Goal: Information Seeking & Learning: Compare options

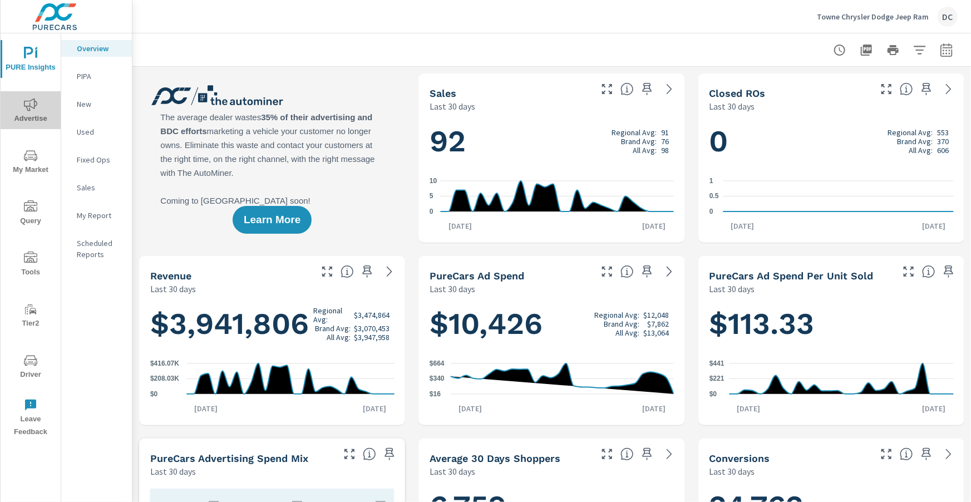
click at [36, 106] on icon "nav menu" at bounding box center [30, 104] width 13 height 13
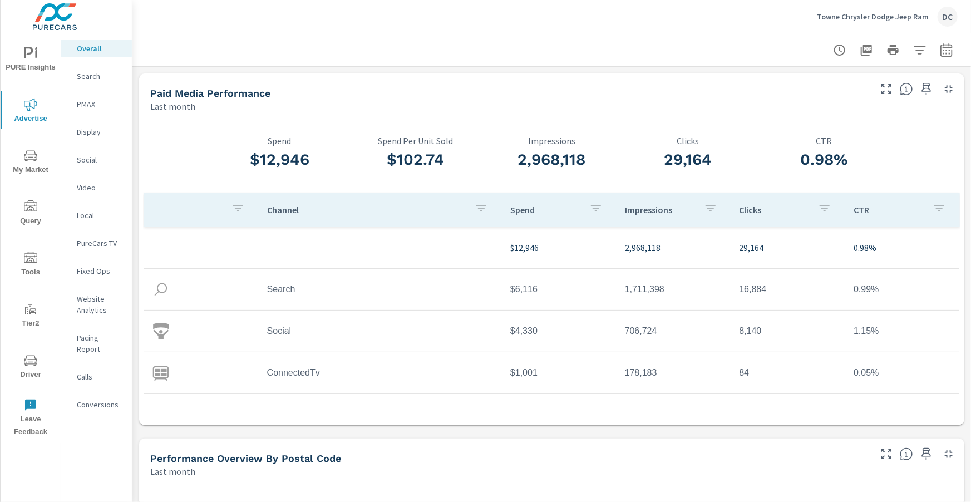
scroll to position [42, 0]
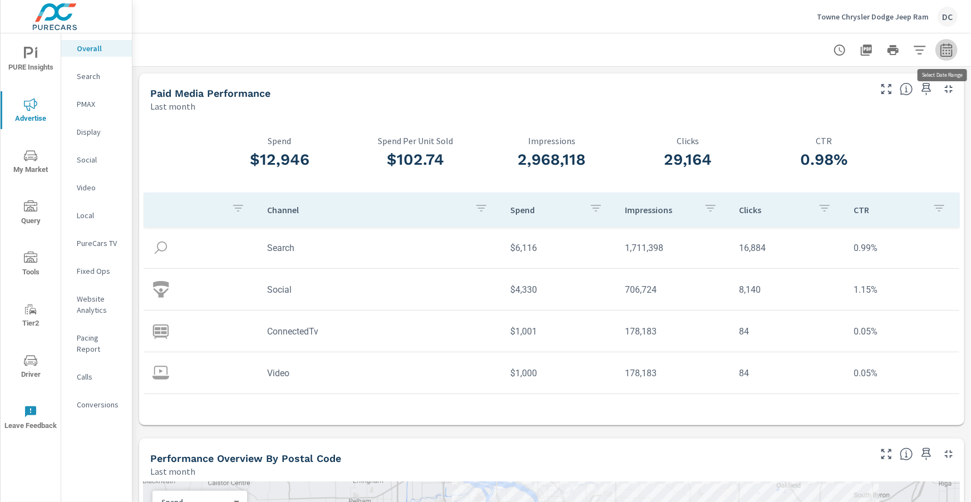
click at [945, 53] on icon "button" at bounding box center [946, 49] width 13 height 13
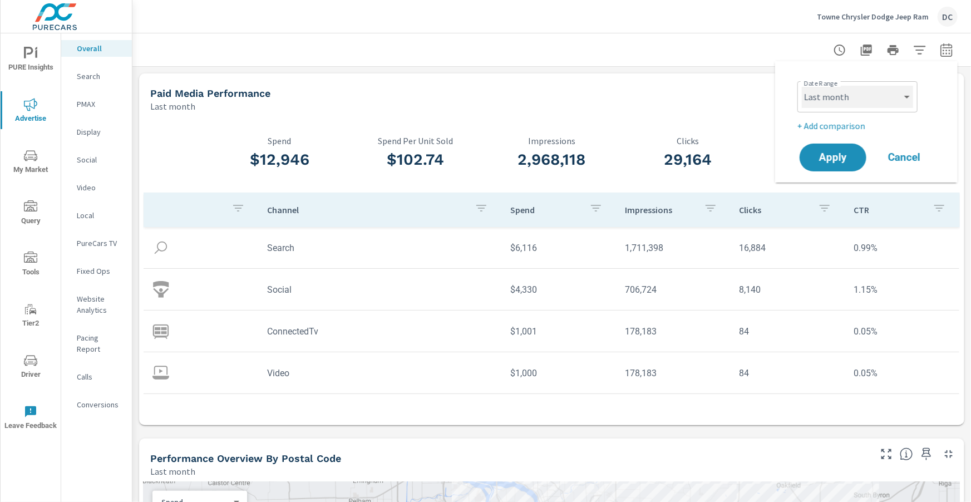
click at [896, 101] on select "Custom [DATE] Last week Last 7 days Last 14 days Last 30 days Last 45 days Last…" at bounding box center [857, 97] width 111 height 22
click at [802, 86] on select "Custom [DATE] Last week Last 7 days Last 14 days Last 30 days Last 45 days Last…" at bounding box center [857, 97] width 111 height 22
select select "Month to date"
click at [845, 152] on span "Apply" at bounding box center [833, 157] width 46 height 11
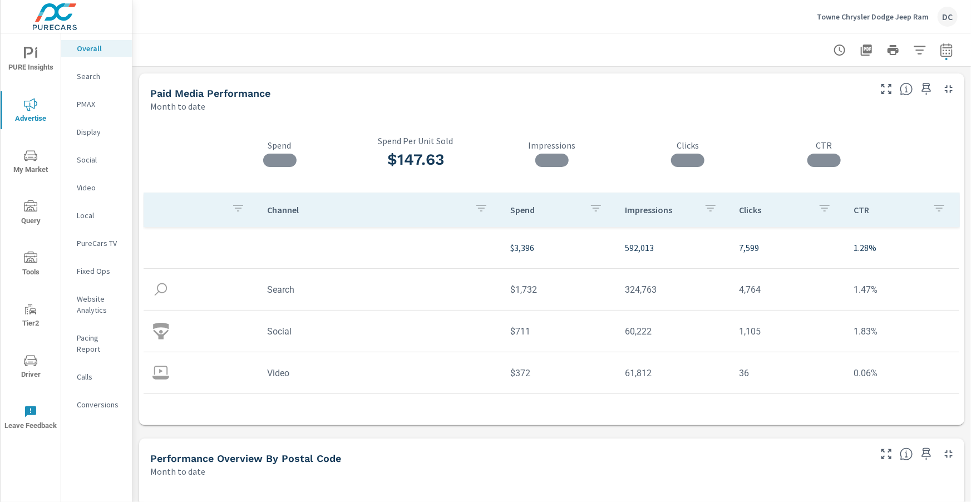
scroll to position [42, 0]
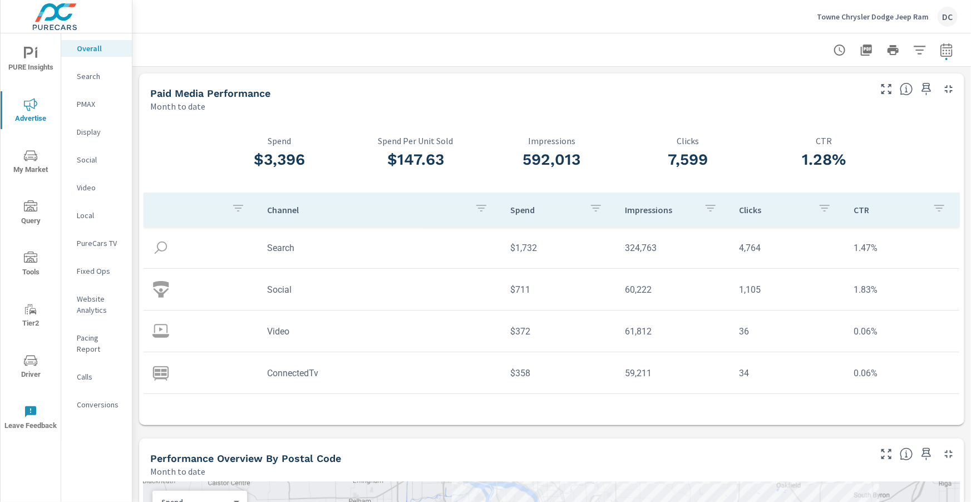
click at [898, 18] on p "Towne Chrysler Dodge Jeep Ram" at bounding box center [873, 17] width 112 height 10
click at [898, 18] on body "PURE Insights Advertise My Market Query Tools Tier2 Driver Leave Feedback Overa…" at bounding box center [485, 251] width 971 height 502
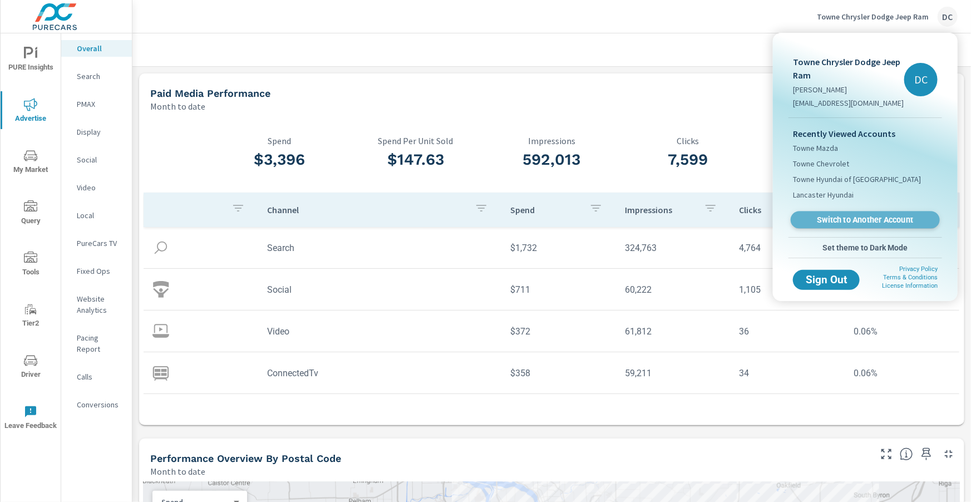
click at [878, 215] on span "Switch to Another Account" at bounding box center [865, 220] width 136 height 11
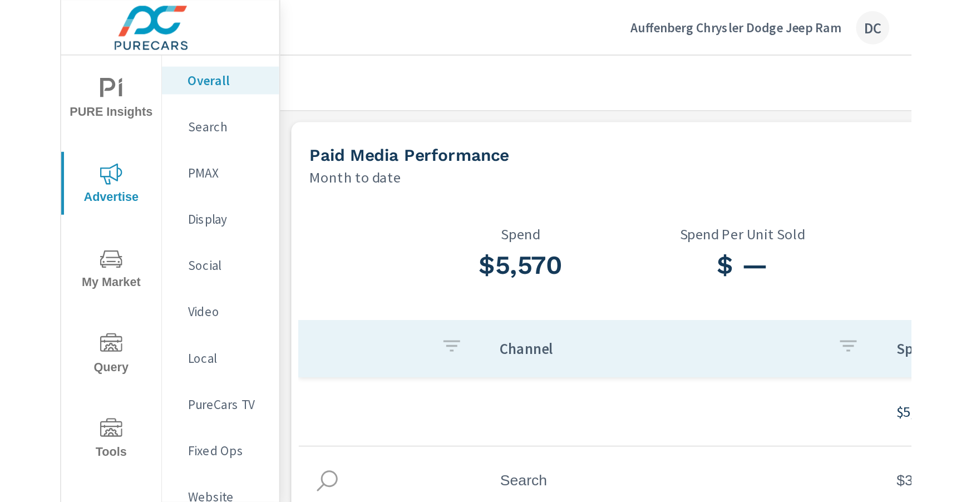
scroll to position [32, 0]
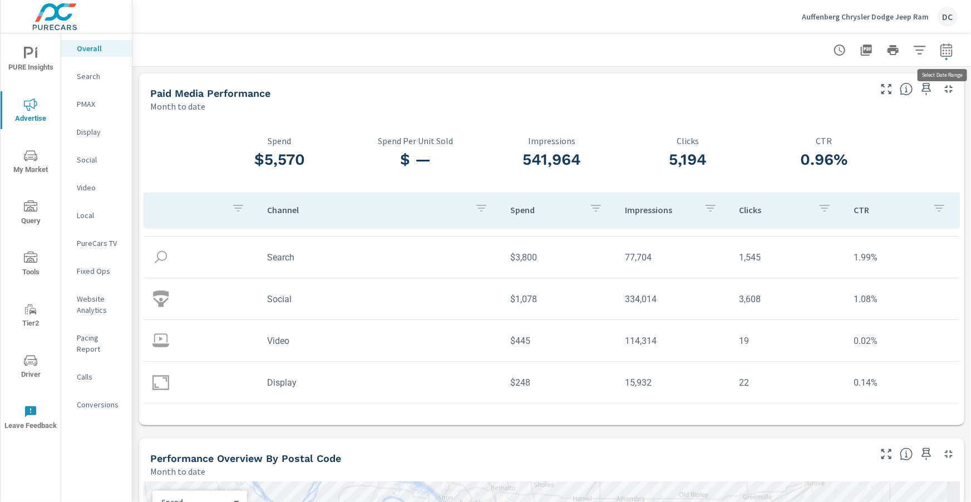
click at [948, 60] on button "button" at bounding box center [946, 50] width 22 height 22
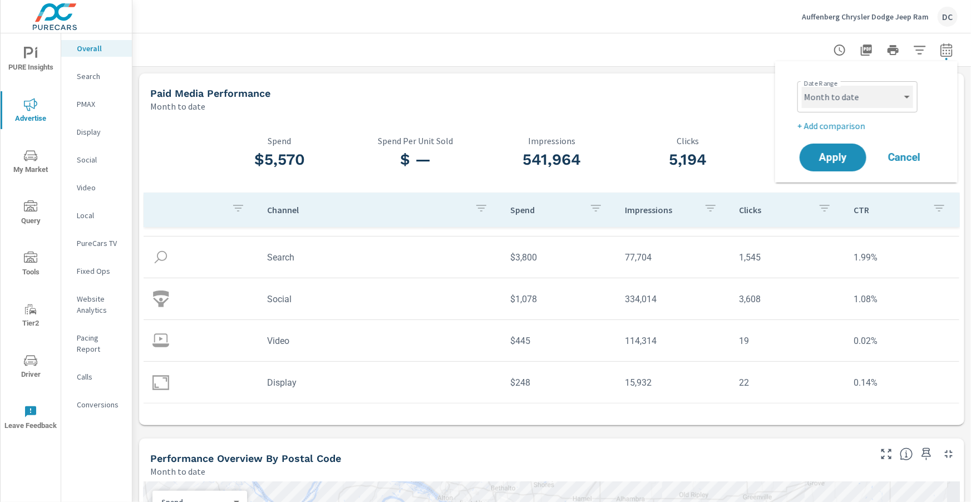
click at [907, 100] on select "Custom [DATE] Last week Last 7 days Last 14 days Last 30 days Last 45 days Last…" at bounding box center [857, 97] width 111 height 22
click at [802, 86] on select "Custom [DATE] Last week Last 7 days Last 14 days Last 30 days Last 45 days Last…" at bounding box center [857, 97] width 111 height 22
select select "Last month"
click at [866, 126] on p "+ Add comparison" at bounding box center [868, 125] width 142 height 13
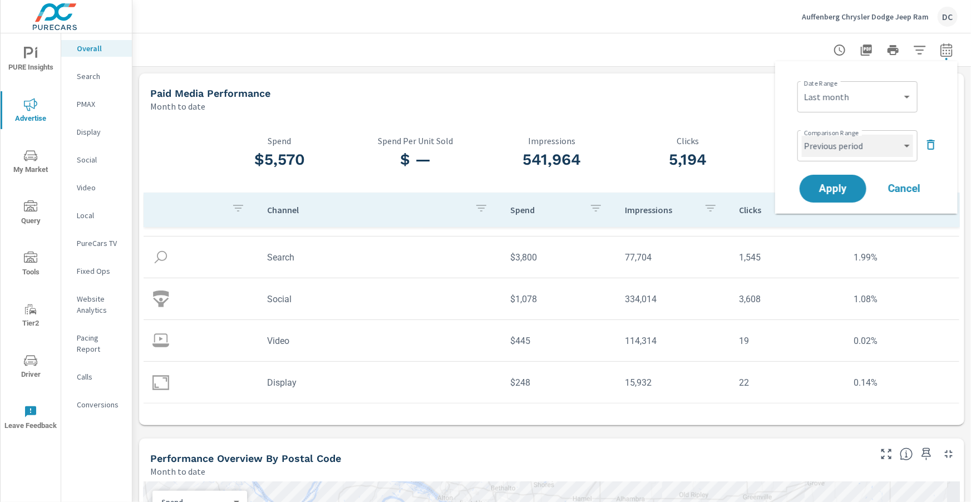
click at [872, 145] on select "Custom Previous period Previous month Previous year" at bounding box center [857, 146] width 111 height 22
click at [802, 135] on select "Custom Previous period Previous month Previous year" at bounding box center [857, 146] width 111 height 22
select select "Previous month"
click at [853, 187] on span "Apply" at bounding box center [833, 189] width 46 height 11
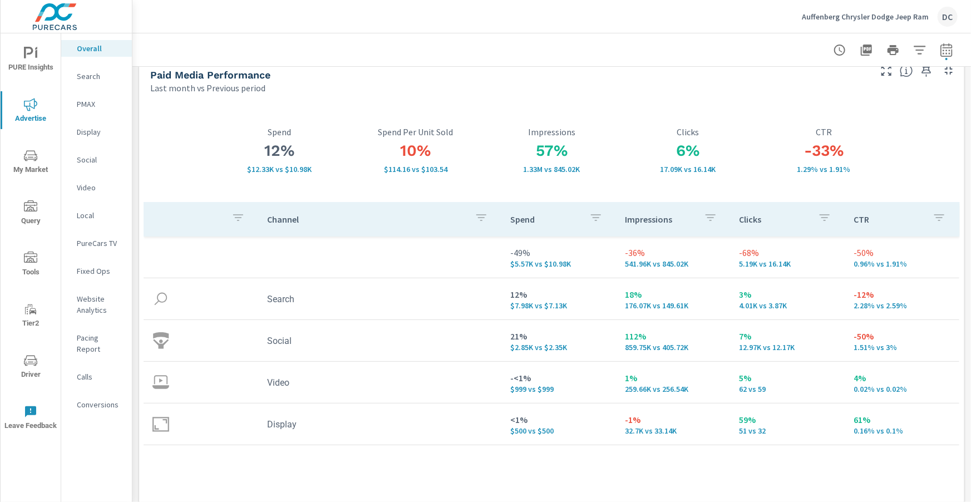
scroll to position [11, 0]
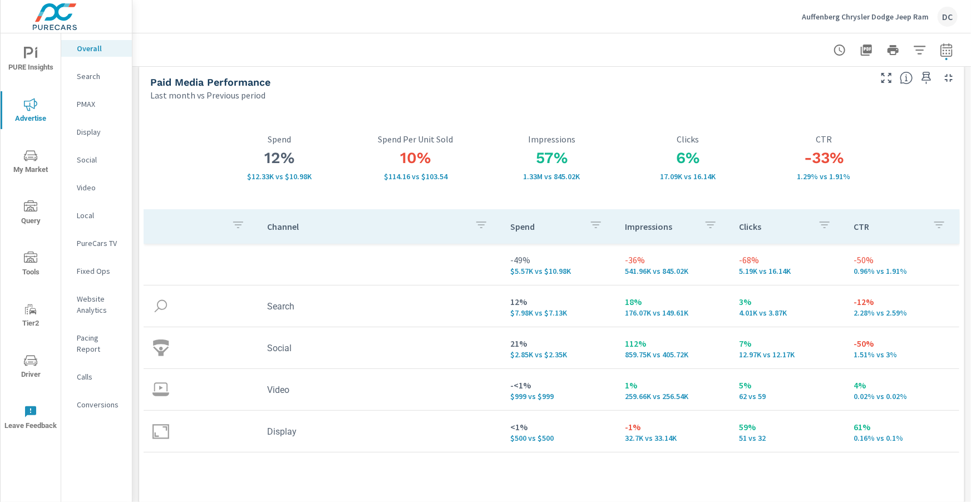
click at [93, 77] on p "Search" at bounding box center [100, 76] width 46 height 11
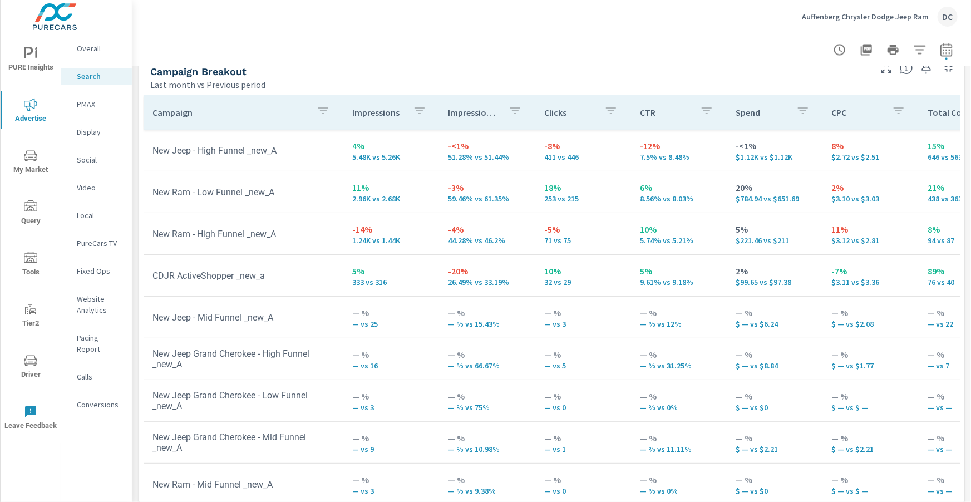
scroll to position [1113, 0]
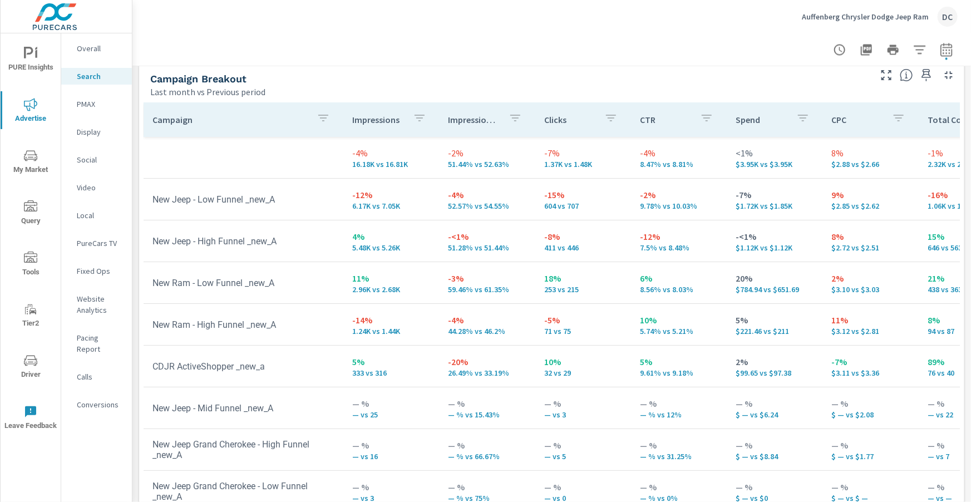
scroll to position [1082, 0]
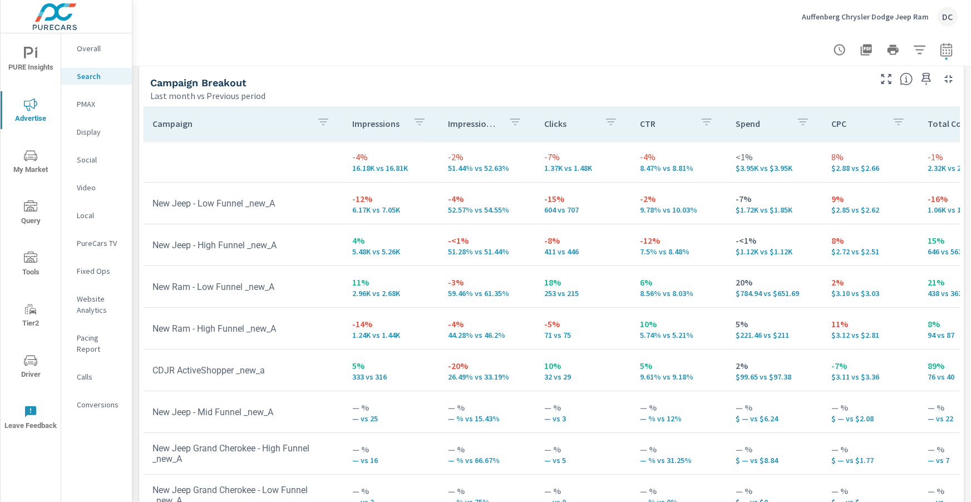
click at [78, 105] on p "PMAX" at bounding box center [100, 103] width 46 height 11
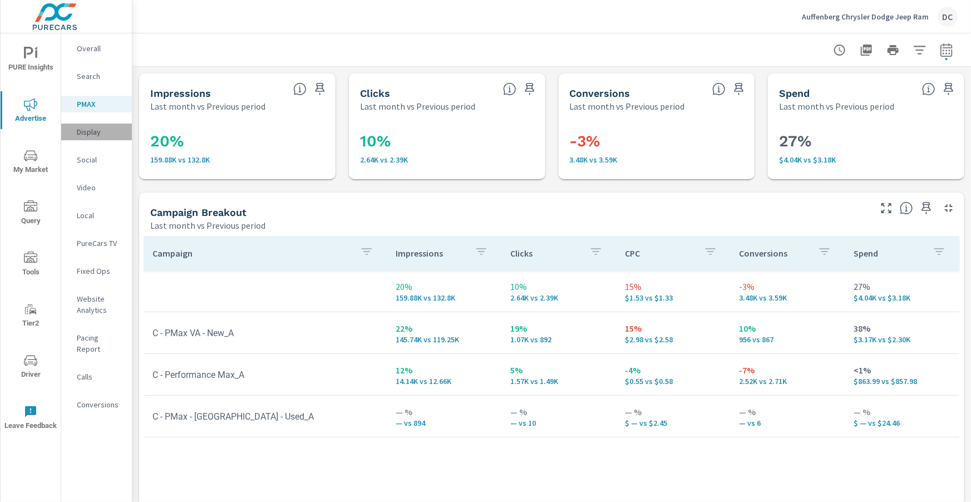
click at [96, 139] on div "Display" at bounding box center [96, 132] width 71 height 17
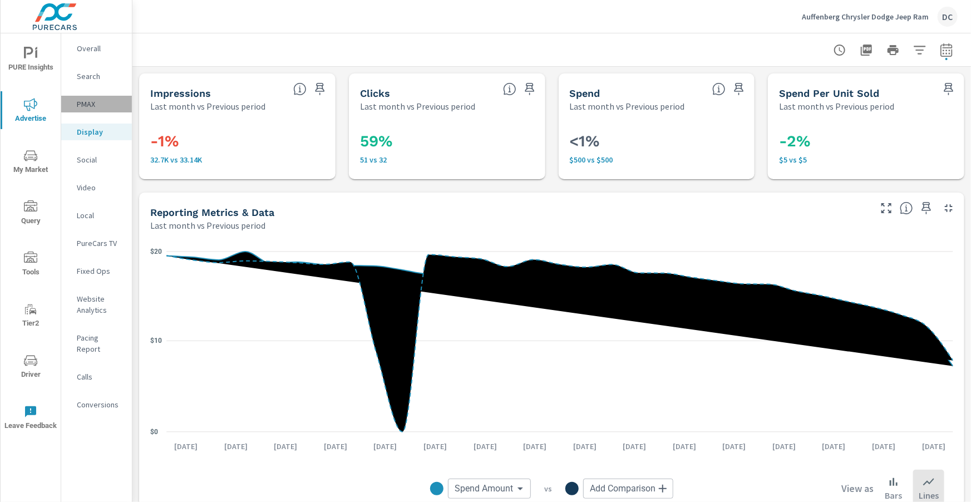
click at [102, 109] on p "PMAX" at bounding box center [100, 103] width 46 height 11
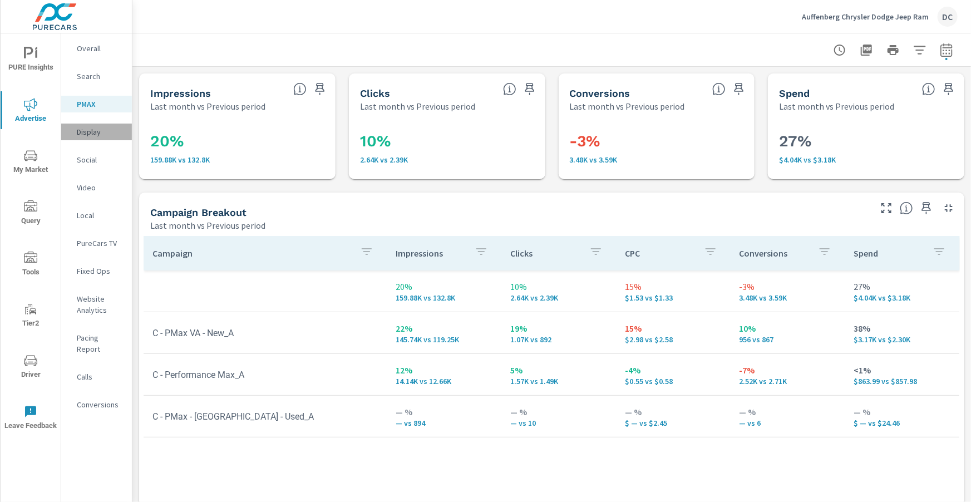
click at [96, 132] on p "Display" at bounding box center [100, 131] width 46 height 11
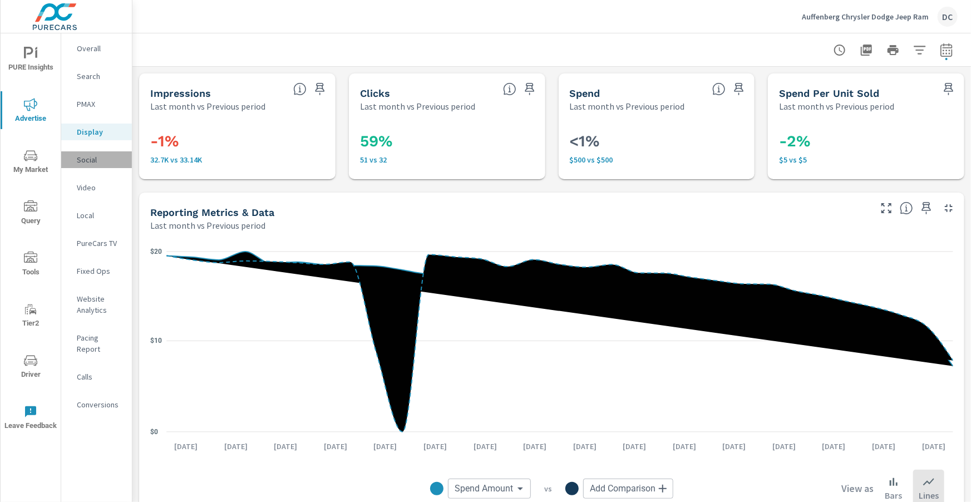
click at [92, 156] on p "Social" at bounding box center [100, 159] width 46 height 11
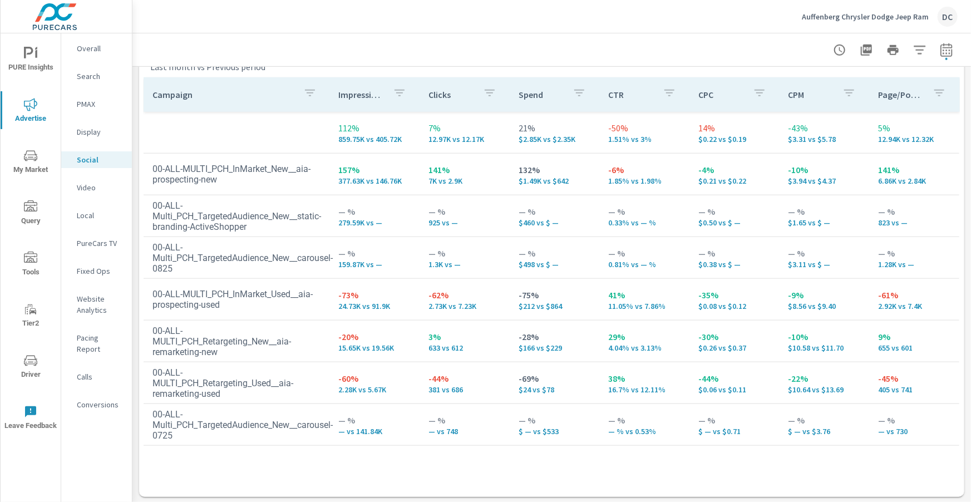
scroll to position [518, 0]
click at [84, 134] on p "Display" at bounding box center [100, 131] width 46 height 11
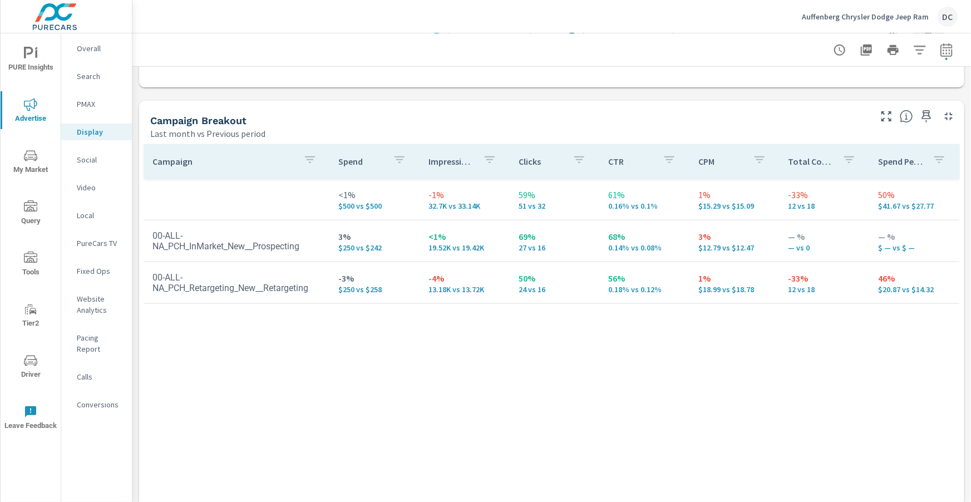
scroll to position [464, 0]
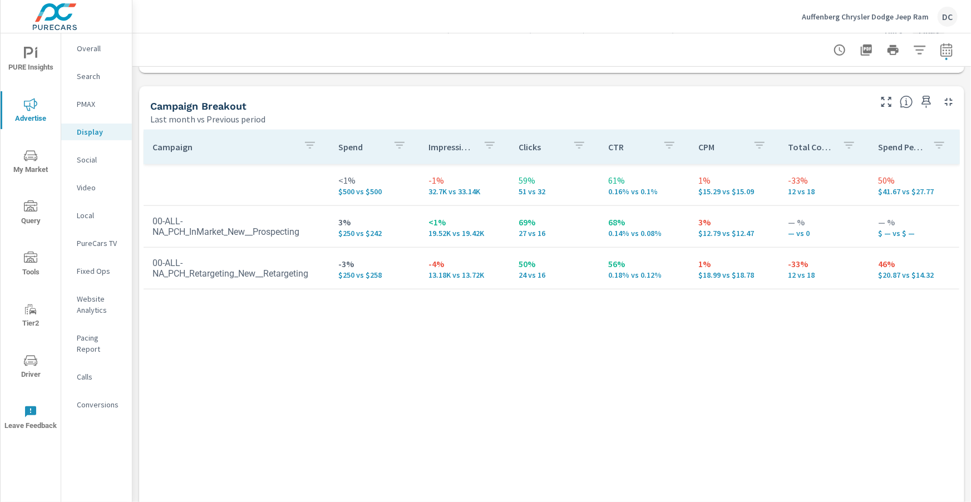
click at [96, 191] on p "Video" at bounding box center [100, 187] width 46 height 11
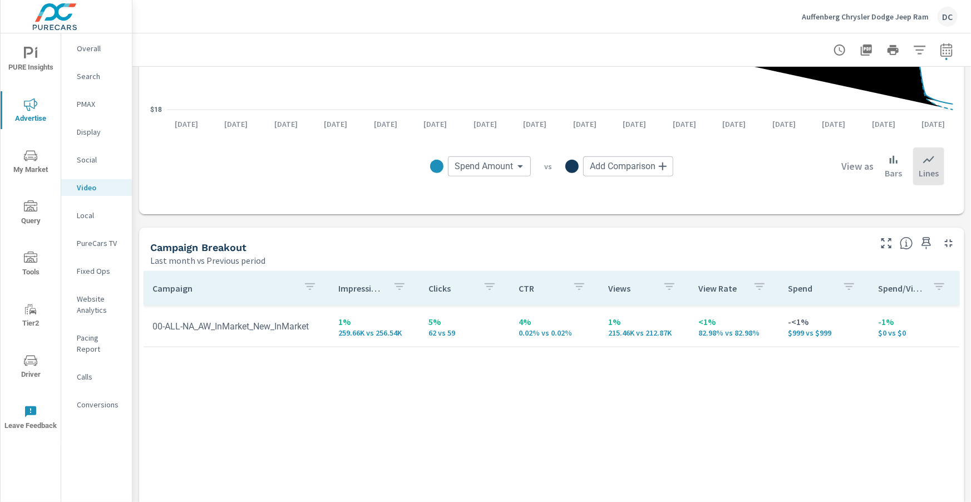
scroll to position [324, 0]
click at [40, 68] on span "PURE Insights" at bounding box center [30, 60] width 53 height 27
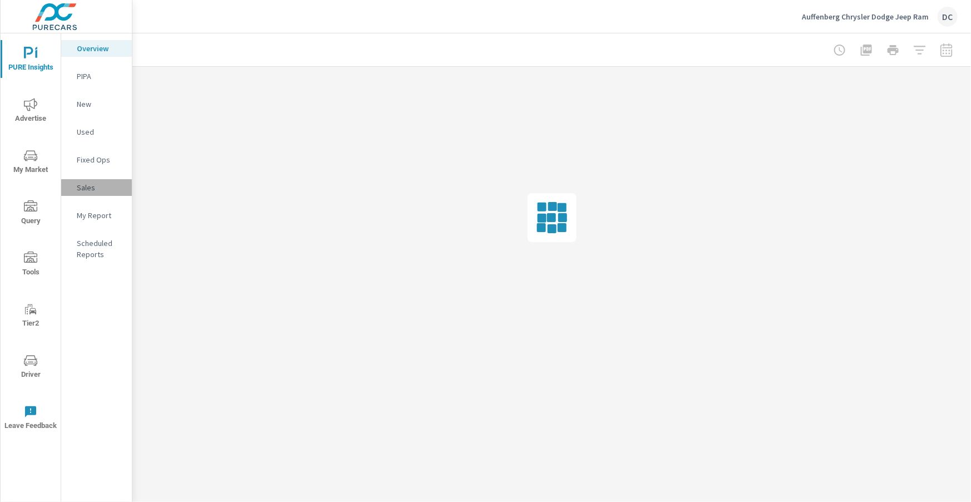
click at [87, 184] on p "Sales" at bounding box center [100, 187] width 46 height 11
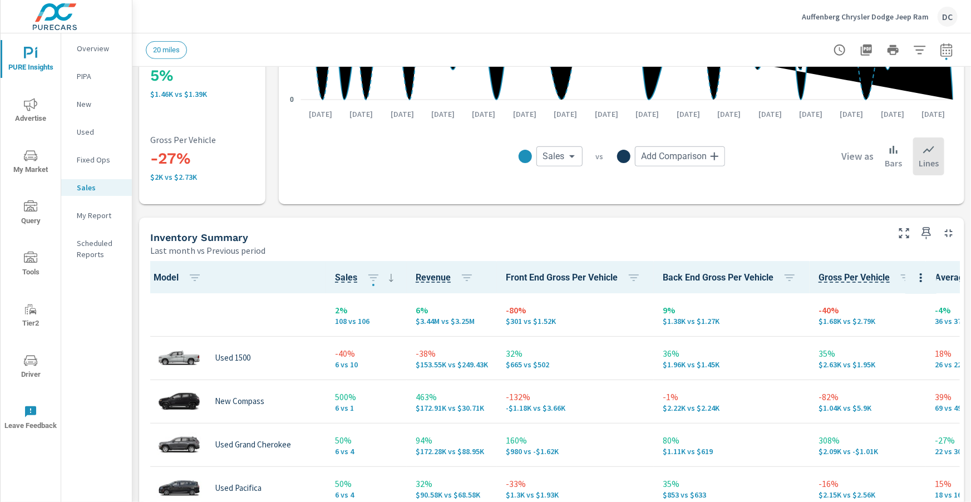
scroll to position [357, 0]
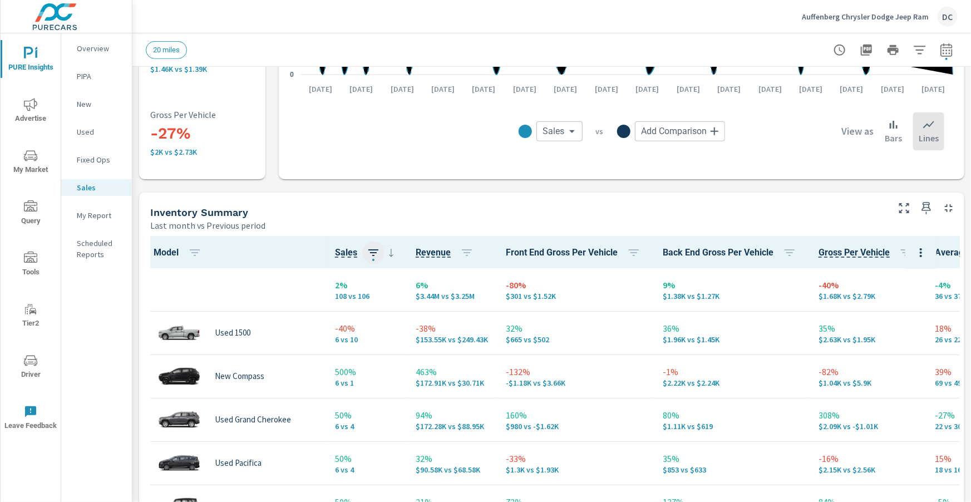
click at [374, 257] on icon "button" at bounding box center [373, 252] width 13 height 13
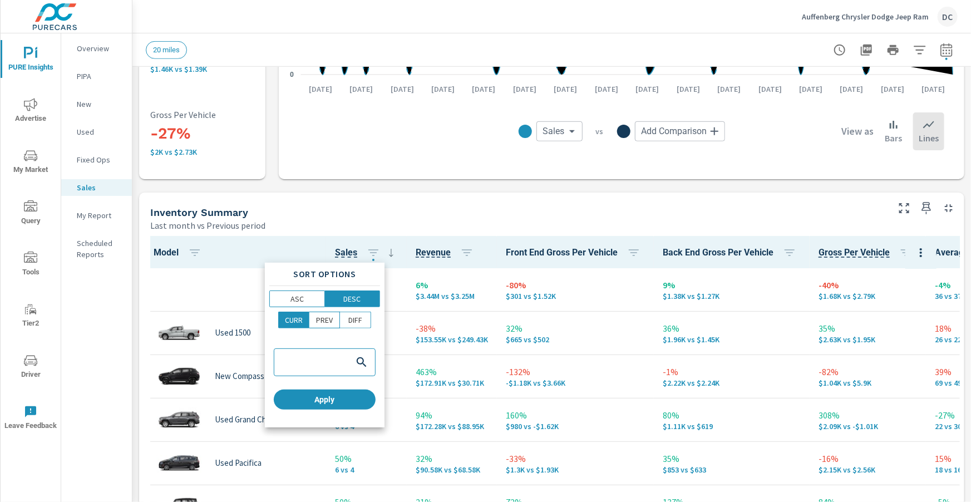
click at [246, 248] on div at bounding box center [485, 251] width 971 height 502
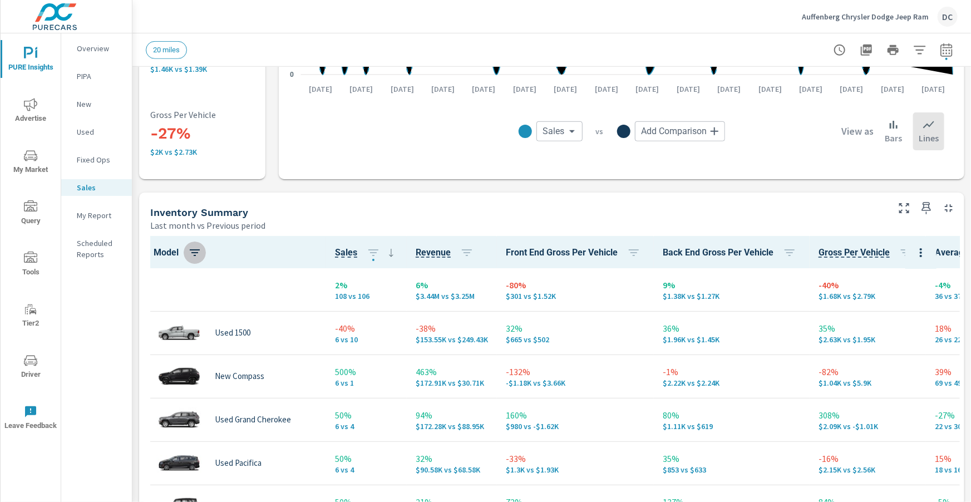
click at [193, 250] on icon "button" at bounding box center [194, 252] width 13 height 13
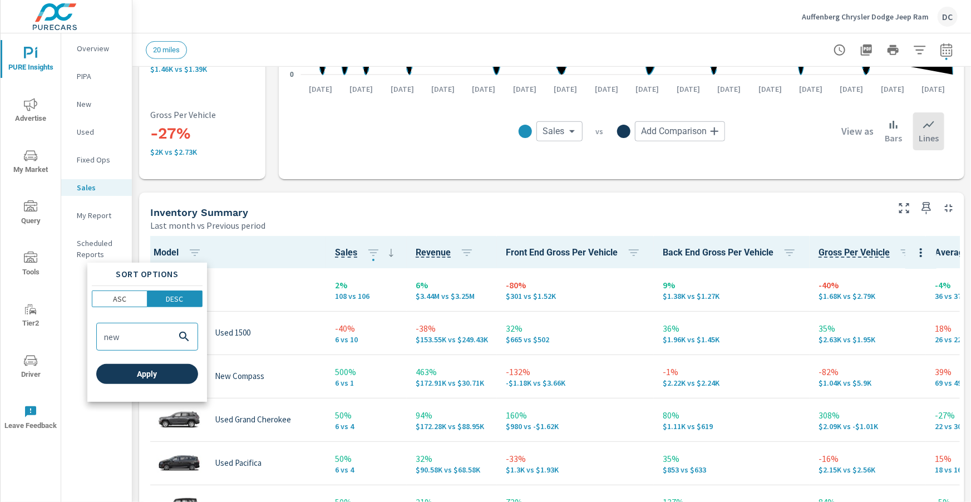
type input "new"
click at [136, 372] on span "Apply" at bounding box center [147, 374] width 93 height 10
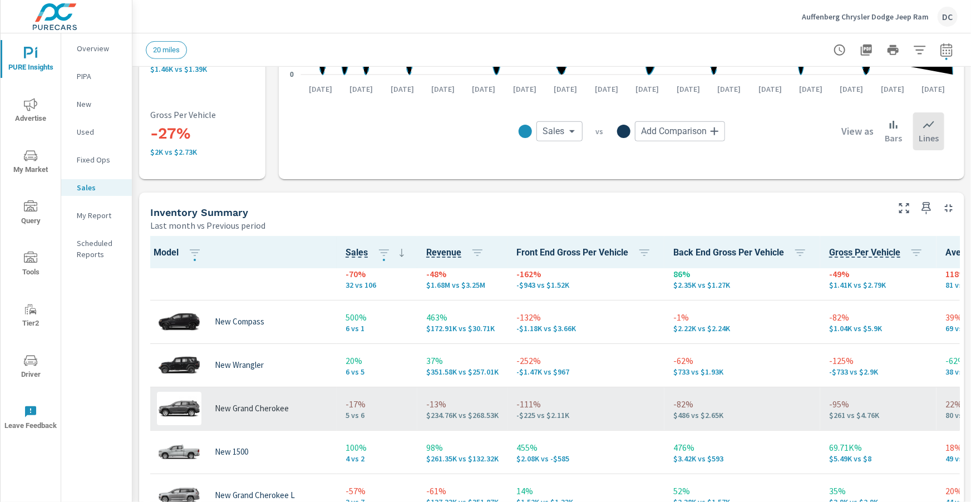
scroll to position [11, 0]
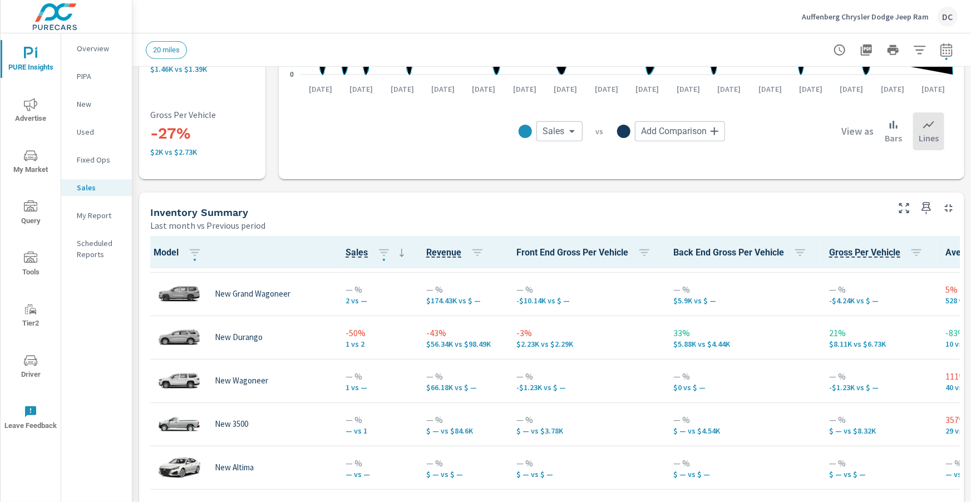
scroll to position [344, 0]
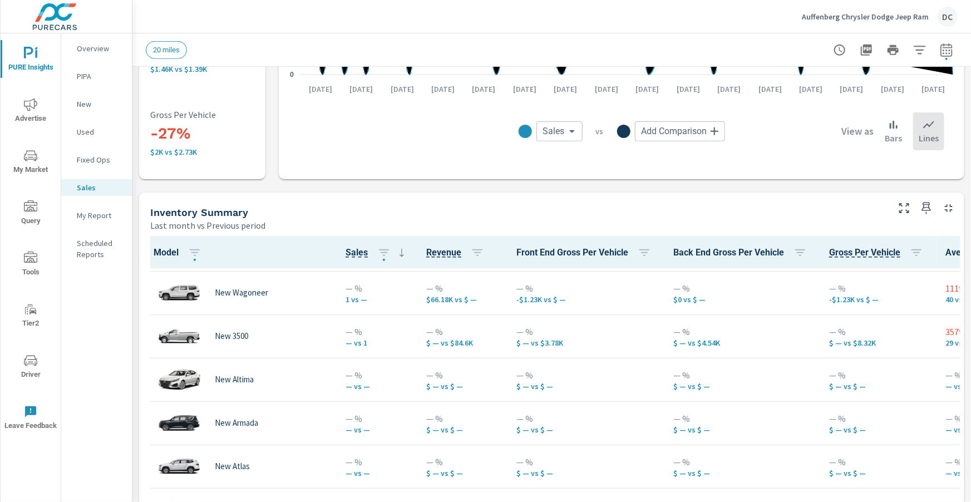
scroll to position [439, 0]
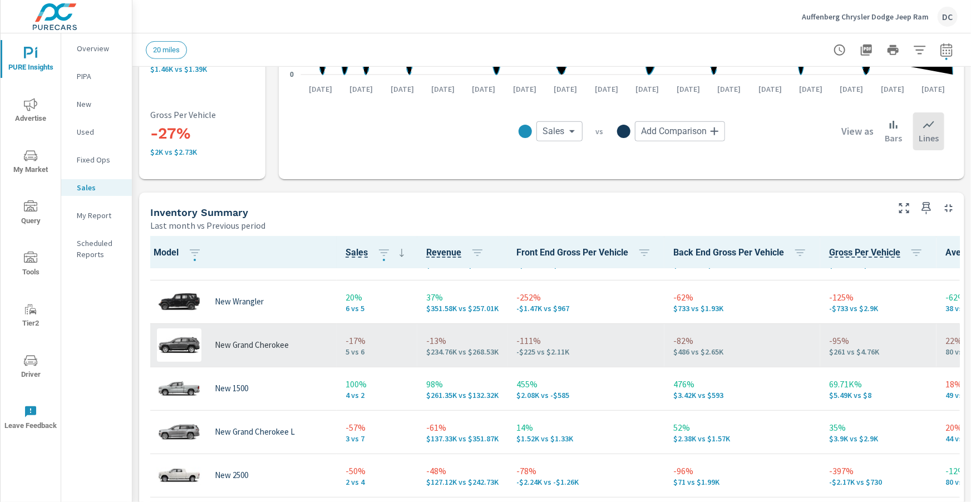
scroll to position [63, 0]
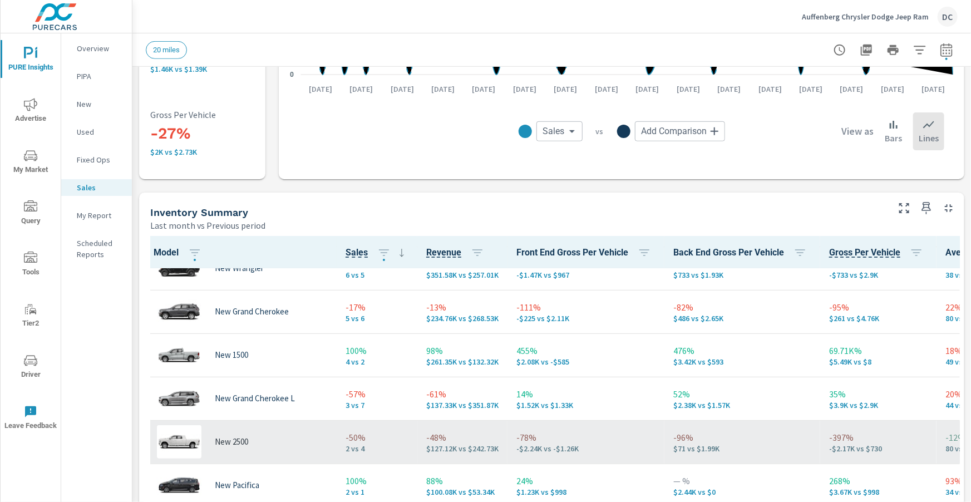
scroll to position [110, 0]
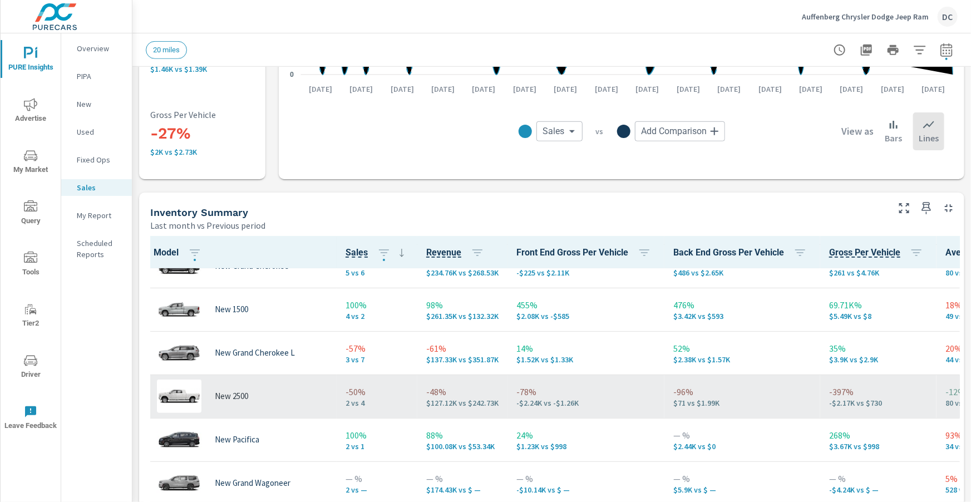
scroll to position [159, 0]
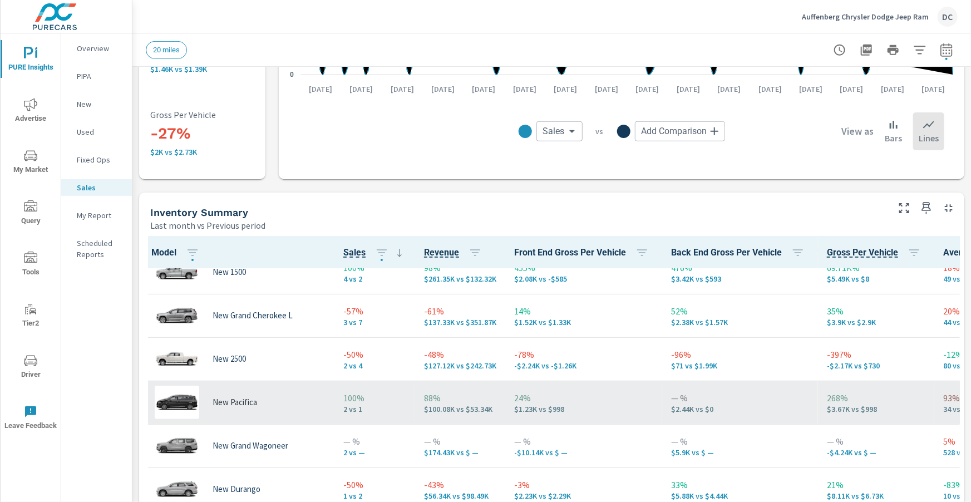
scroll to position [191, 4]
click at [536, 399] on td "24% $1.23K vs $998" at bounding box center [582, 402] width 157 height 43
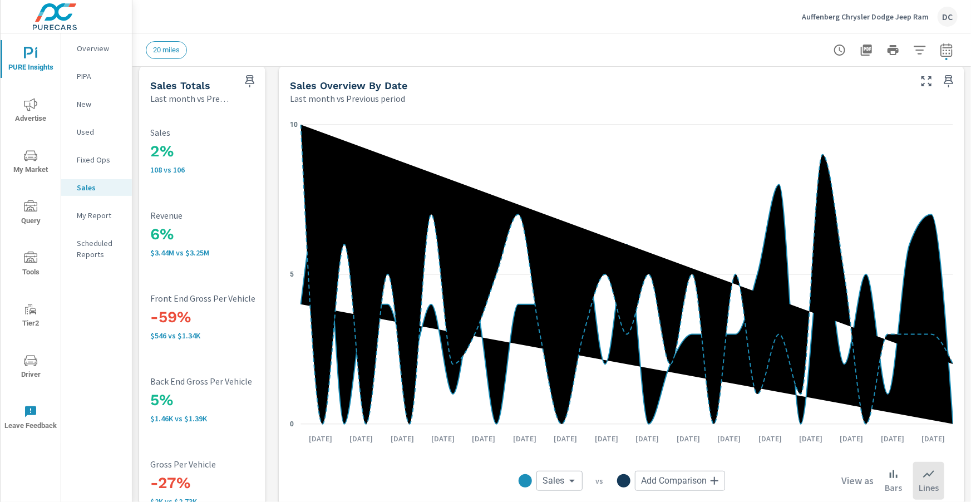
scroll to position [4, 0]
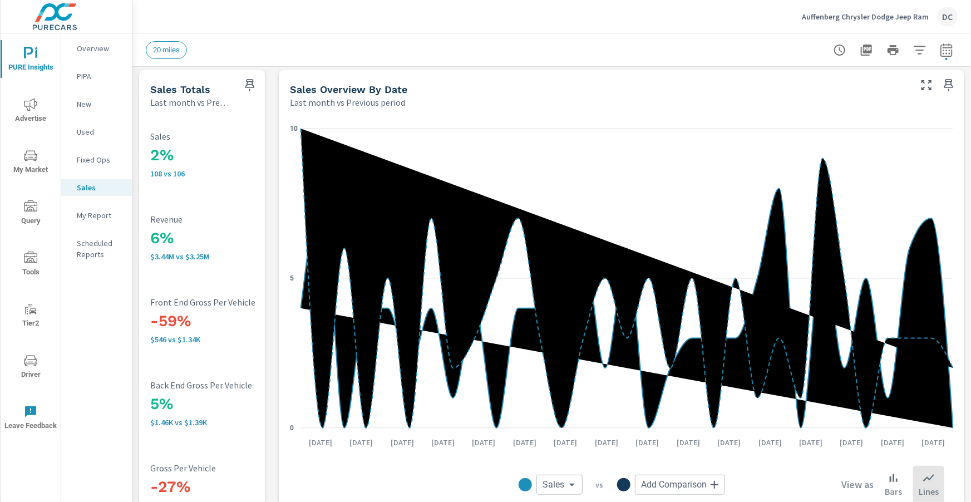
click at [90, 103] on p "New" at bounding box center [100, 103] width 46 height 11
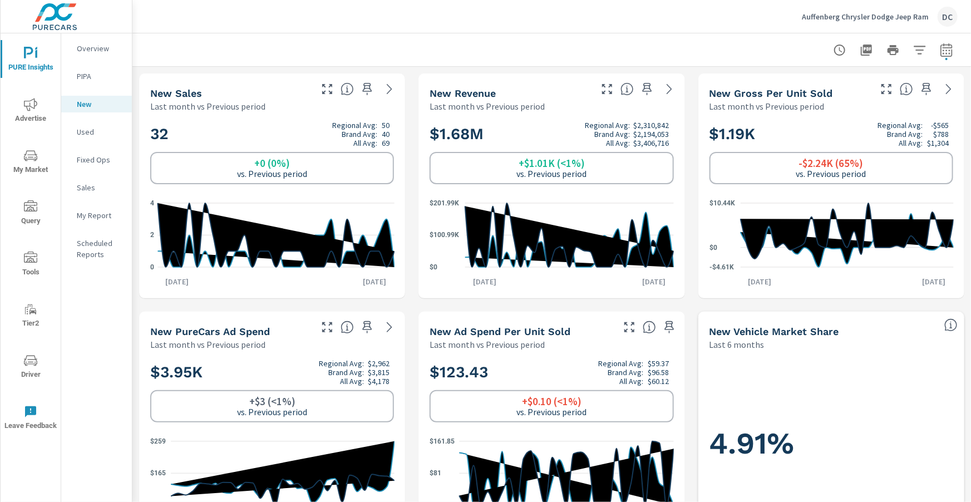
click at [80, 130] on p "Used" at bounding box center [100, 131] width 46 height 11
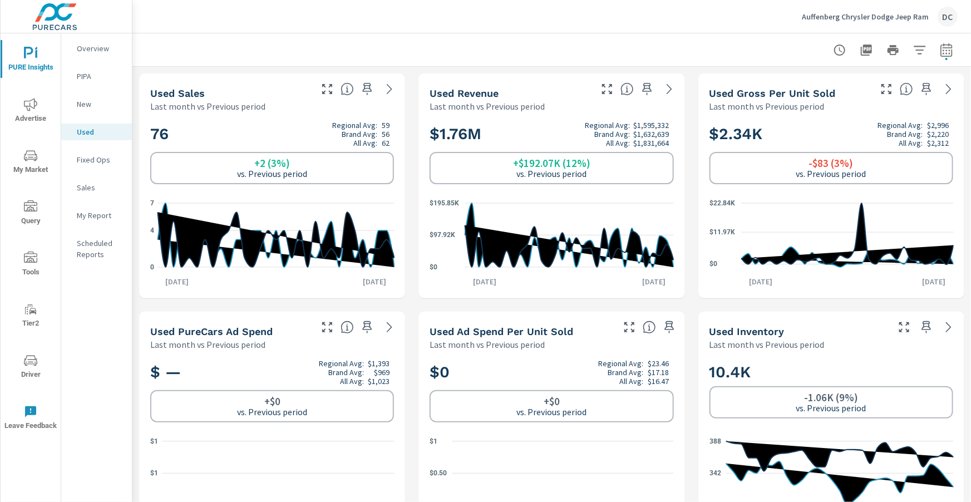
click at [35, 114] on span "Advertise" at bounding box center [30, 111] width 53 height 27
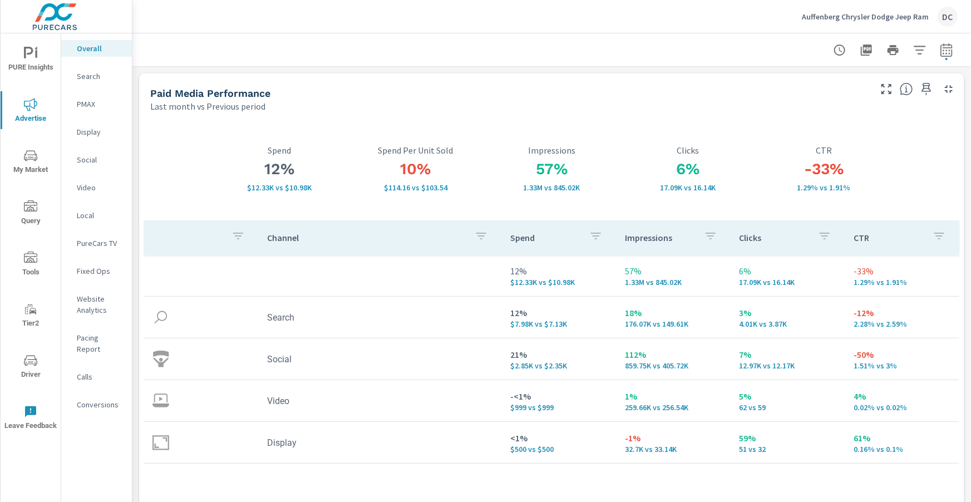
click at [95, 80] on p "Search" at bounding box center [100, 76] width 46 height 11
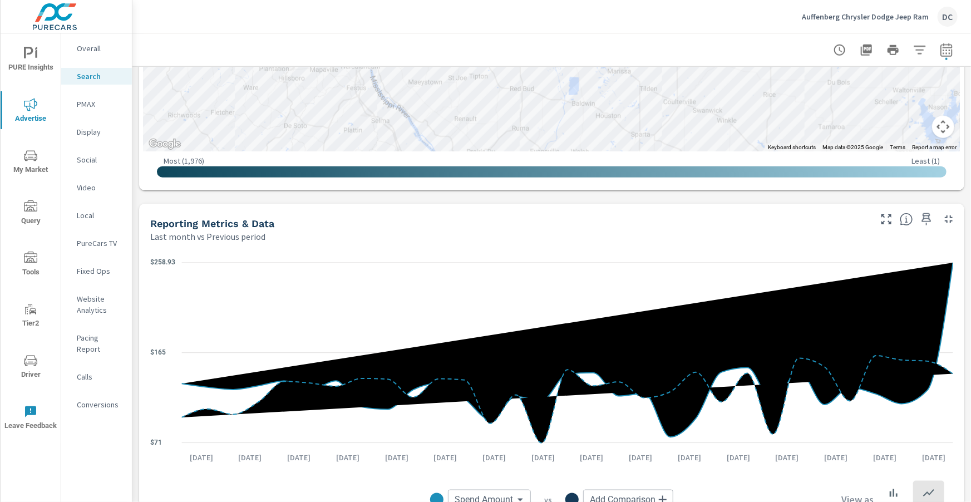
scroll to position [590, 0]
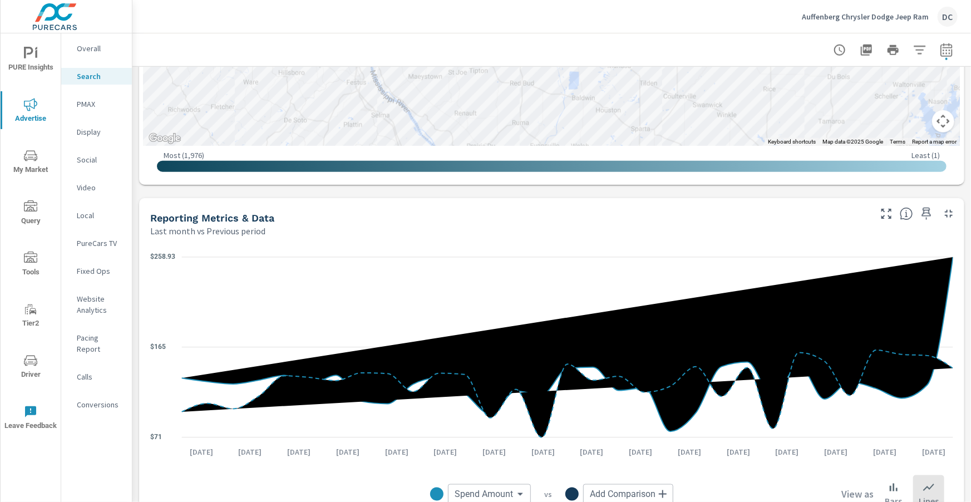
click at [91, 160] on p "Social" at bounding box center [100, 159] width 46 height 11
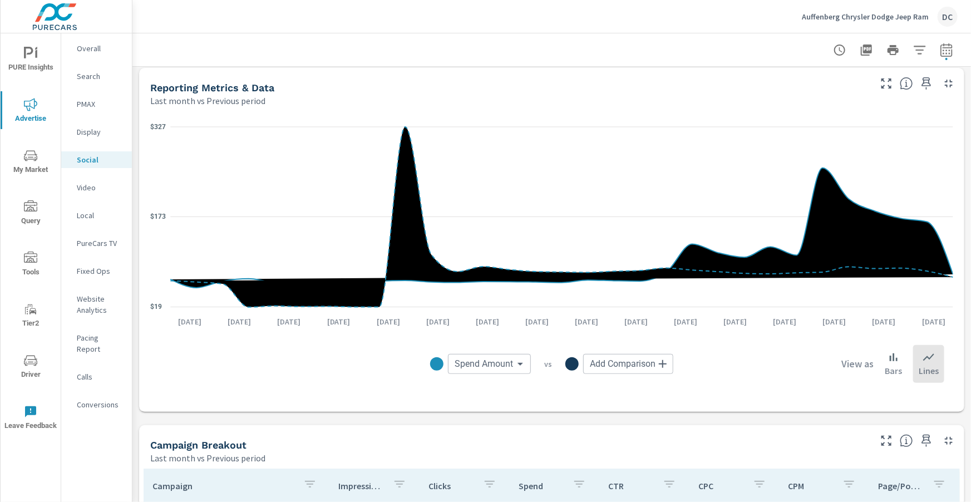
scroll to position [106, 0]
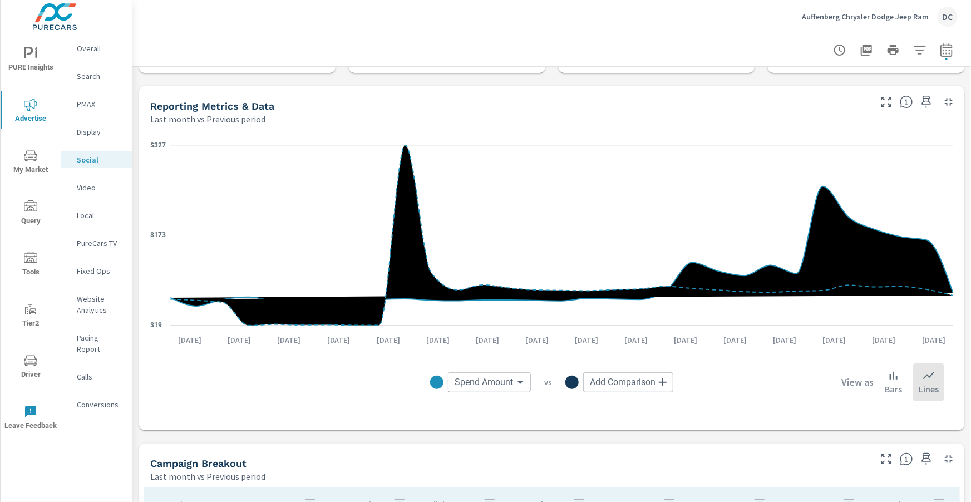
click at [875, 16] on p "Auffenberg Chrysler Dodge Jeep Ram" at bounding box center [865, 17] width 127 height 10
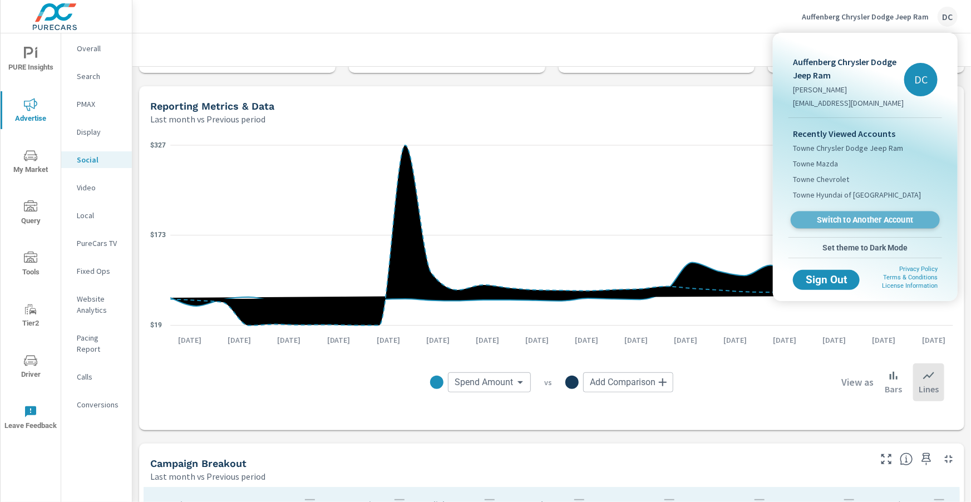
click at [869, 216] on span "Switch to Another Account" at bounding box center [865, 220] width 136 height 11
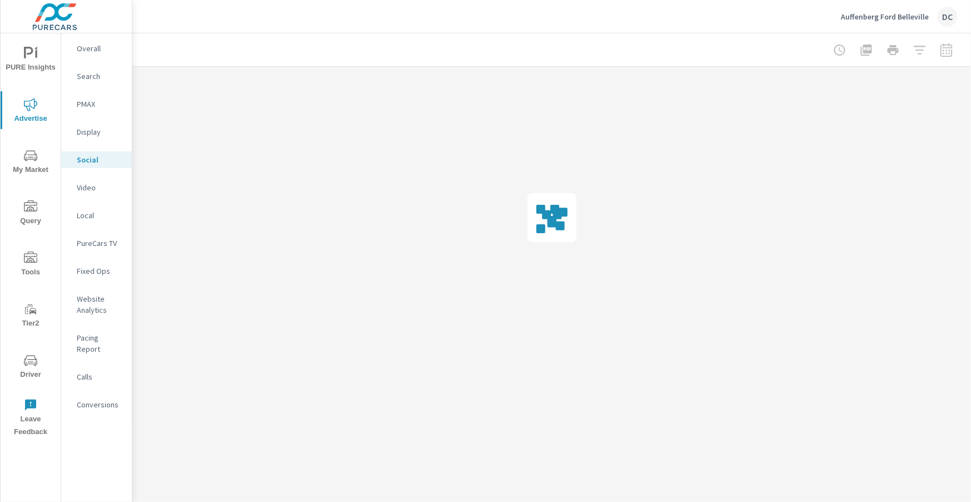
click at [88, 46] on p "Overall" at bounding box center [100, 48] width 46 height 11
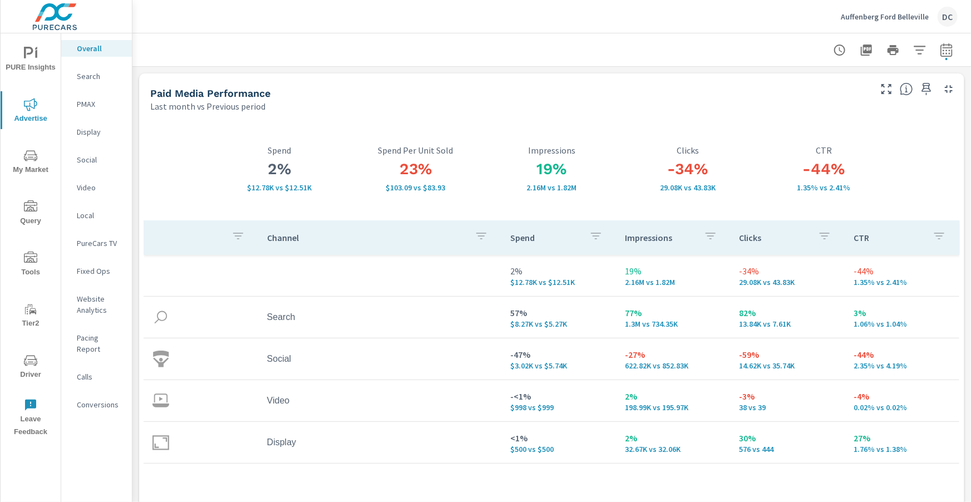
click at [91, 79] on p "Search" at bounding box center [100, 76] width 46 height 11
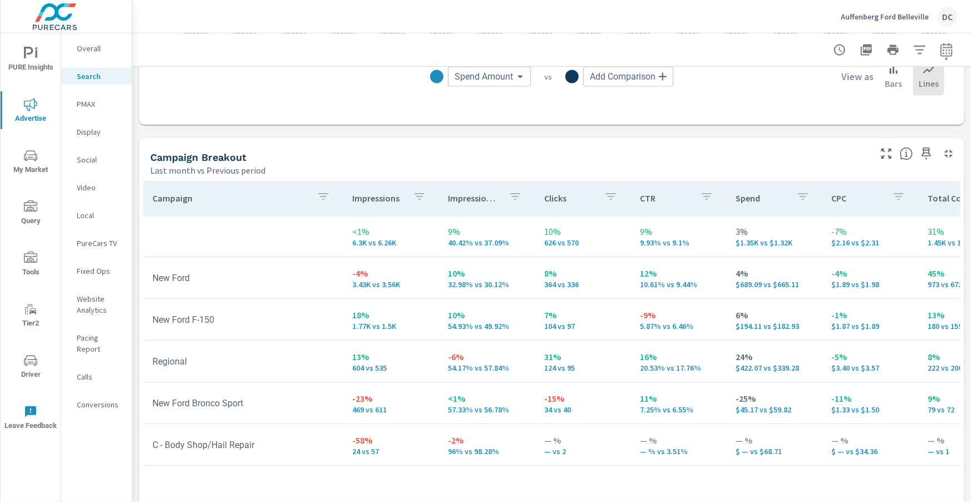
scroll to position [1007, 0]
click at [86, 105] on p "PMAX" at bounding box center [100, 103] width 46 height 11
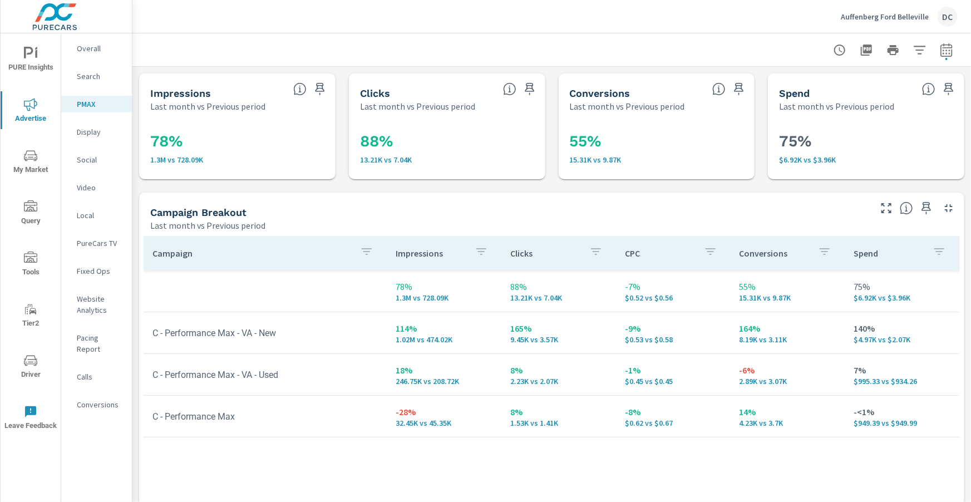
click at [100, 137] on p "Display" at bounding box center [100, 131] width 46 height 11
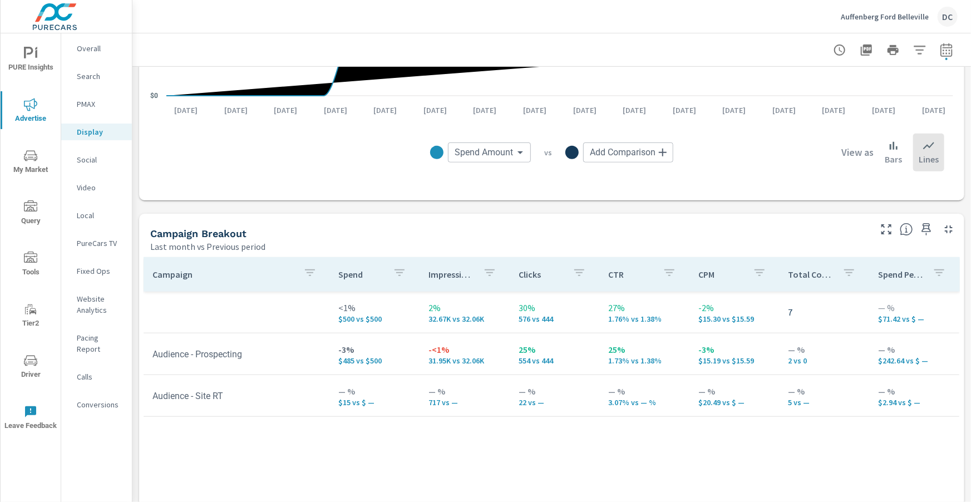
scroll to position [334, 0]
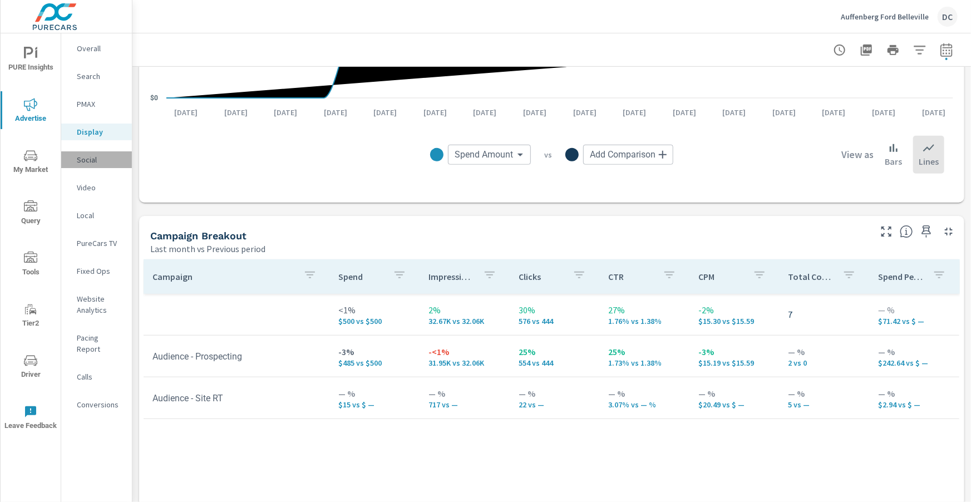
click at [85, 167] on div "Social" at bounding box center [96, 159] width 71 height 17
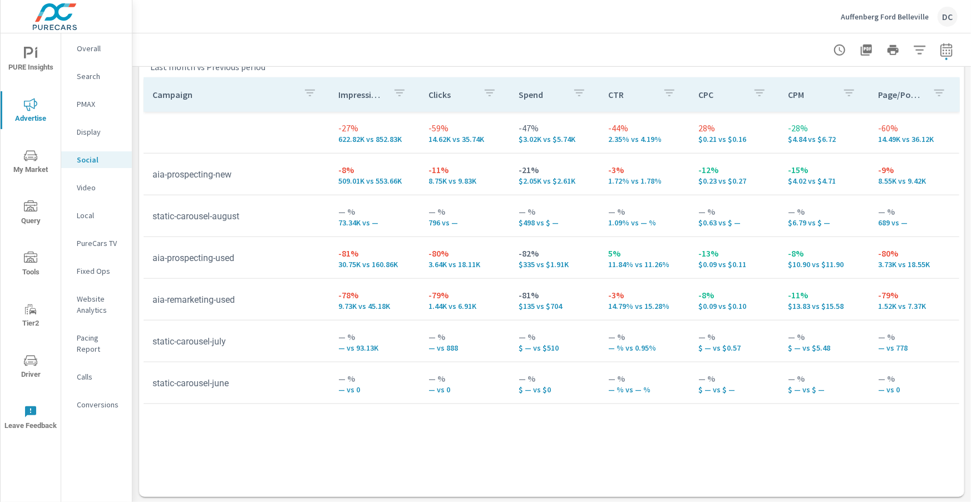
scroll to position [518, 0]
click at [948, 50] on icon "button" at bounding box center [946, 49] width 13 height 13
select select "Last month"
select select "Previous period"
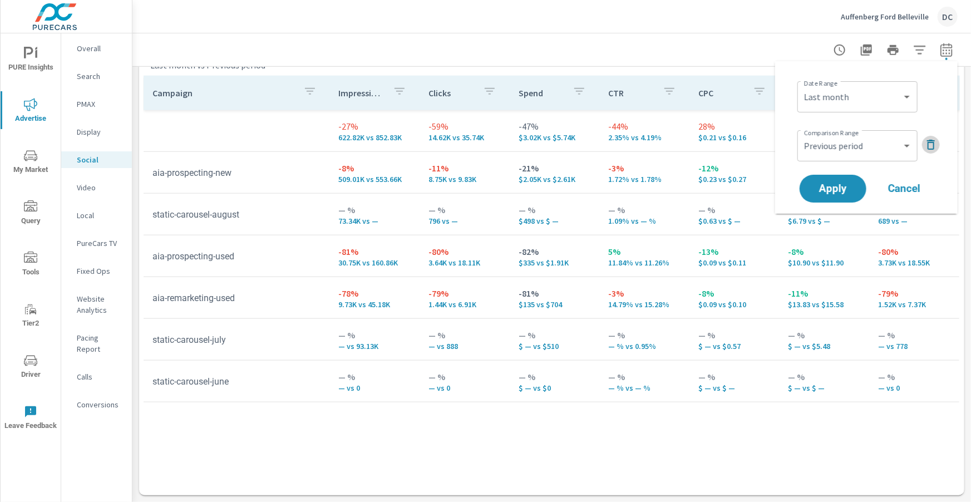
drag, startPoint x: 927, startPoint y: 144, endPoint x: 925, endPoint y: 132, distance: 11.9
click at [927, 144] on icon "button" at bounding box center [930, 144] width 13 height 13
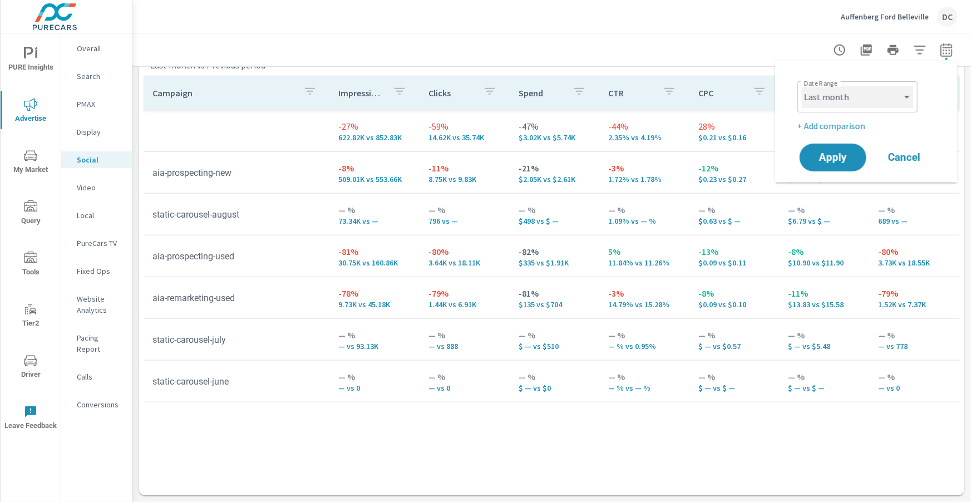
click at [912, 98] on select "Custom Yesterday Last week Last 7 days Last 14 days Last 30 days Last 45 days L…" at bounding box center [857, 97] width 111 height 22
click at [802, 86] on select "Custom Yesterday Last week Last 7 days Last 14 days Last 30 days Last 45 days L…" at bounding box center [857, 97] width 111 height 22
select select "Month to date"
click at [847, 151] on button "Apply" at bounding box center [833, 157] width 69 height 29
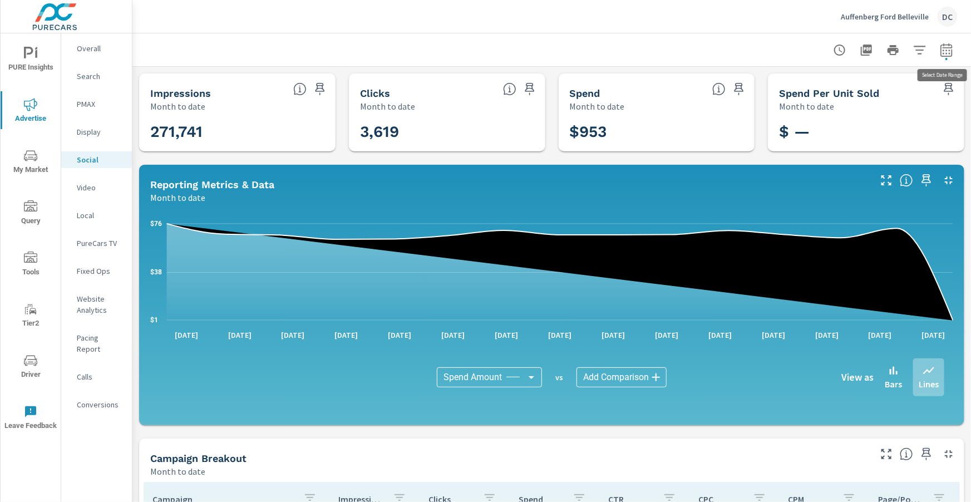
click at [951, 49] on icon "button" at bounding box center [946, 49] width 13 height 13
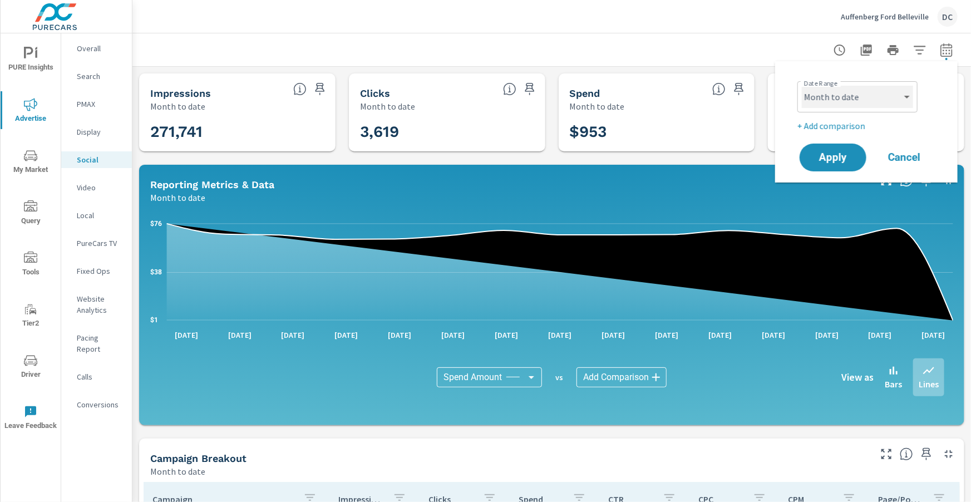
click at [903, 98] on select "Custom Yesterday Last week Last 7 days Last 14 days Last 30 days Last 45 days L…" at bounding box center [857, 97] width 111 height 22
click at [802, 86] on select "Custom Yesterday Last week Last 7 days Last 14 days Last 30 days Last 45 days L…" at bounding box center [857, 97] width 111 height 22
select select "Last month"
click at [864, 121] on p "+ Add comparison" at bounding box center [868, 125] width 142 height 13
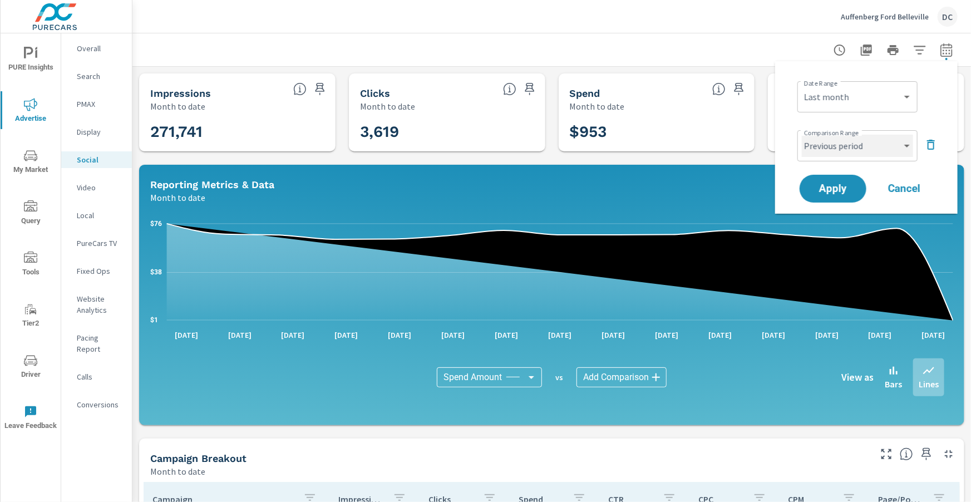
click at [859, 141] on select "Custom Previous period Previous month Previous year" at bounding box center [857, 146] width 111 height 22
click at [802, 135] on select "Custom Previous period Previous month Previous year" at bounding box center [857, 146] width 111 height 22
select select "Previous month"
click at [832, 184] on span "Apply" at bounding box center [833, 189] width 46 height 11
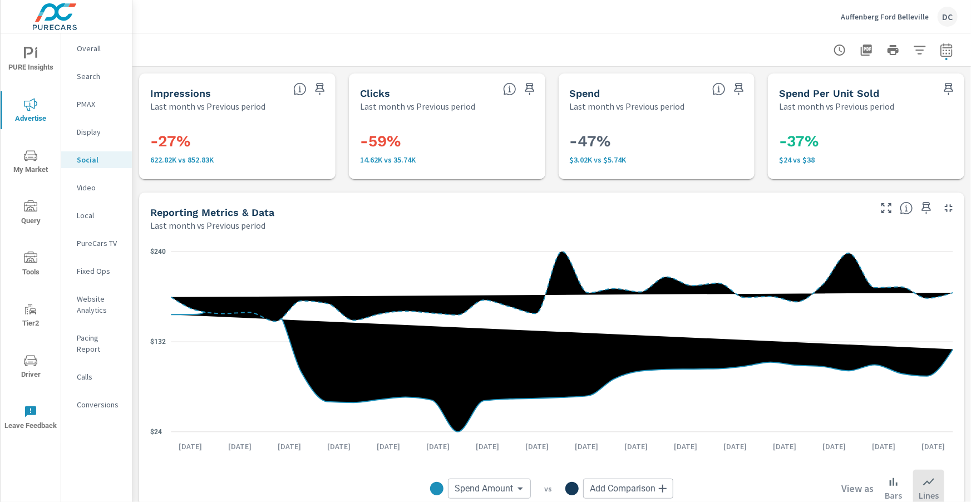
click at [107, 186] on p "Video" at bounding box center [100, 187] width 46 height 11
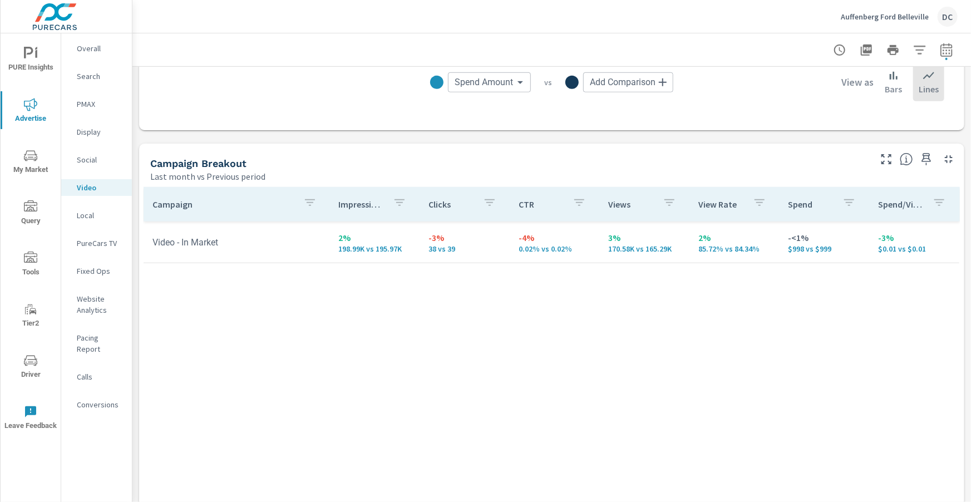
scroll to position [410, 0]
click at [42, 63] on span "PURE Insights" at bounding box center [30, 60] width 53 height 27
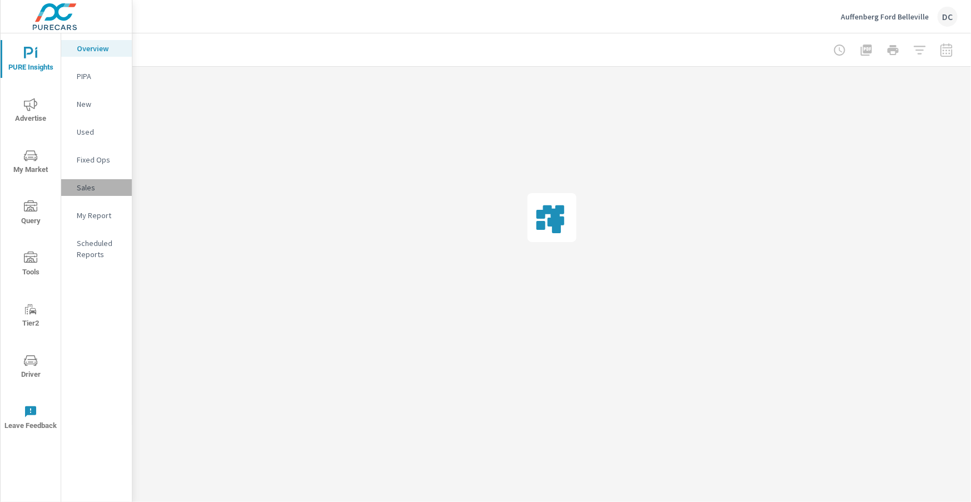
click at [82, 186] on p "Sales" at bounding box center [100, 187] width 46 height 11
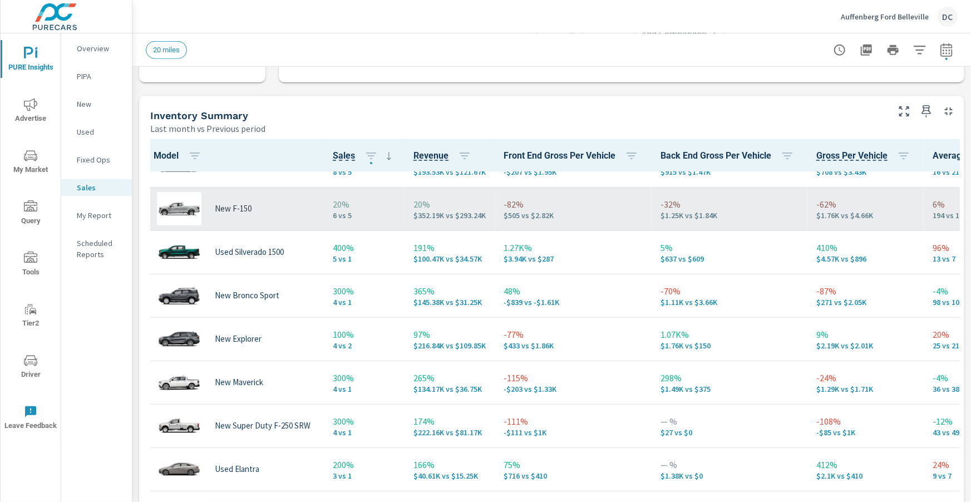
scroll to position [72, 0]
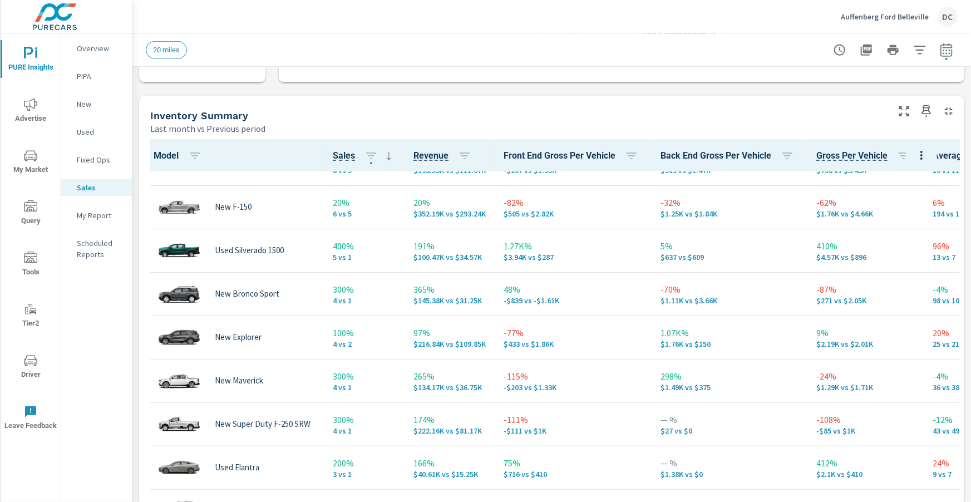
click at [88, 101] on p "New" at bounding box center [100, 103] width 46 height 11
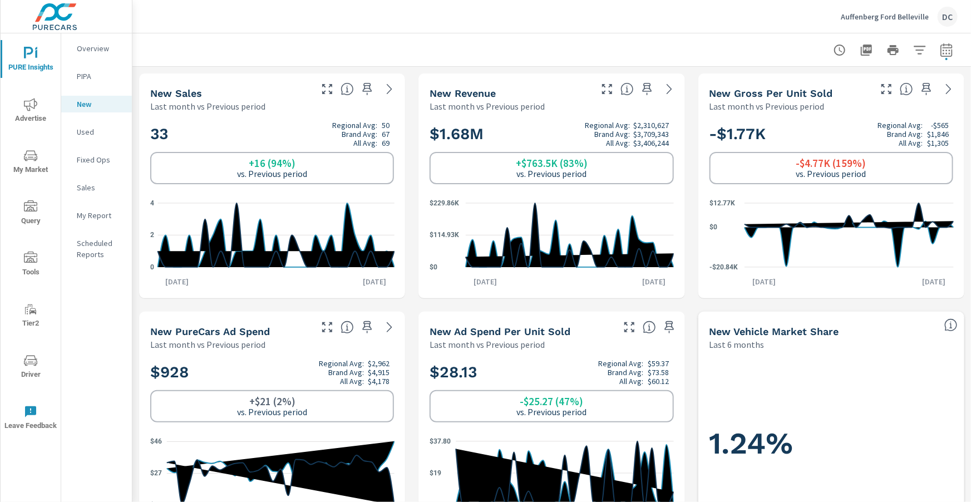
click at [92, 129] on p "Used" at bounding box center [100, 131] width 46 height 11
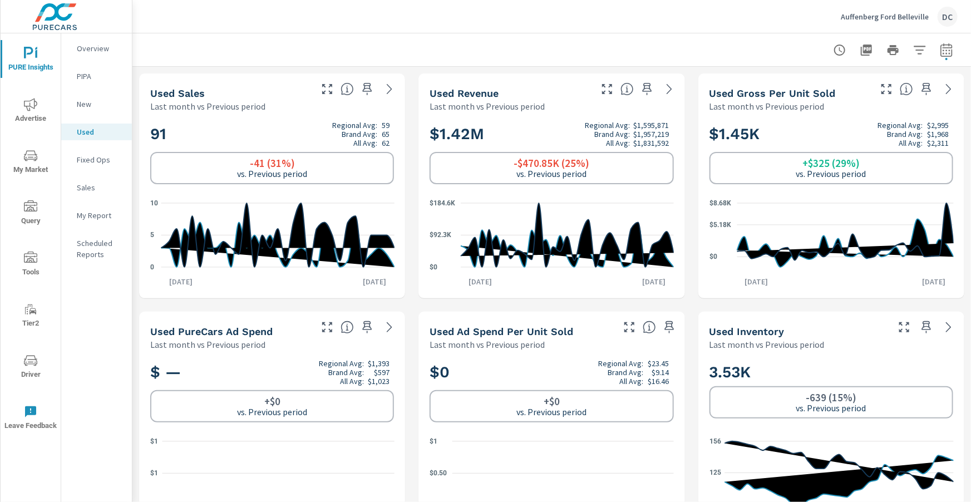
click at [98, 185] on p "Sales" at bounding box center [100, 187] width 46 height 11
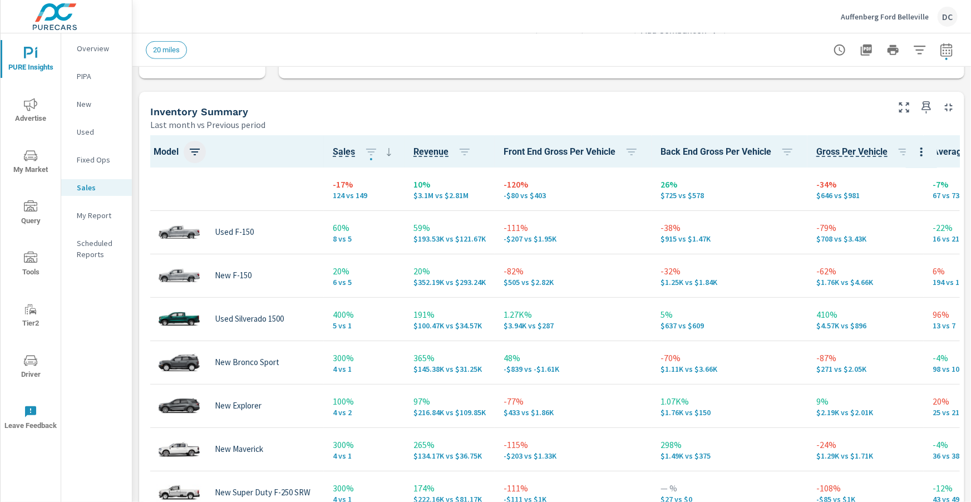
scroll to position [454, 0]
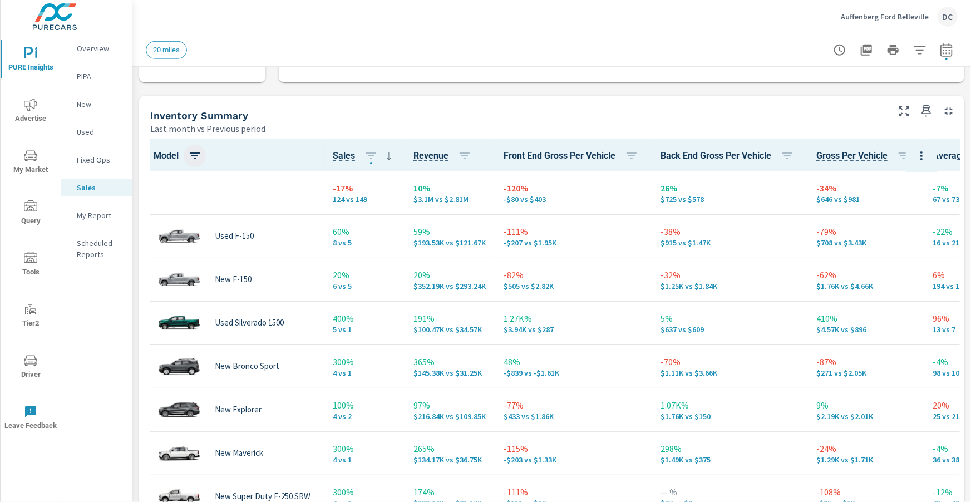
click at [195, 152] on icon "button" at bounding box center [195, 155] width 10 height 7
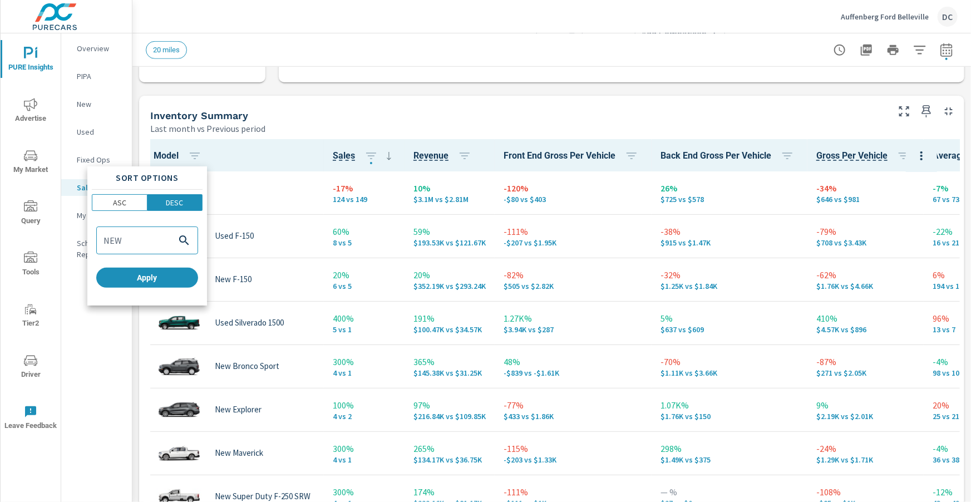
type input "NEW"
click at [223, 186] on div at bounding box center [485, 251] width 971 height 502
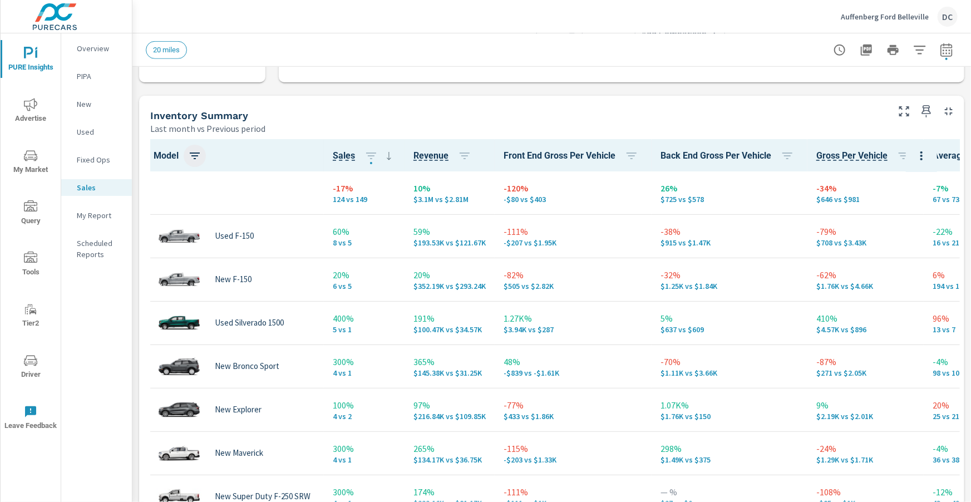
click at [195, 159] on icon "button" at bounding box center [194, 155] width 13 height 13
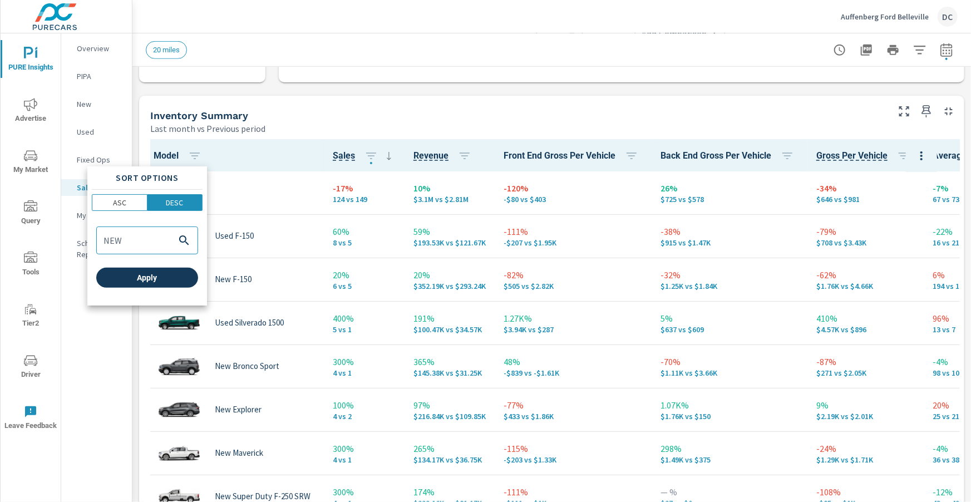
click at [144, 279] on span "Apply" at bounding box center [147, 278] width 93 height 10
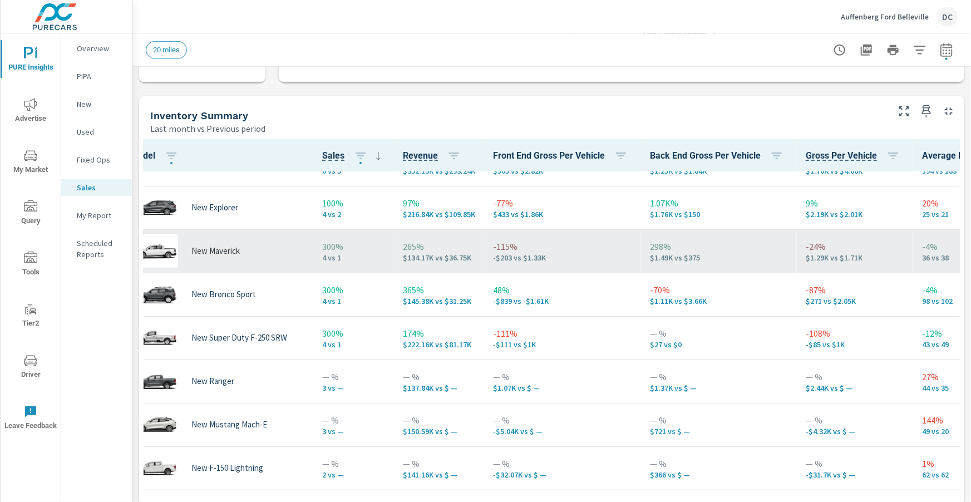
scroll to position [72, 24]
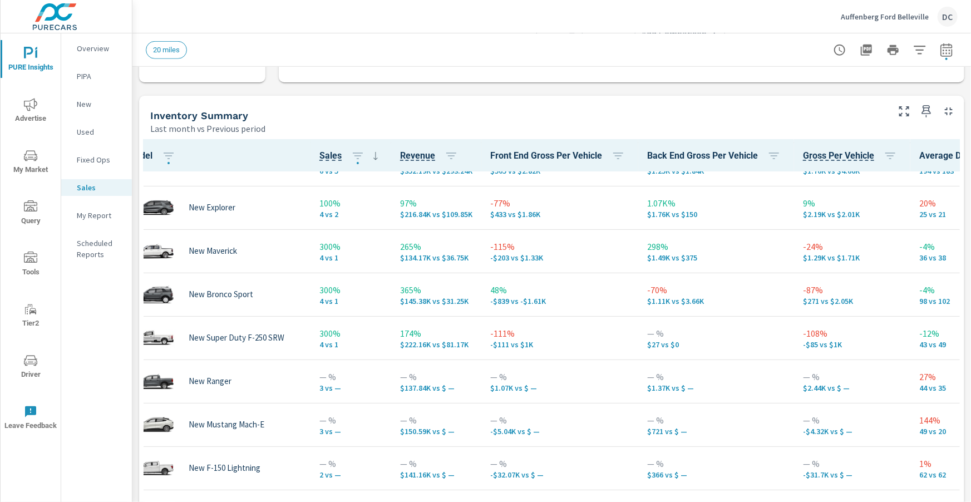
scroll to position [72, 22]
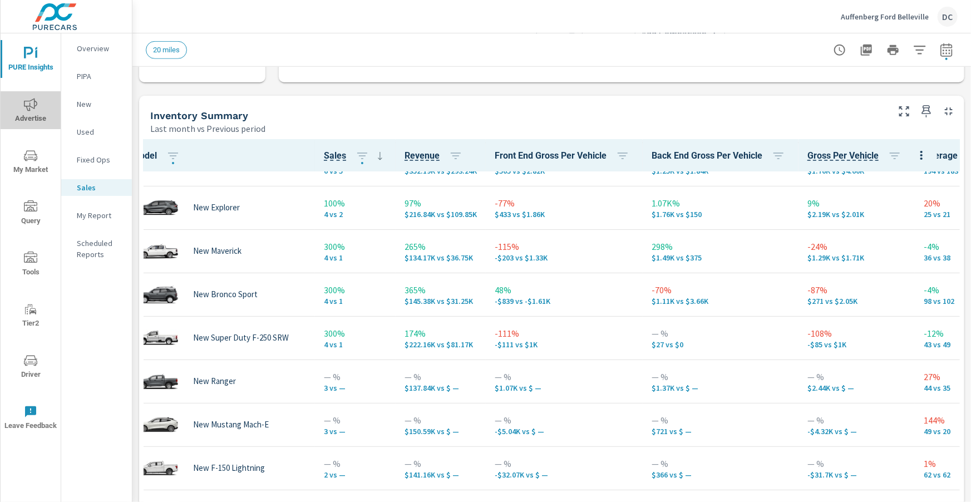
click at [29, 111] on icon "nav menu" at bounding box center [30, 104] width 13 height 13
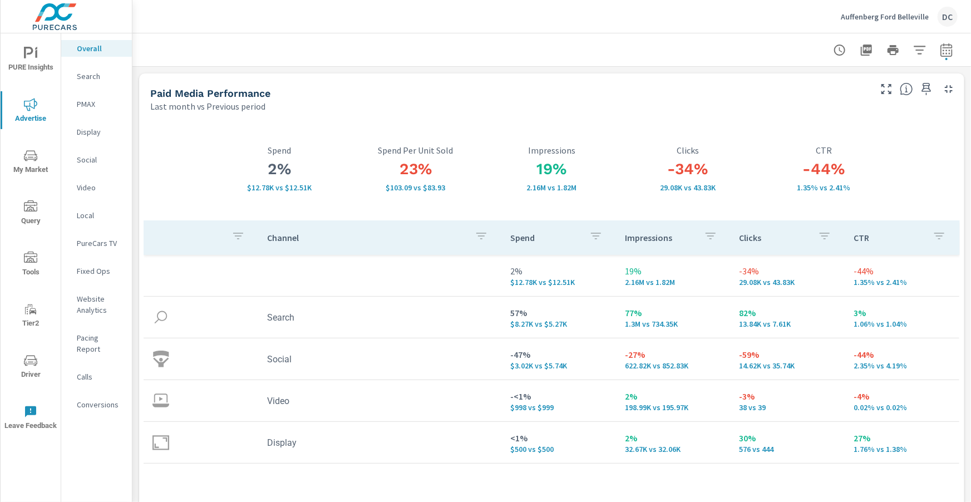
click at [93, 80] on p "Search" at bounding box center [100, 76] width 46 height 11
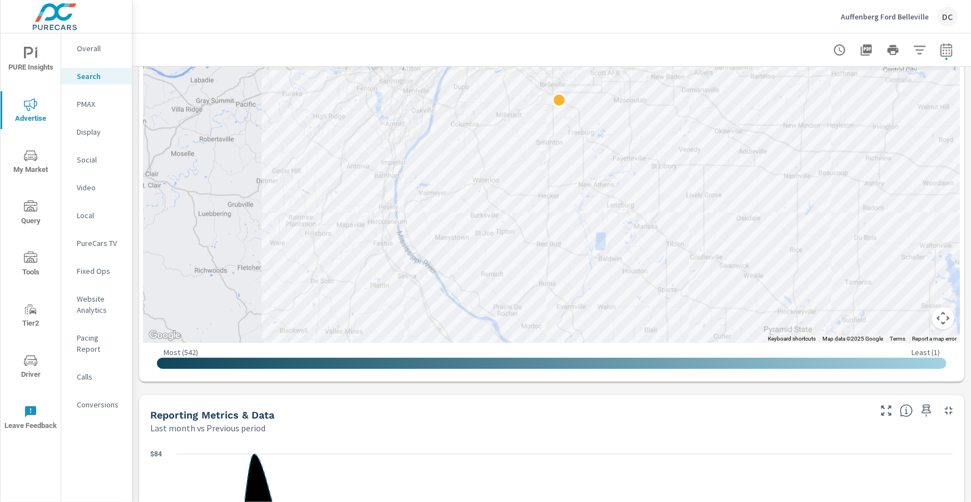
scroll to position [467, 0]
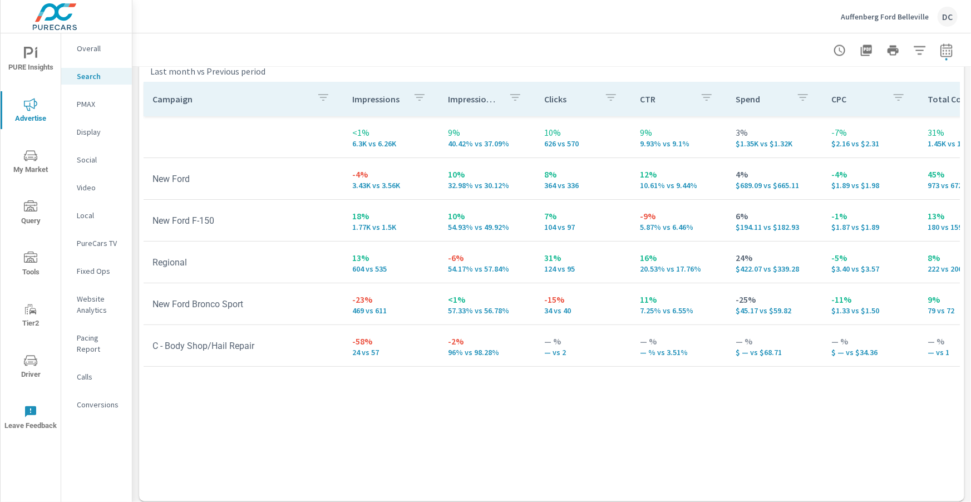
scroll to position [1113, 0]
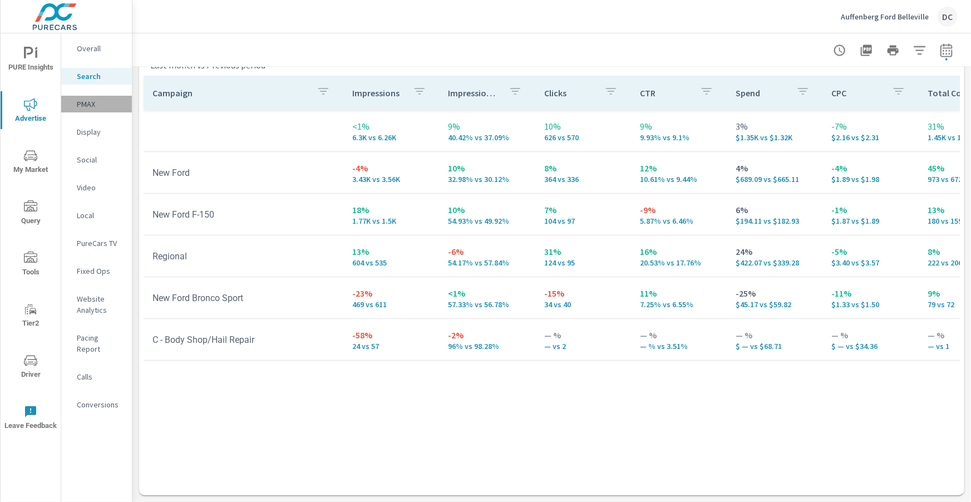
click at [87, 103] on p "PMAX" at bounding box center [100, 103] width 46 height 11
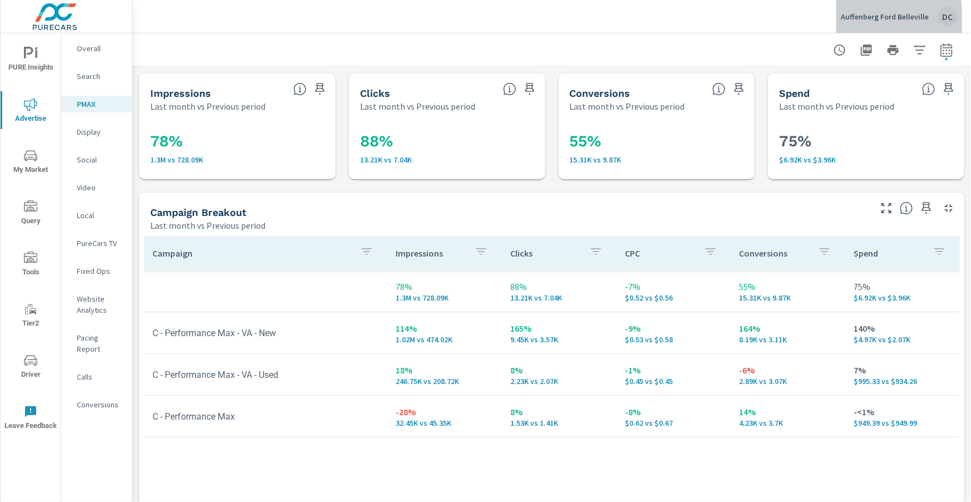
click at [850, 21] on div "Auffenberg Ford Belleville DC" at bounding box center [899, 17] width 117 height 20
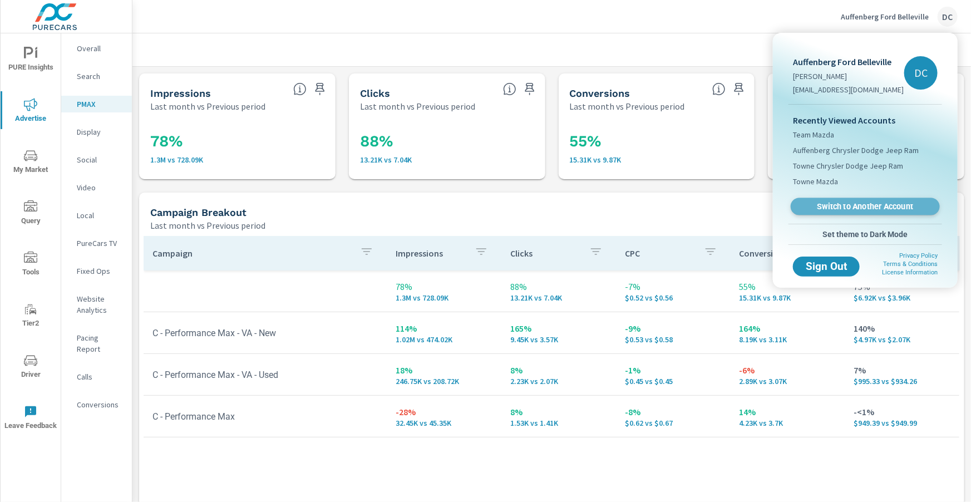
click at [860, 203] on span "Switch to Another Account" at bounding box center [865, 206] width 136 height 11
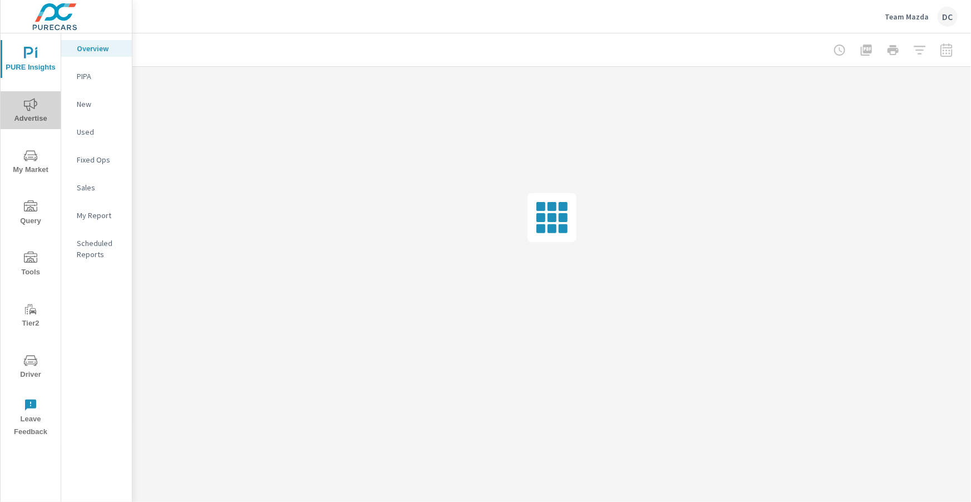
click at [26, 101] on icon "nav menu" at bounding box center [30, 104] width 13 height 13
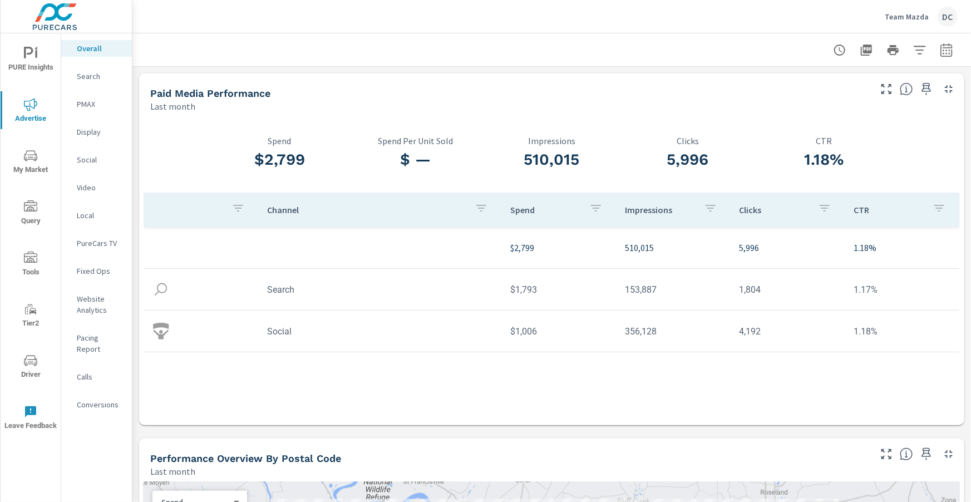
click at [948, 52] on icon "button" at bounding box center [946, 49] width 13 height 13
select select "Last month"
click at [948, 52] on icon "button" at bounding box center [946, 49] width 13 height 13
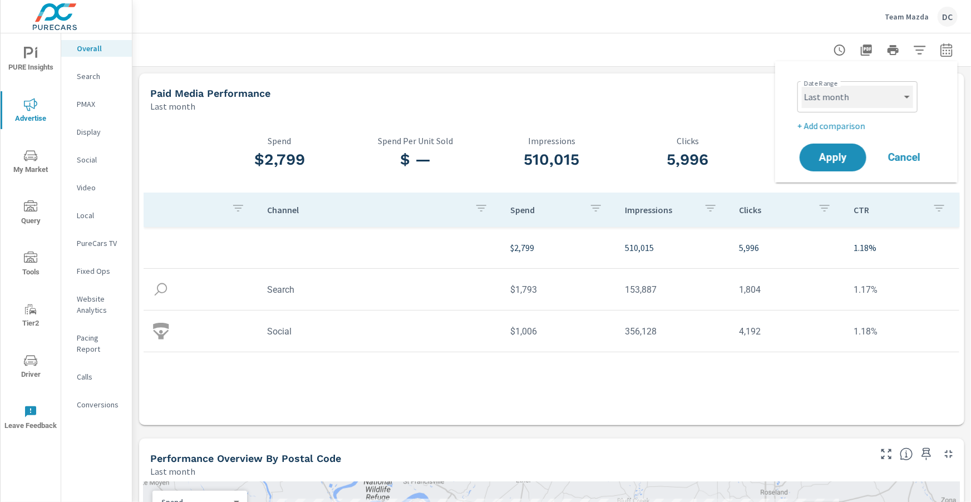
click at [902, 96] on select "Custom Yesterday Last week Last 7 days Last 14 days Last 30 days Last 45 days L…" at bounding box center [857, 97] width 111 height 22
click at [802, 86] on select "Custom Yesterday Last week Last 7 days Last 14 days Last 30 days Last 45 days L…" at bounding box center [857, 97] width 111 height 22
select select "Month to date"
click at [850, 126] on p "+ Add comparison" at bounding box center [868, 125] width 142 height 13
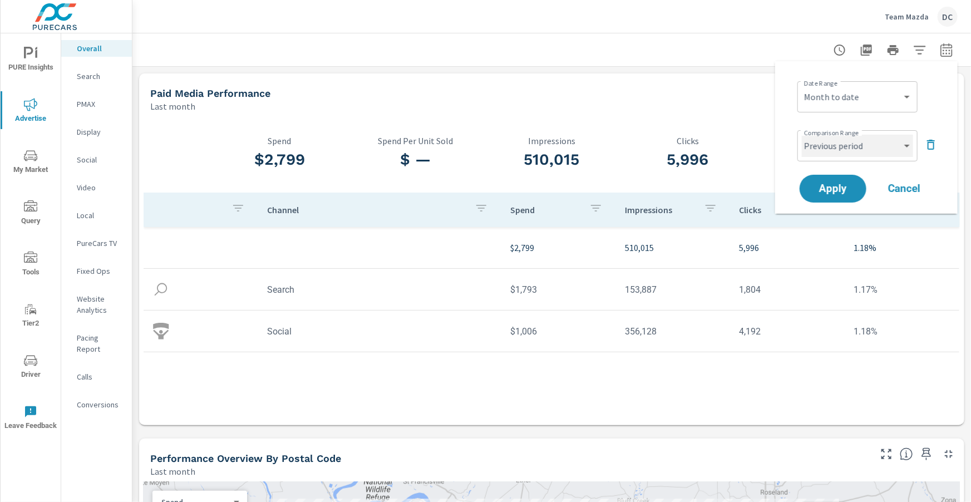
click at [849, 144] on select "Custom Previous period Previous month Previous year" at bounding box center [857, 146] width 111 height 22
click at [802, 135] on select "Custom Previous period Previous month Previous year" at bounding box center [857, 146] width 111 height 22
select select "Previous month"
click at [849, 185] on span "Apply" at bounding box center [833, 189] width 46 height 11
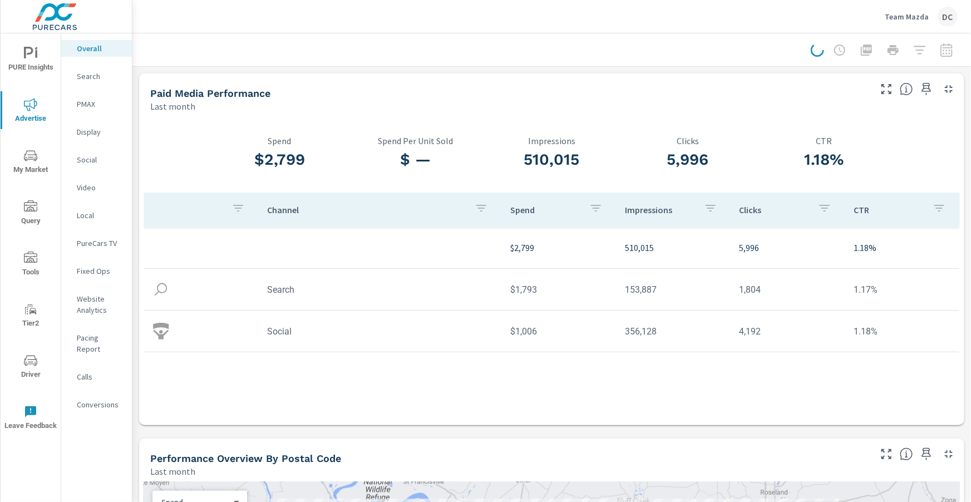
scroll to position [1, 0]
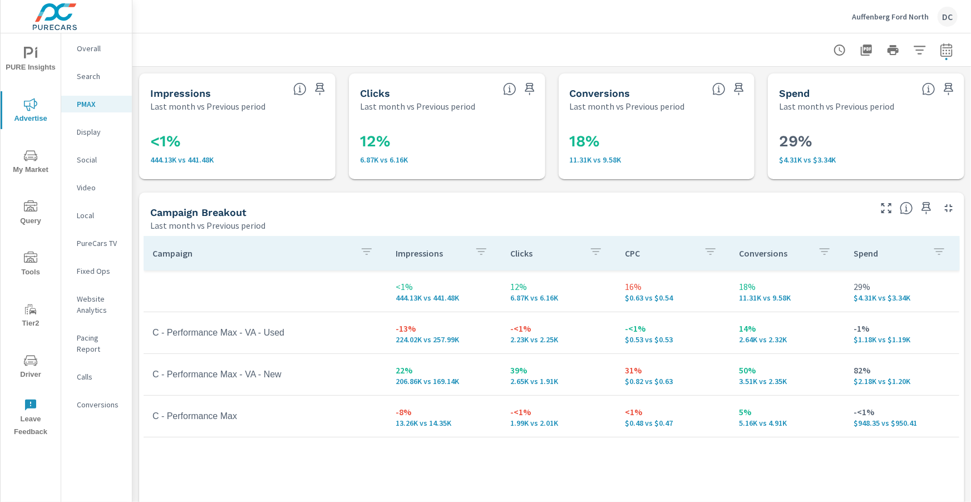
click at [86, 49] on p "Overall" at bounding box center [100, 48] width 46 height 11
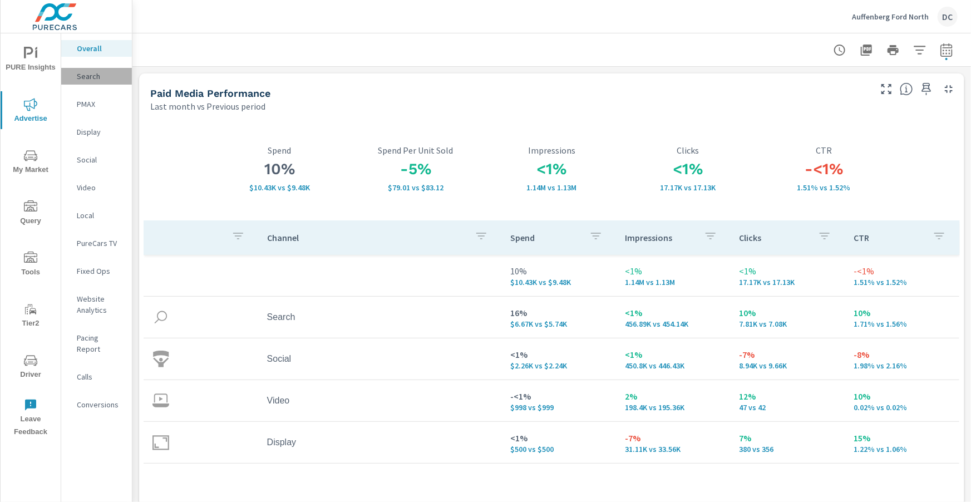
click at [85, 78] on p "Search" at bounding box center [100, 76] width 46 height 11
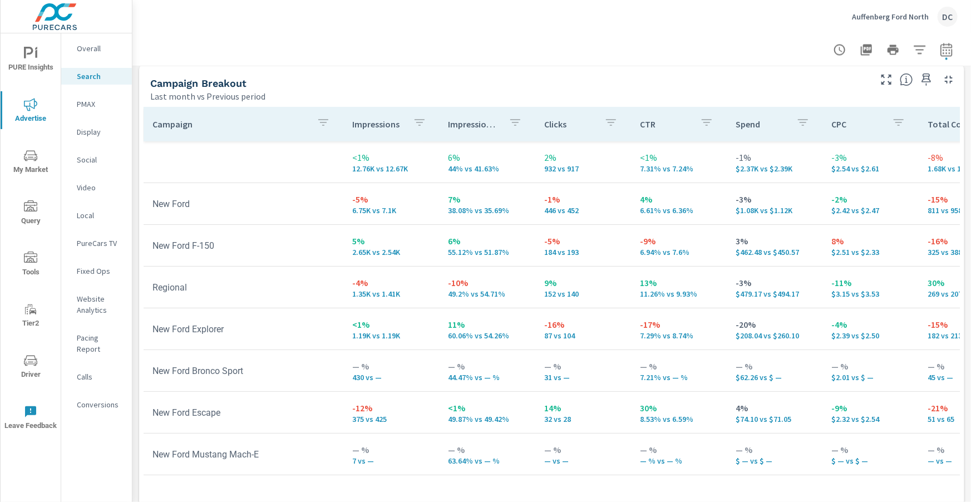
scroll to position [1090, 0]
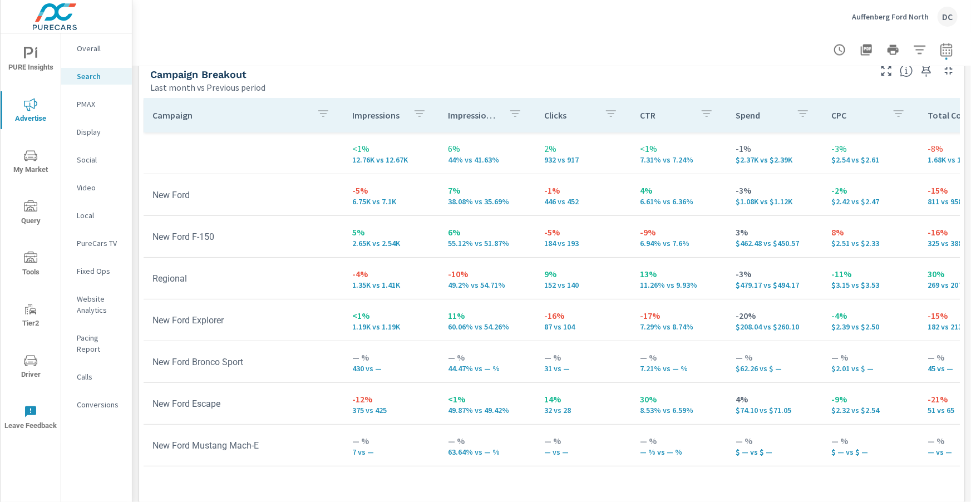
click at [93, 103] on p "PMAX" at bounding box center [100, 103] width 46 height 11
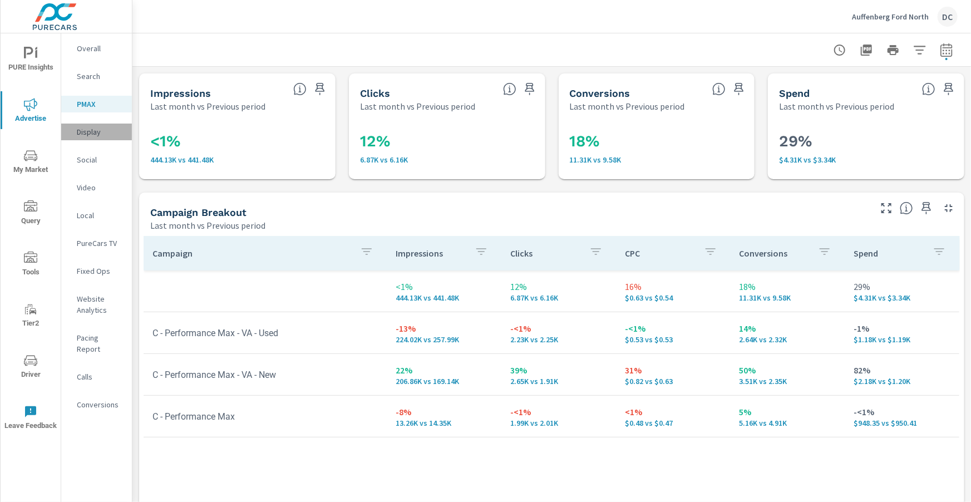
click at [102, 129] on p "Display" at bounding box center [100, 131] width 46 height 11
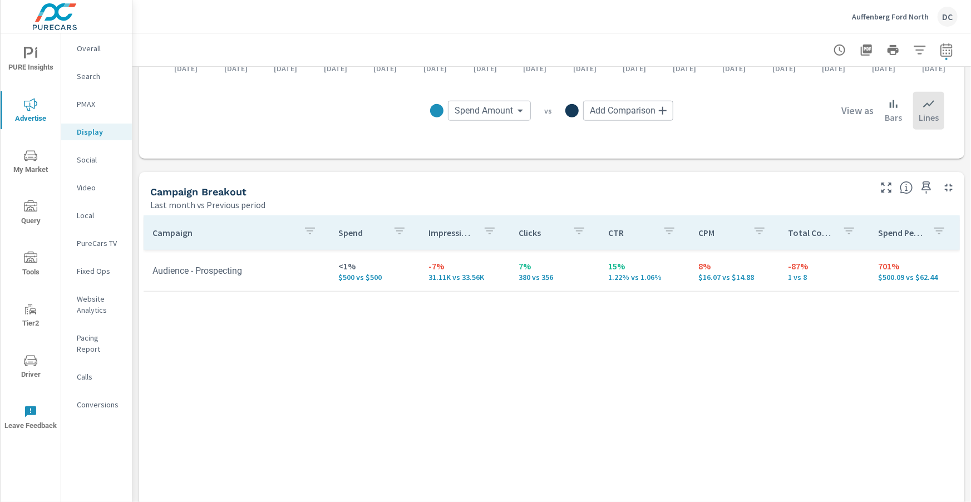
scroll to position [378, 0]
click at [88, 159] on p "Social" at bounding box center [100, 159] width 46 height 11
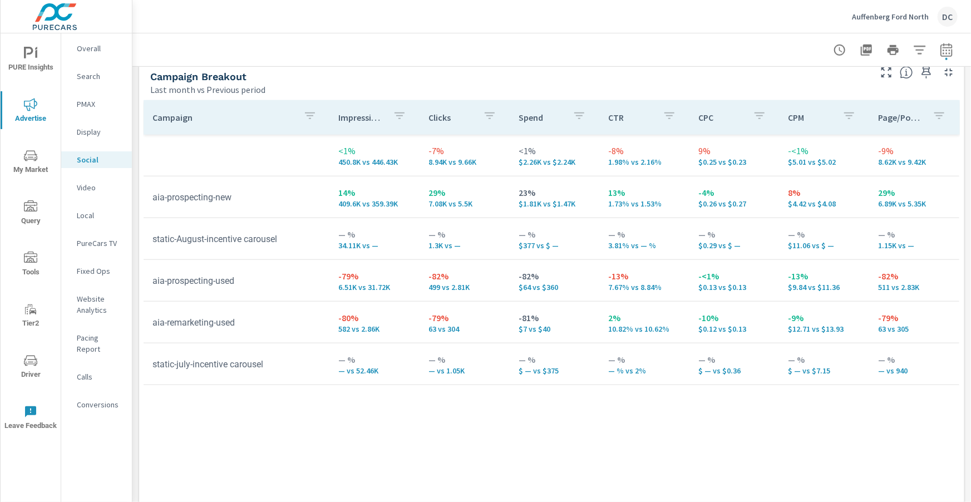
scroll to position [513, 0]
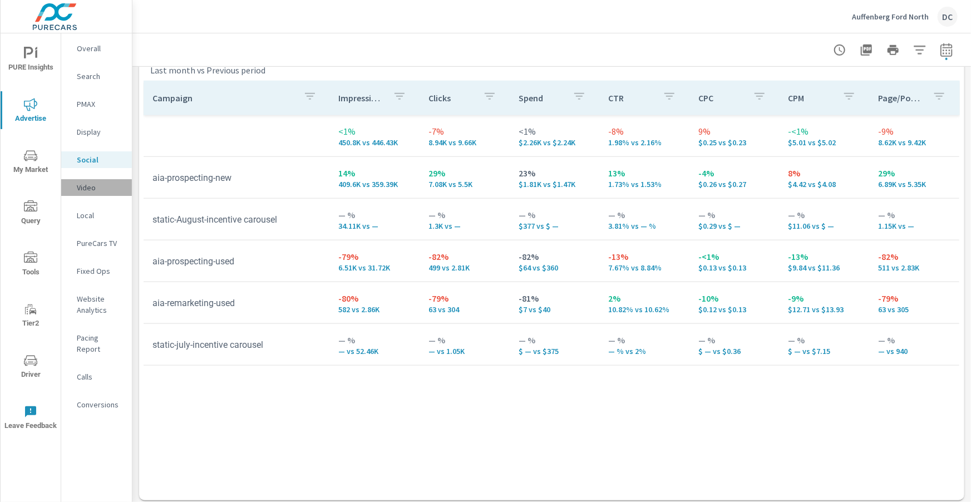
click at [86, 190] on p "Video" at bounding box center [100, 187] width 46 height 11
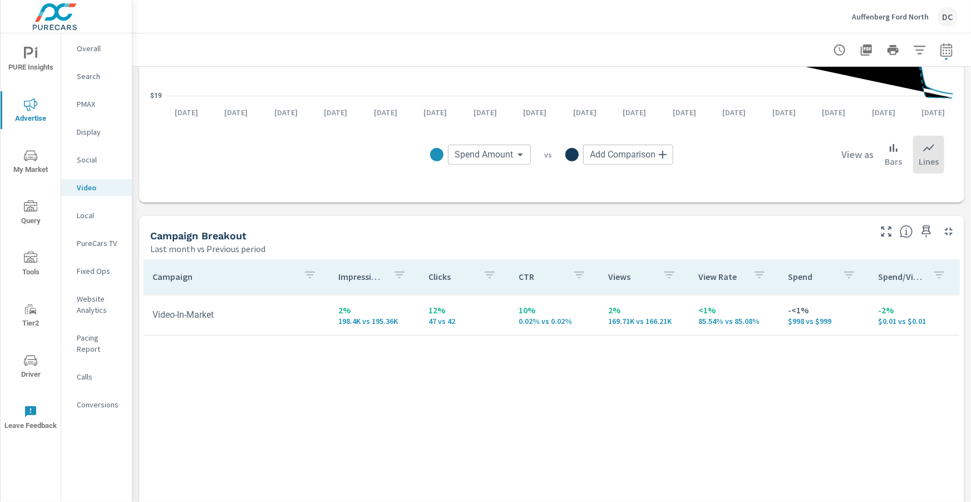
scroll to position [349, 0]
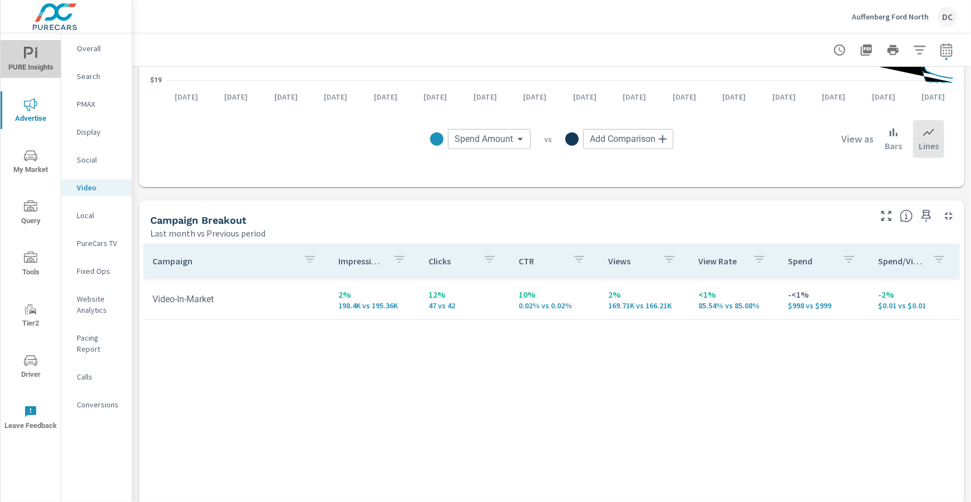
click at [37, 57] on icon "nav menu" at bounding box center [36, 54] width 2 height 8
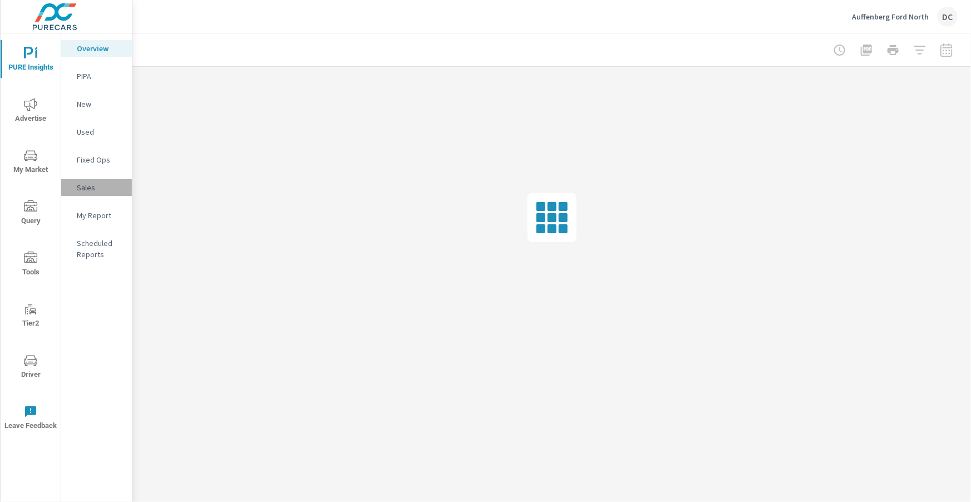
click at [93, 181] on div "Sales" at bounding box center [96, 187] width 71 height 17
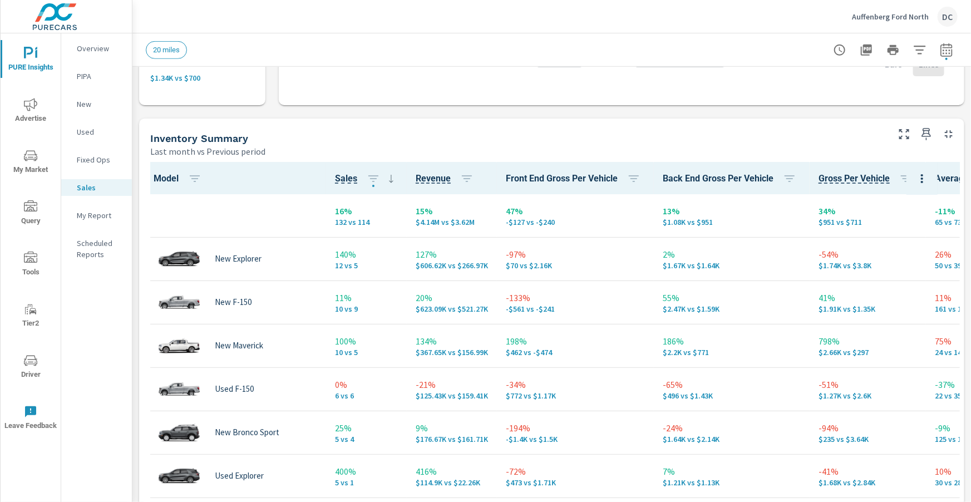
scroll to position [436, 0]
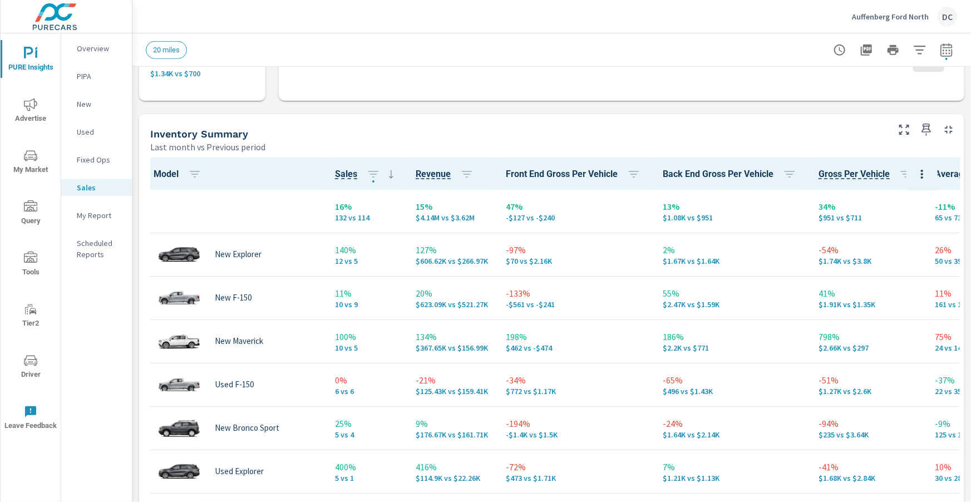
click at [90, 111] on div "New" at bounding box center [96, 104] width 71 height 17
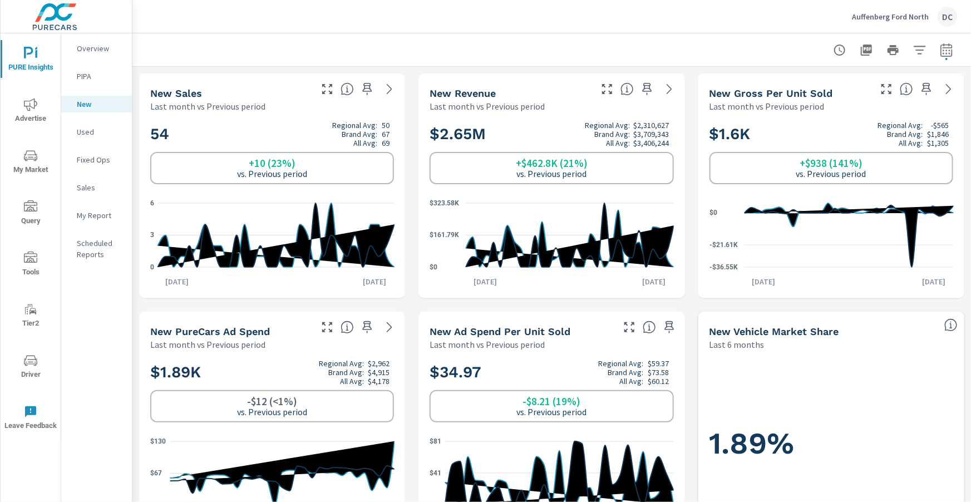
click at [80, 135] on p "Used" at bounding box center [100, 131] width 46 height 11
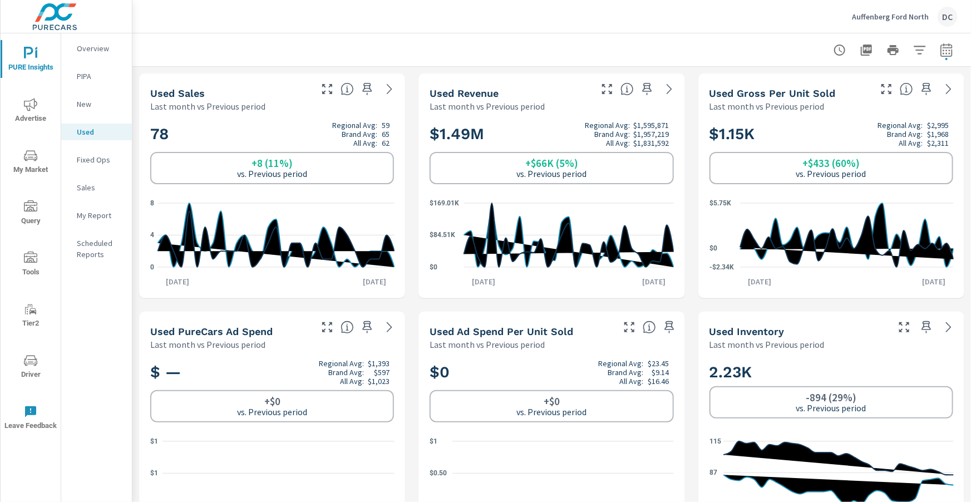
click at [97, 189] on p "Sales" at bounding box center [100, 187] width 46 height 11
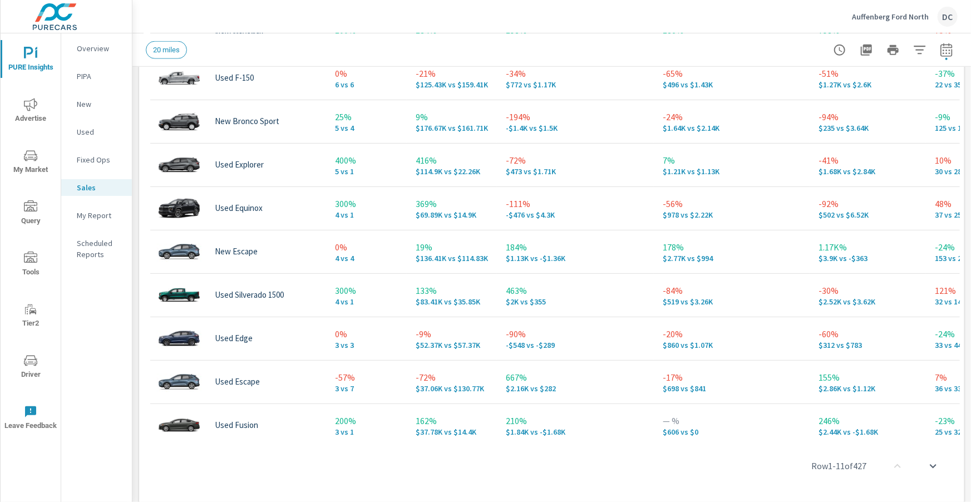
scroll to position [756, 0]
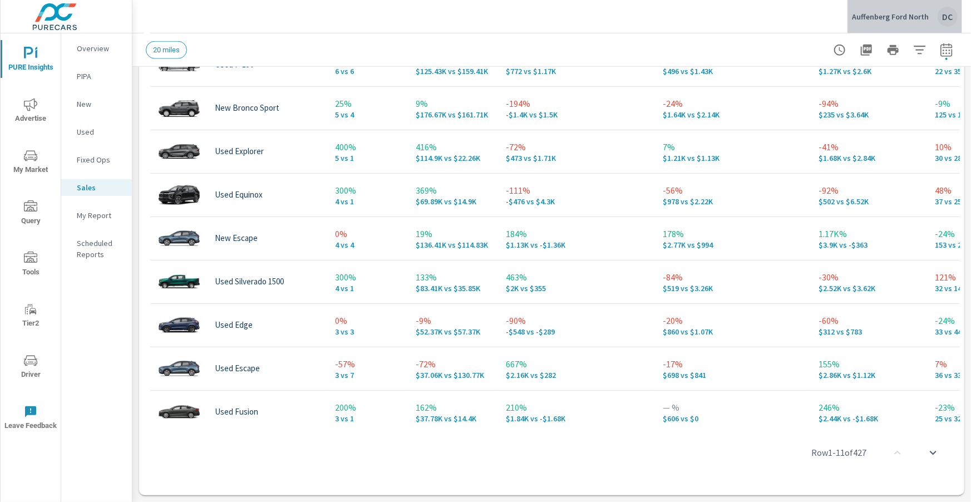
click at [914, 16] on p "Auffenberg Ford North" at bounding box center [890, 17] width 77 height 10
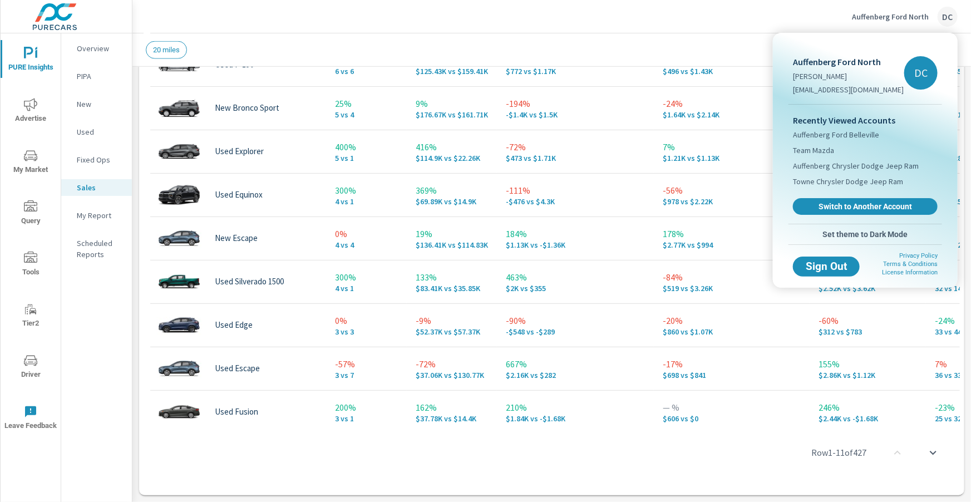
click at [869, 208] on span "Switch to Another Account" at bounding box center [865, 206] width 132 height 10
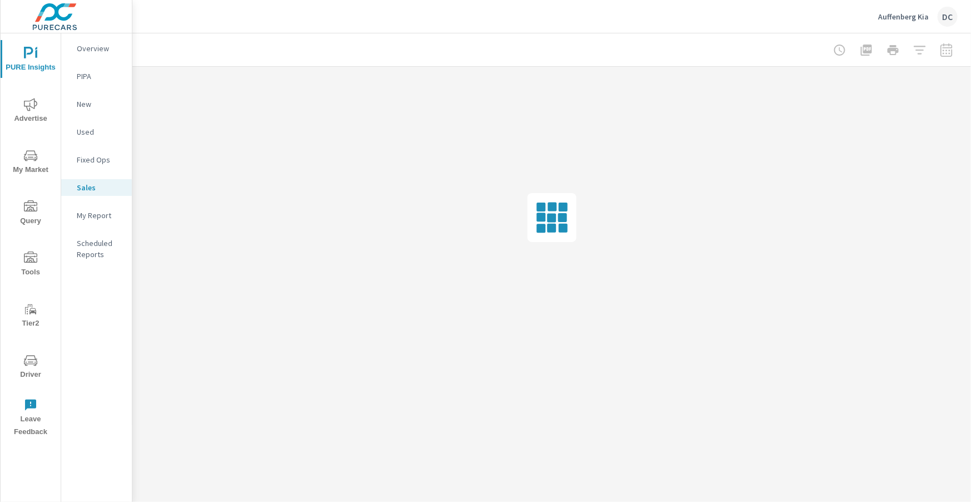
click at [41, 114] on span "Advertise" at bounding box center [30, 111] width 53 height 27
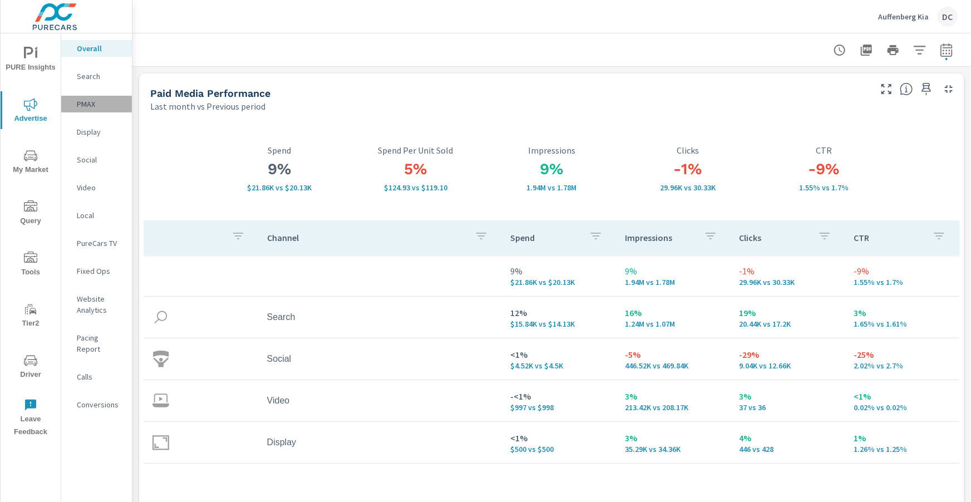
click at [90, 107] on p "PMAX" at bounding box center [100, 103] width 46 height 11
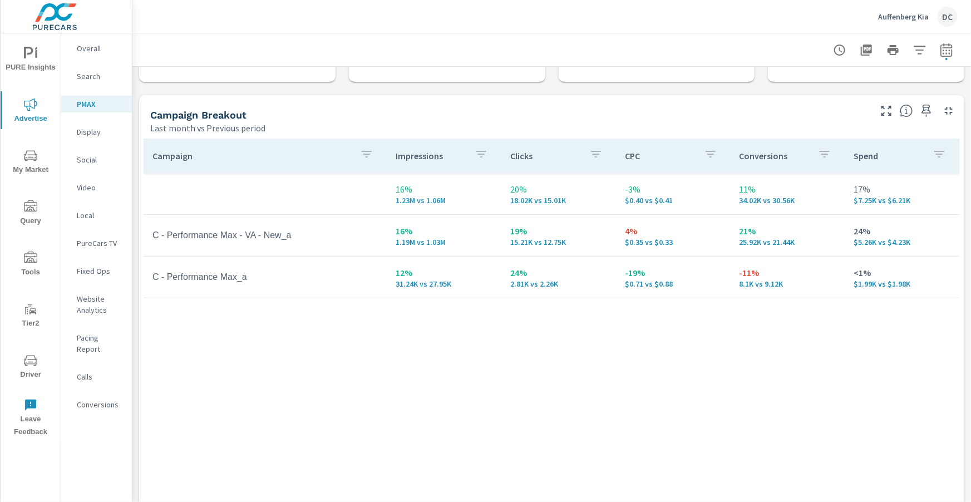
scroll to position [99, 0]
click at [101, 80] on p "Search" at bounding box center [100, 76] width 46 height 11
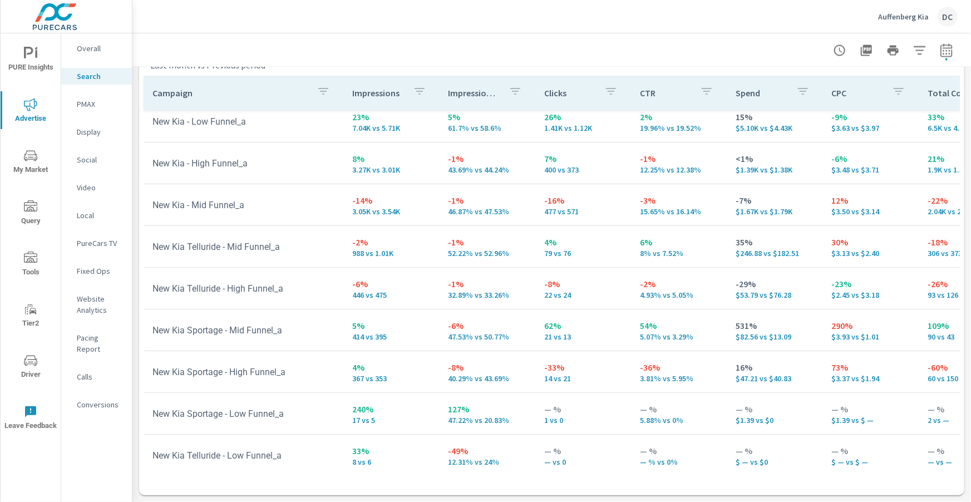
scroll to position [53, 0]
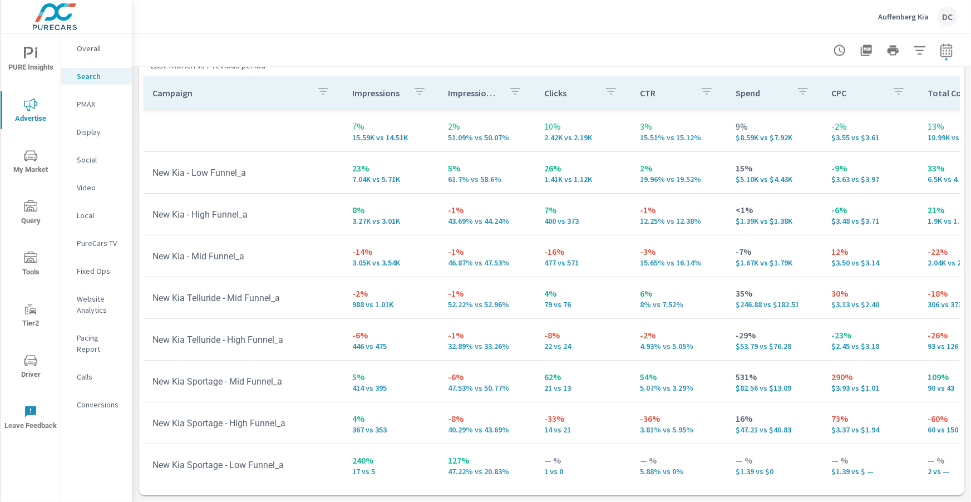
scroll to position [53, 0]
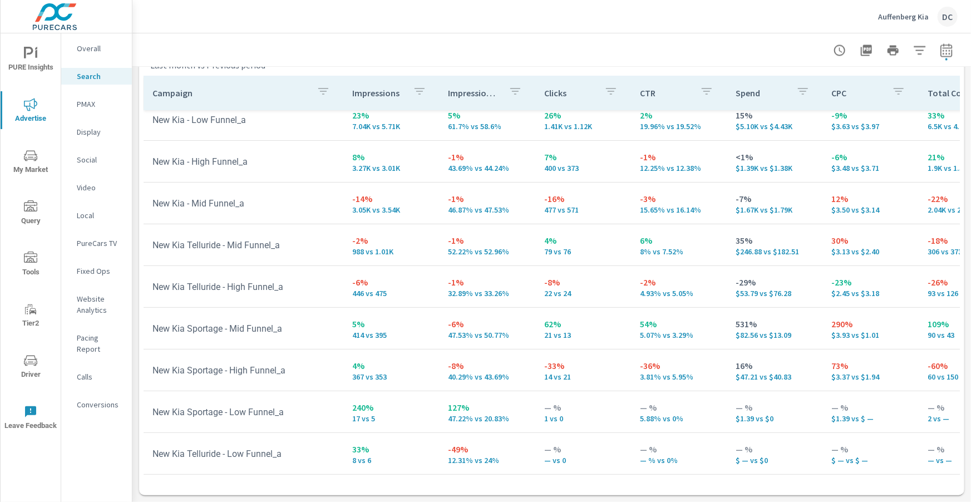
scroll to position [53, 0]
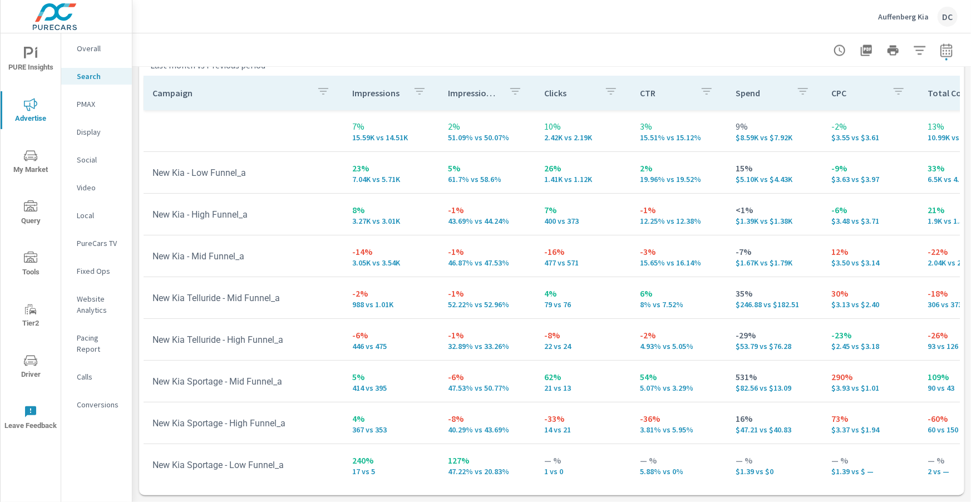
scroll to position [53, 0]
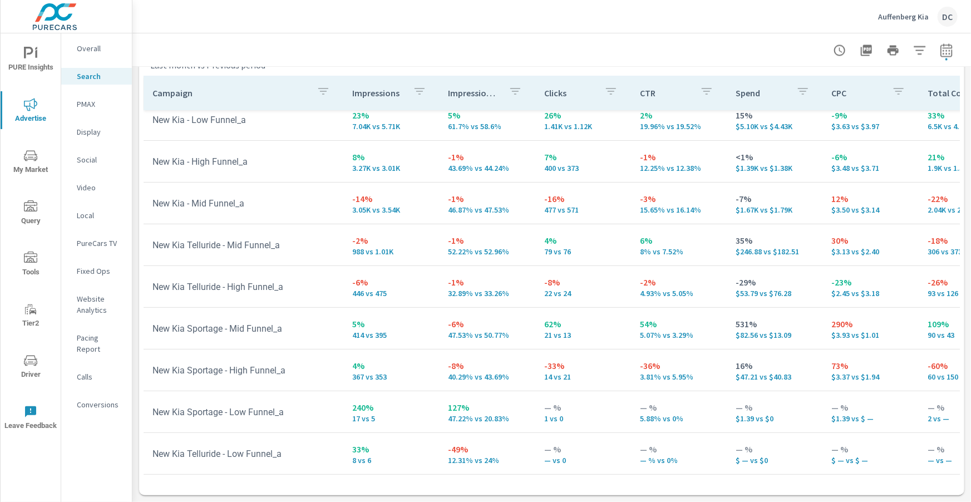
click at [95, 108] on p "PMAX" at bounding box center [100, 103] width 46 height 11
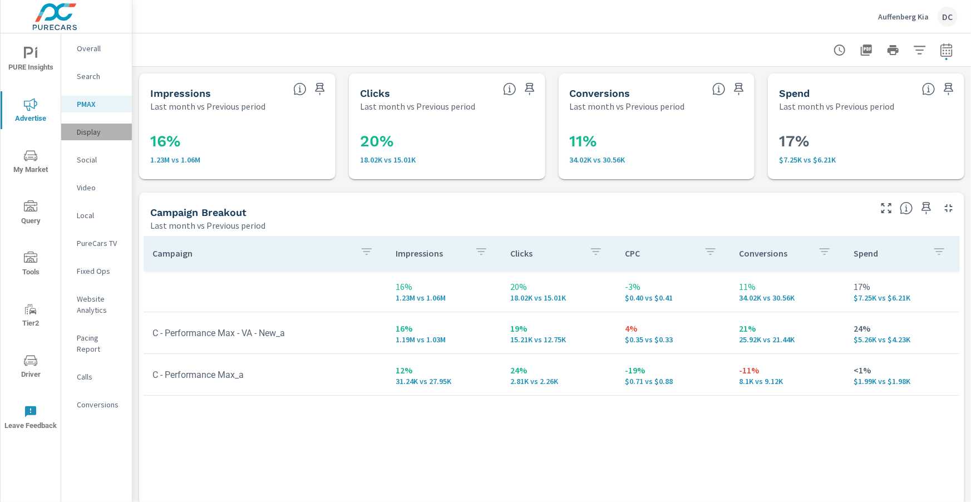
click at [93, 135] on p "Display" at bounding box center [100, 131] width 46 height 11
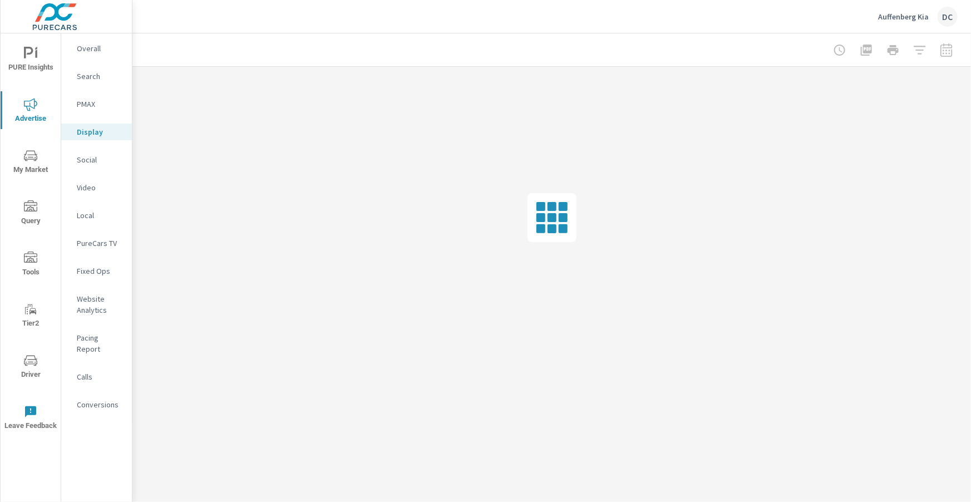
click at [100, 161] on p "Social" at bounding box center [100, 159] width 46 height 11
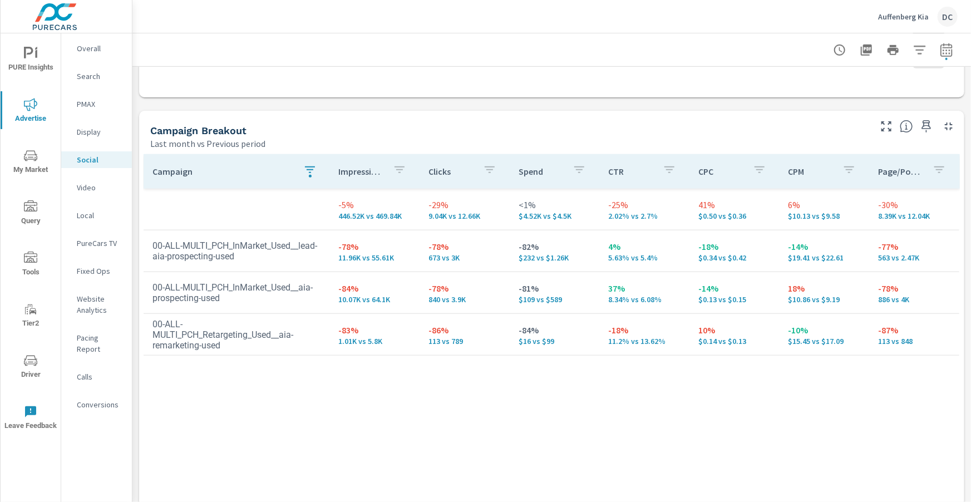
scroll to position [454, 0]
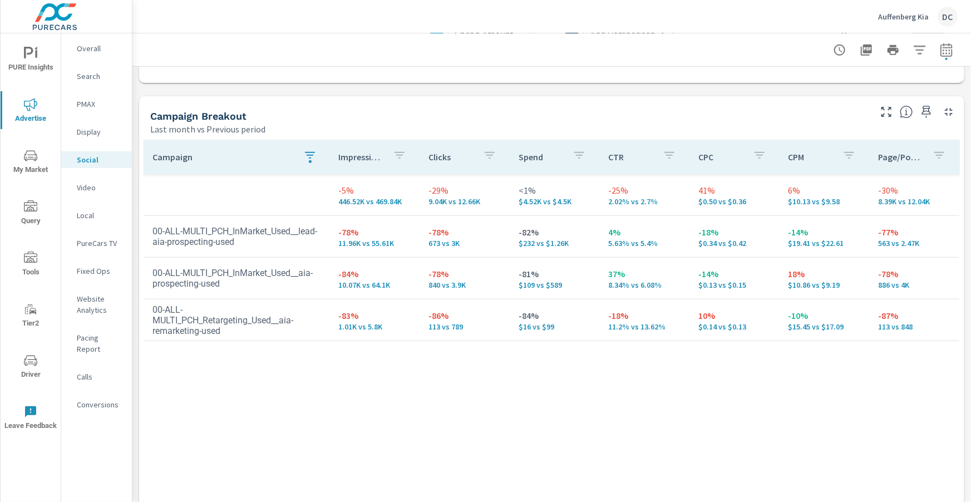
click at [305, 158] on icon "button" at bounding box center [309, 155] width 13 height 13
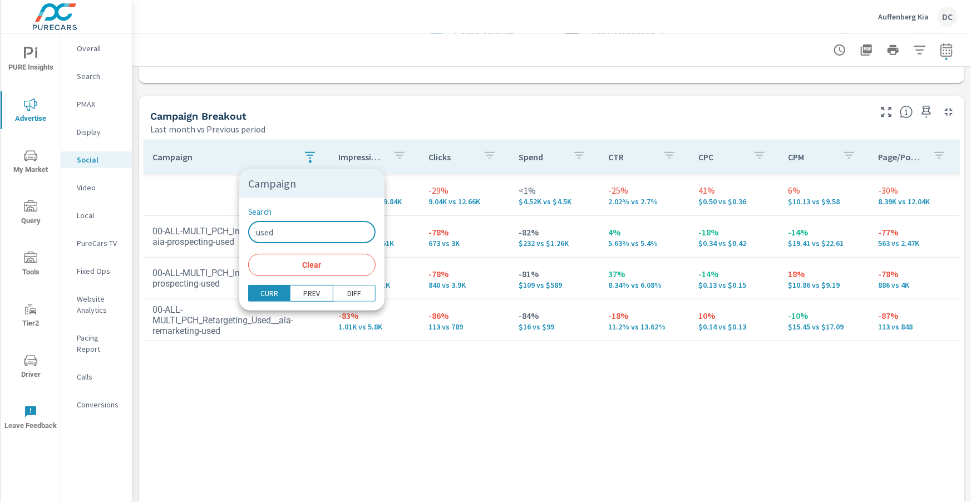
click at [291, 229] on input "used" at bounding box center [311, 232] width 127 height 22
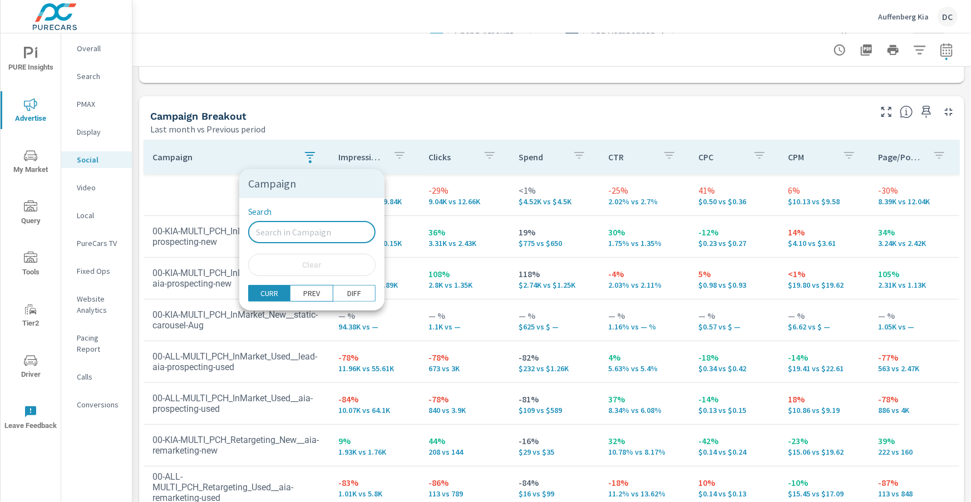
click at [174, 188] on div at bounding box center [485, 251] width 971 height 502
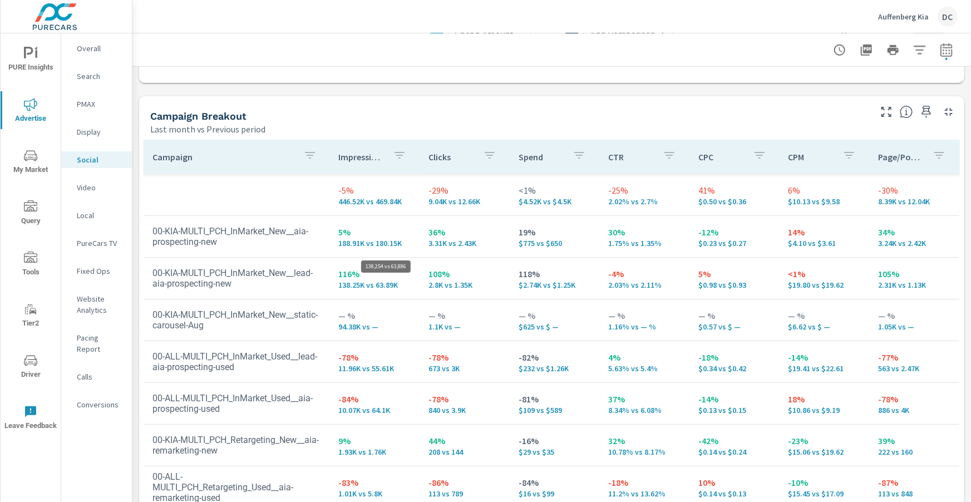
scroll to position [7, 0]
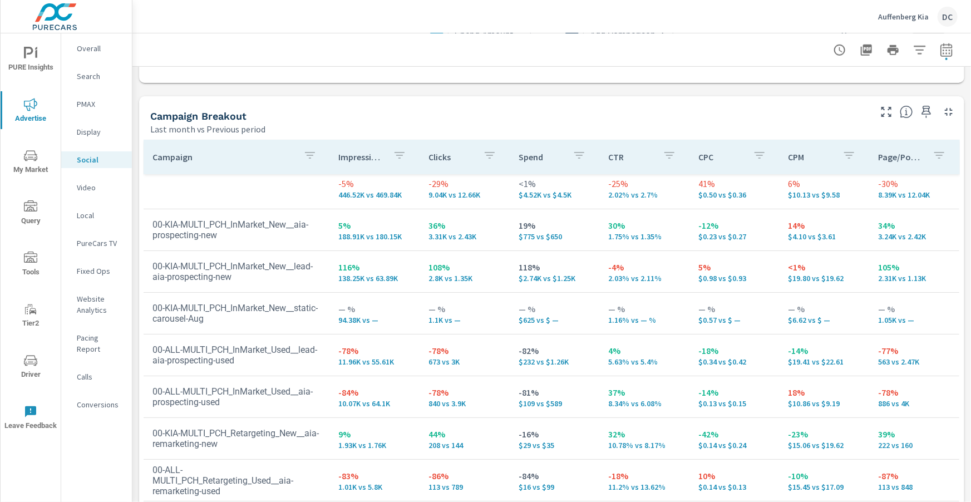
click at [30, 256] on icon "nav menu" at bounding box center [30, 257] width 13 height 11
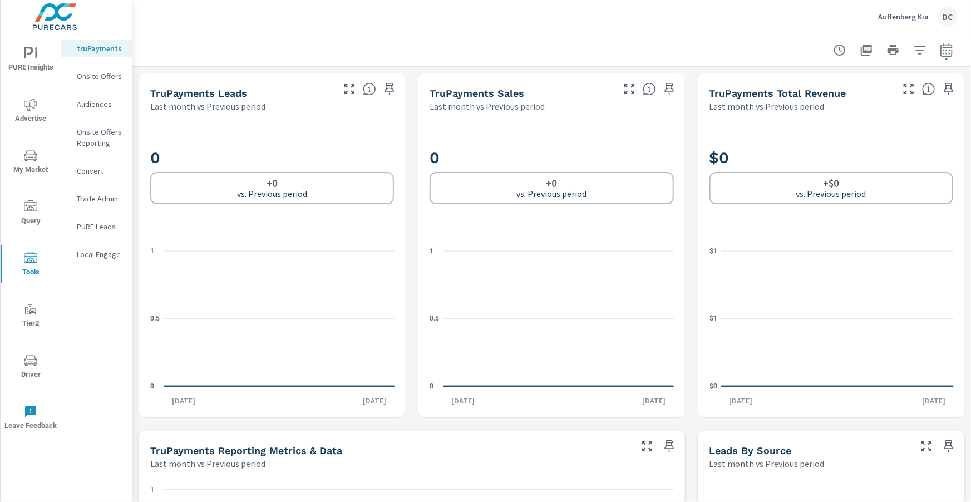
click at [92, 223] on p "PURE Leads" at bounding box center [100, 226] width 46 height 11
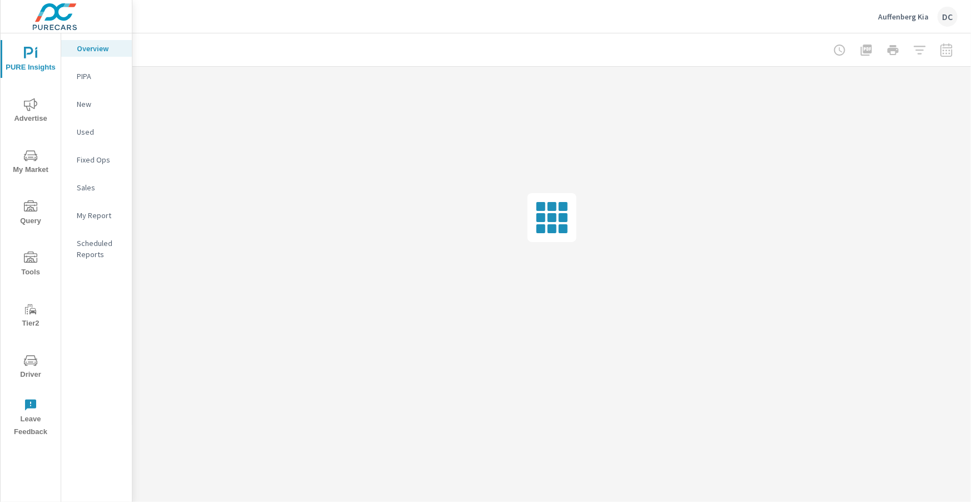
click at [91, 184] on p "Sales" at bounding box center [100, 187] width 46 height 11
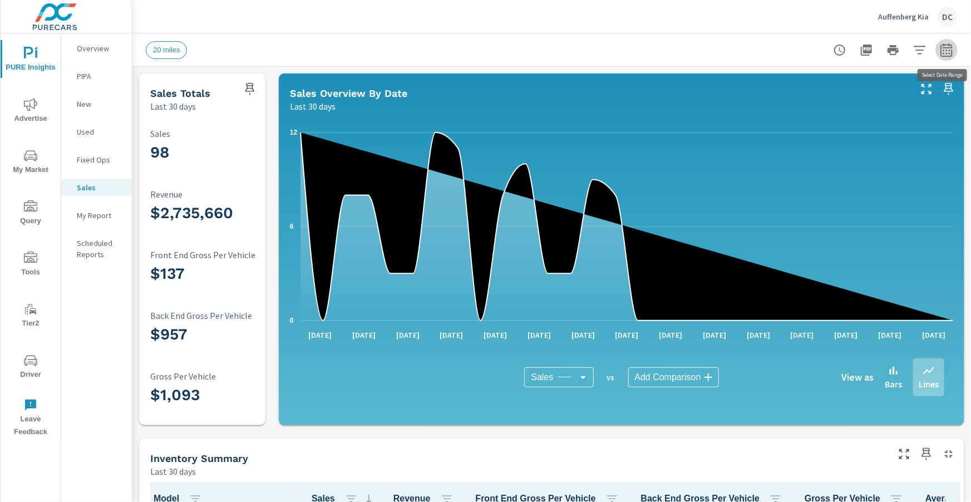
click at [947, 48] on icon "button" at bounding box center [946, 49] width 13 height 13
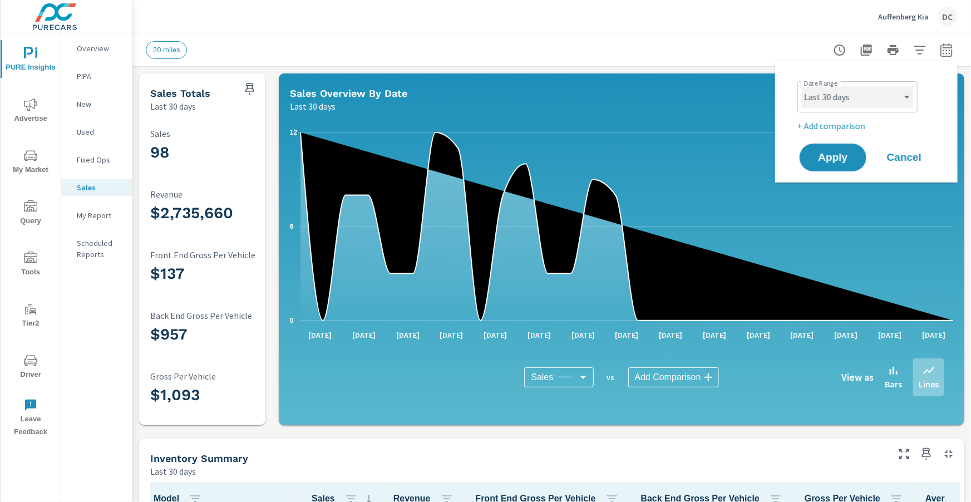
click at [900, 95] on select "Custom [DATE] Last week Last 7 days Last 14 days Last 30 days Last 45 days Last…" at bounding box center [857, 97] width 111 height 22
click at [802, 86] on select "Custom [DATE] Last week Last 7 days Last 14 days Last 30 days Last 45 days Last…" at bounding box center [857, 97] width 111 height 22
select select "Month to date"
click at [853, 123] on p "+ Add comparison" at bounding box center [868, 125] width 142 height 13
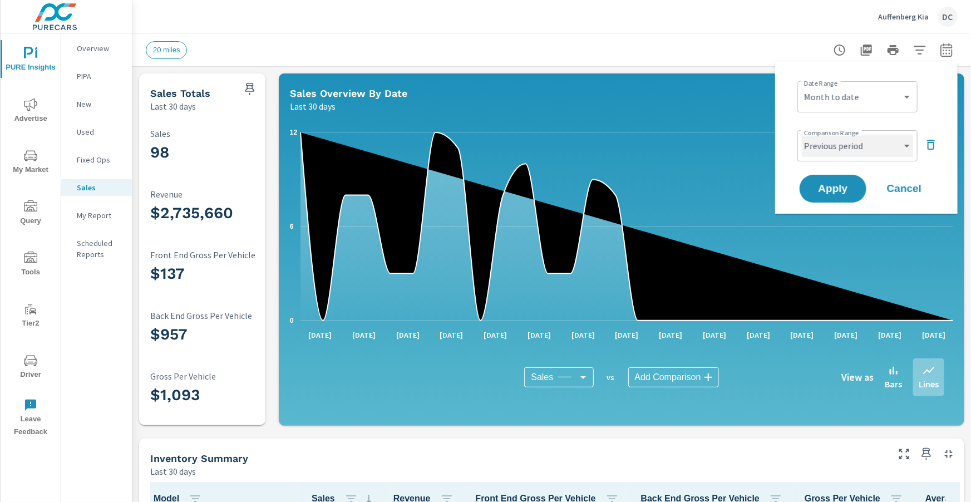
click at [853, 141] on select "Custom Previous period Previous month Previous year" at bounding box center [857, 146] width 111 height 22
click at [802, 135] on select "Custom Previous period Previous month Previous year" at bounding box center [857, 146] width 111 height 22
select select "Previous month"
click at [851, 182] on button "Apply" at bounding box center [833, 188] width 69 height 29
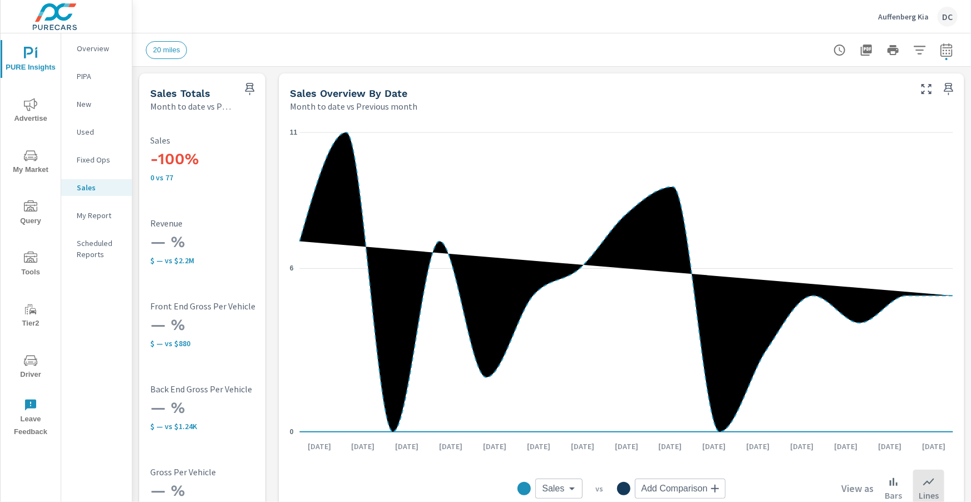
click at [944, 55] on icon "button" at bounding box center [946, 49] width 13 height 13
select select "Month to date"
select select "Previous month"
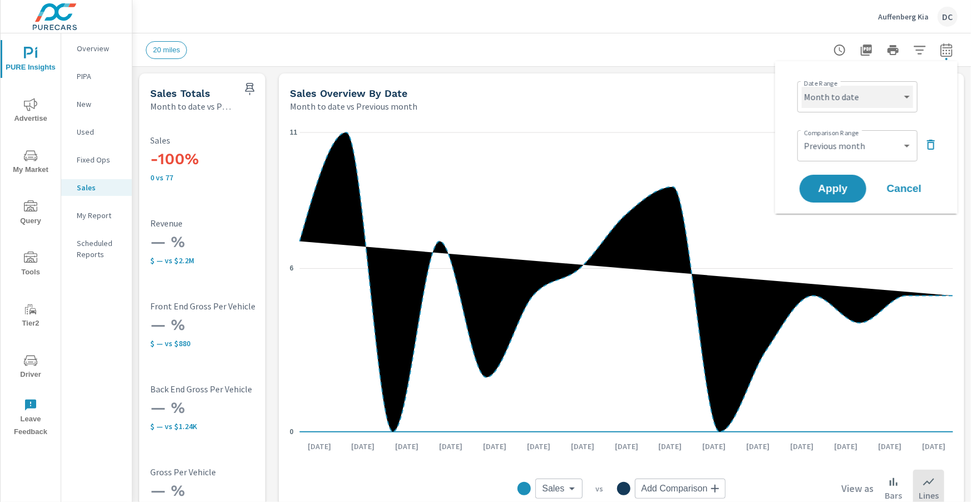
click at [904, 95] on select "Custom [DATE] Last week Last 7 days Last 14 days Last 30 days Last 45 days Last…" at bounding box center [857, 97] width 111 height 22
click at [802, 86] on select "Custom [DATE] Last week Last 7 days Last 14 days Last 30 days Last 45 days Last…" at bounding box center [857, 97] width 111 height 22
select select "Last month"
click at [840, 189] on span "Apply" at bounding box center [833, 189] width 46 height 11
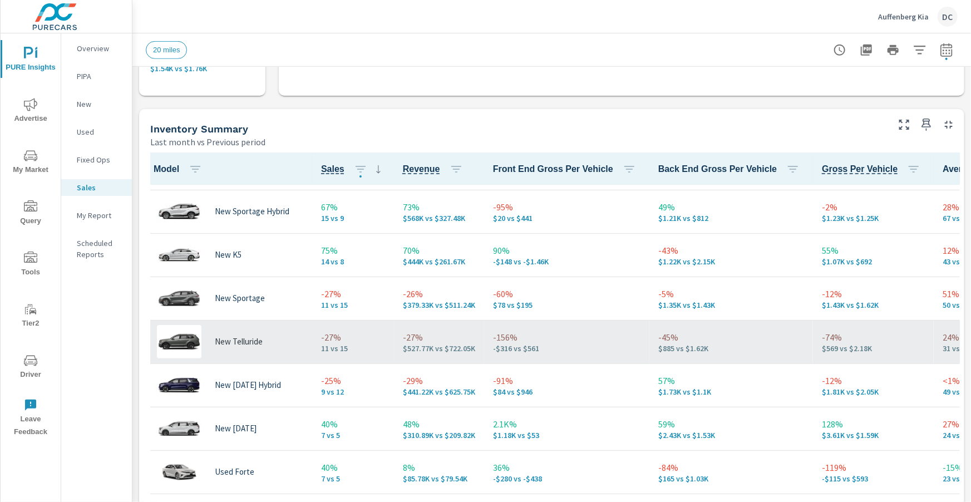
scroll to position [92, 0]
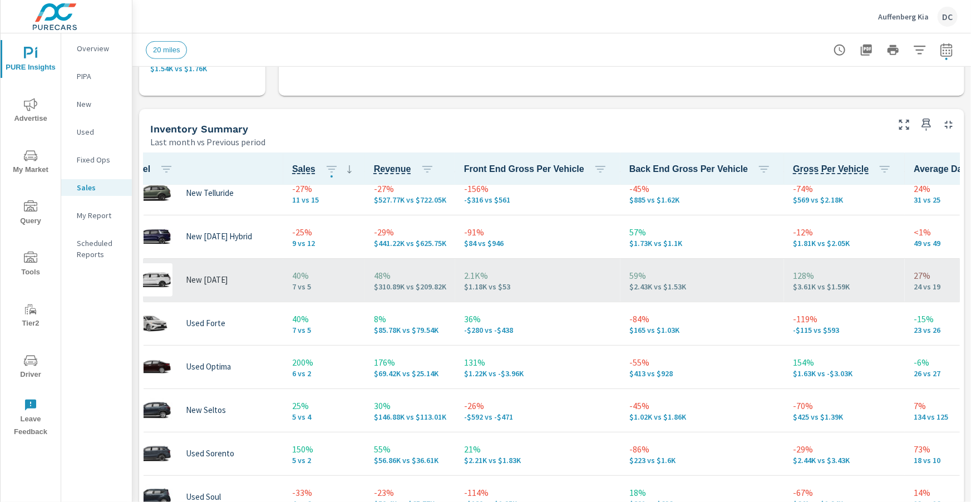
scroll to position [235, 29]
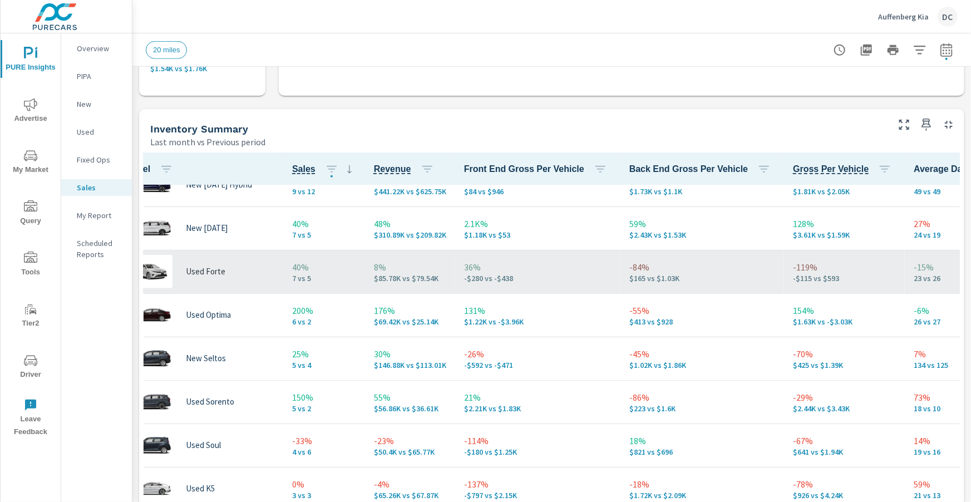
scroll to position [284, 29]
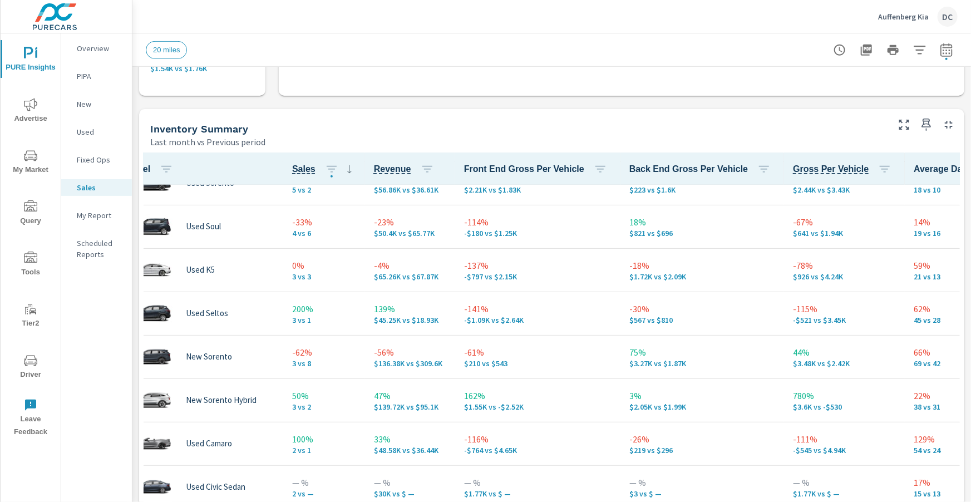
scroll to position [504, 29]
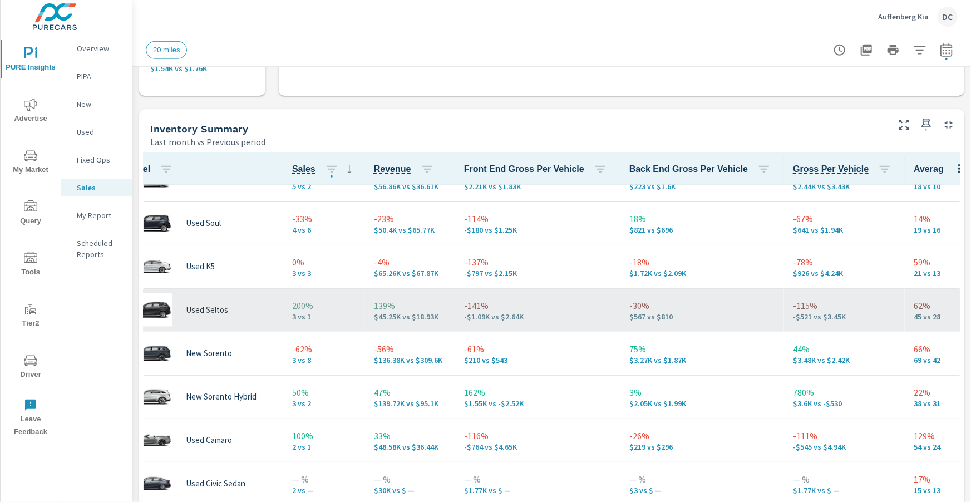
scroll to position [504, 28]
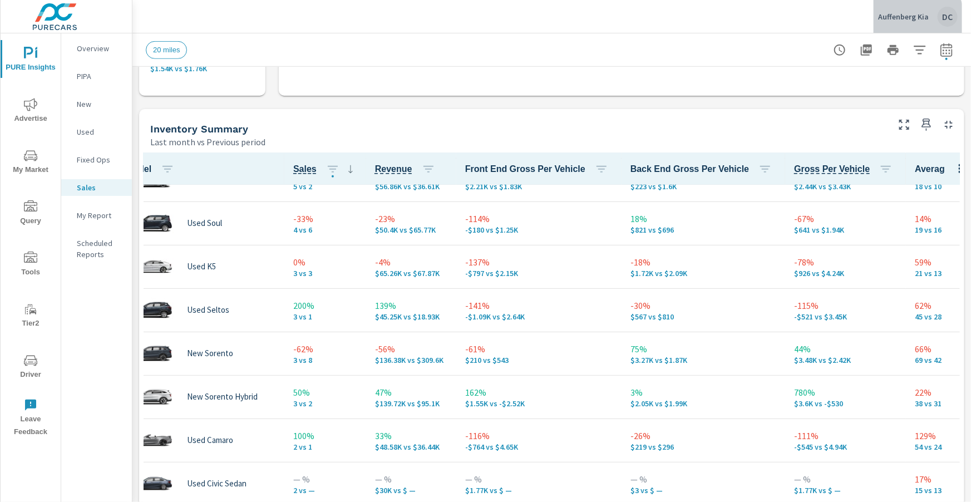
click at [903, 19] on p "Auffenberg Kia" at bounding box center [903, 17] width 51 height 10
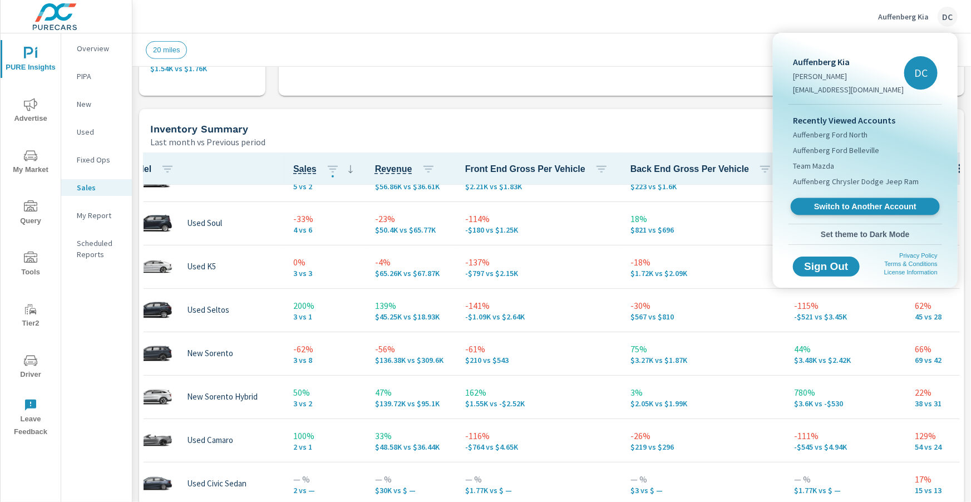
click at [868, 203] on span "Switch to Another Account" at bounding box center [865, 206] width 136 height 11
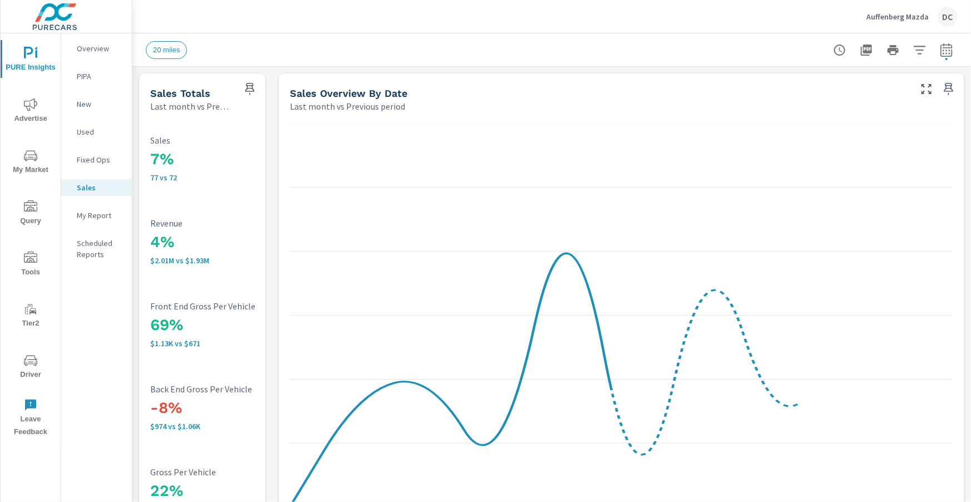
click at [24, 106] on icon "nav menu" at bounding box center [30, 104] width 13 height 13
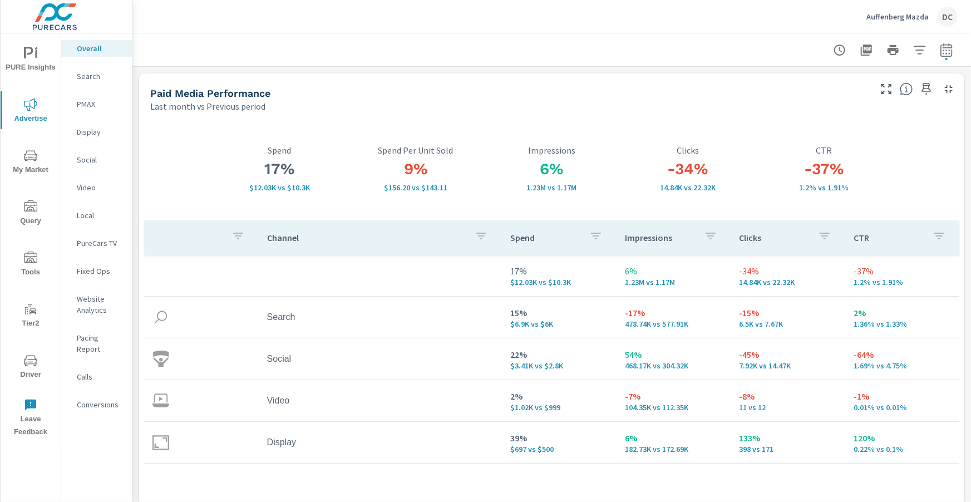
click at [902, 21] on p "Auffenberg Mazda" at bounding box center [897, 17] width 62 height 10
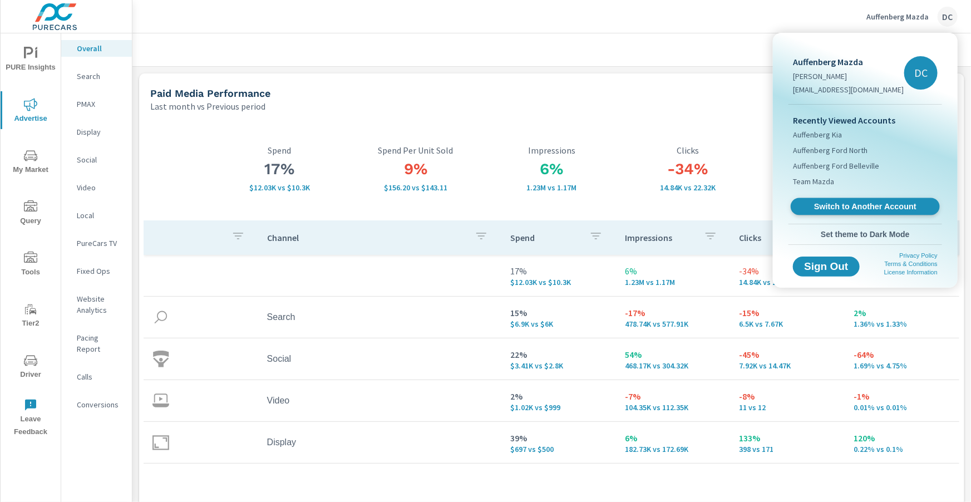
click at [871, 201] on span "Switch to Another Account" at bounding box center [865, 206] width 136 height 11
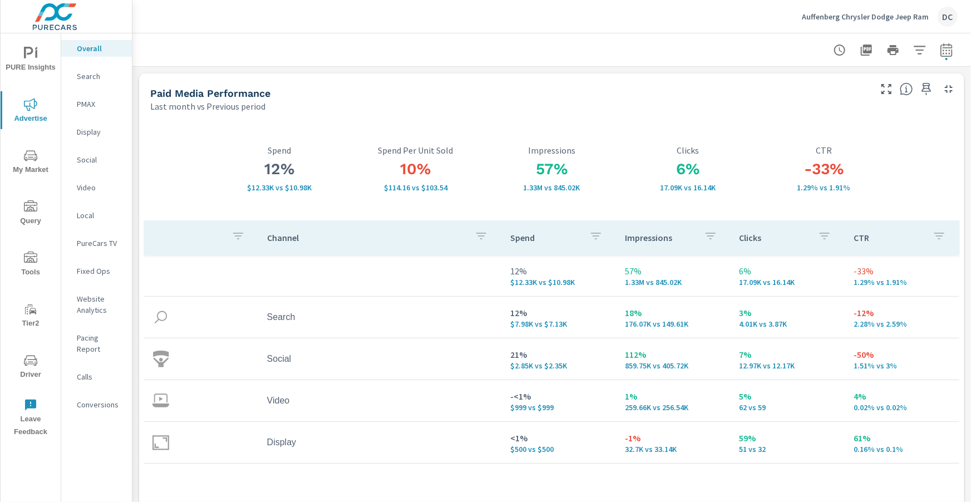
scroll to position [6, 0]
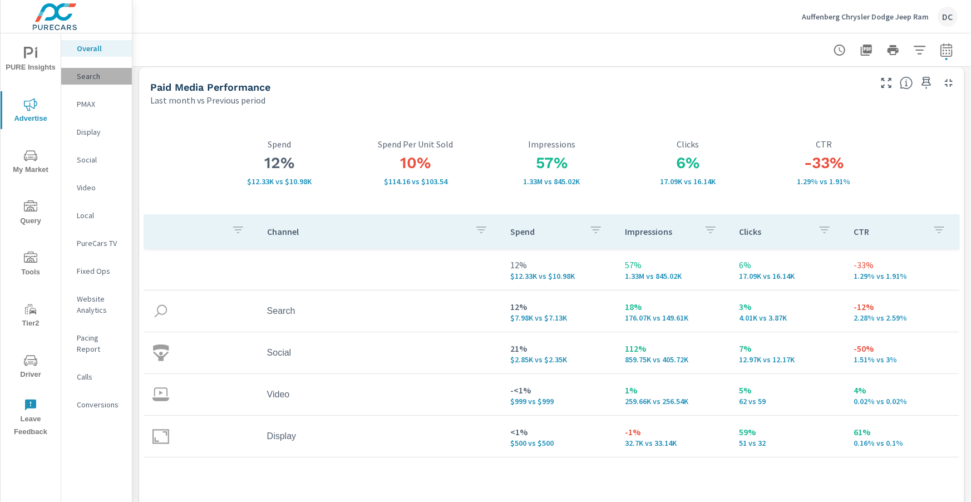
click at [92, 78] on p "Search" at bounding box center [100, 76] width 46 height 11
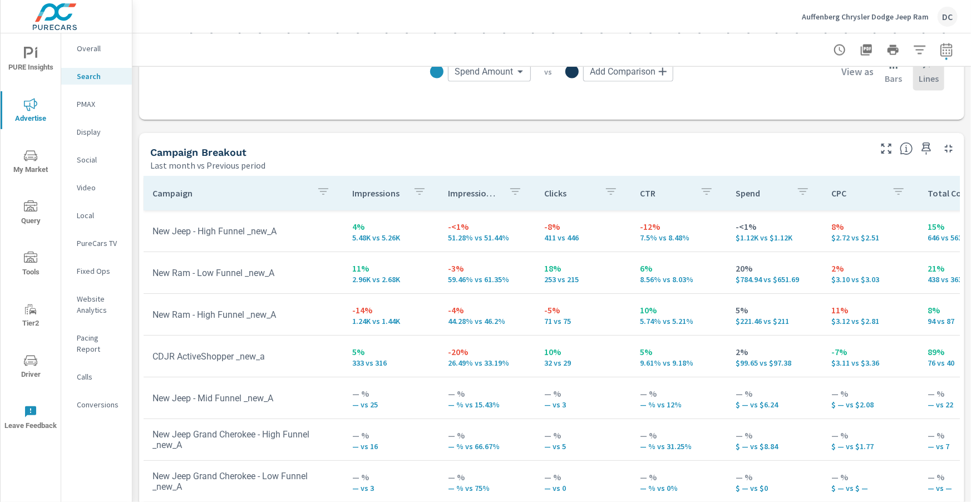
scroll to position [1019, 0]
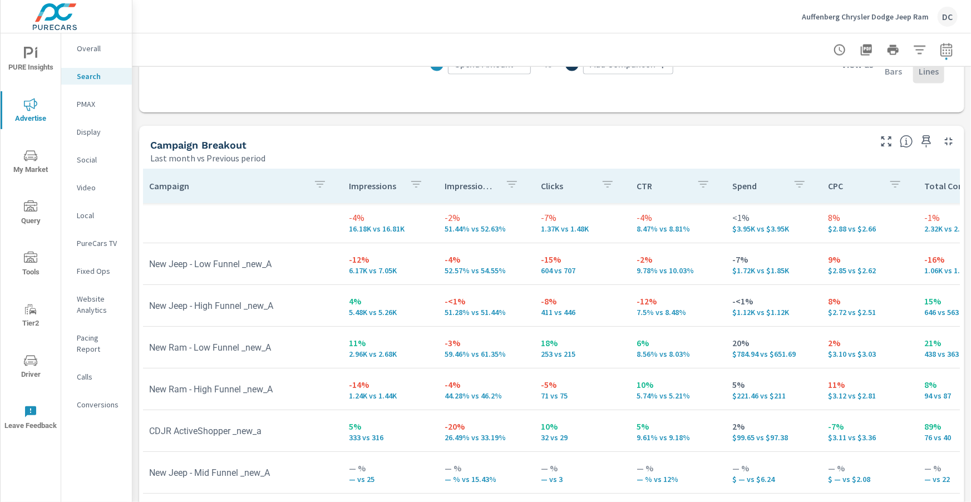
scroll to position [2, 3]
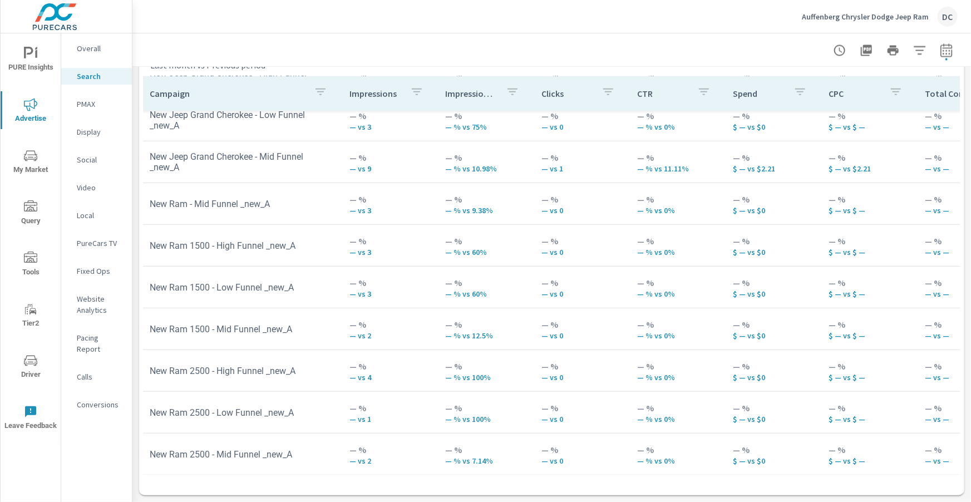
scroll to position [345, 1]
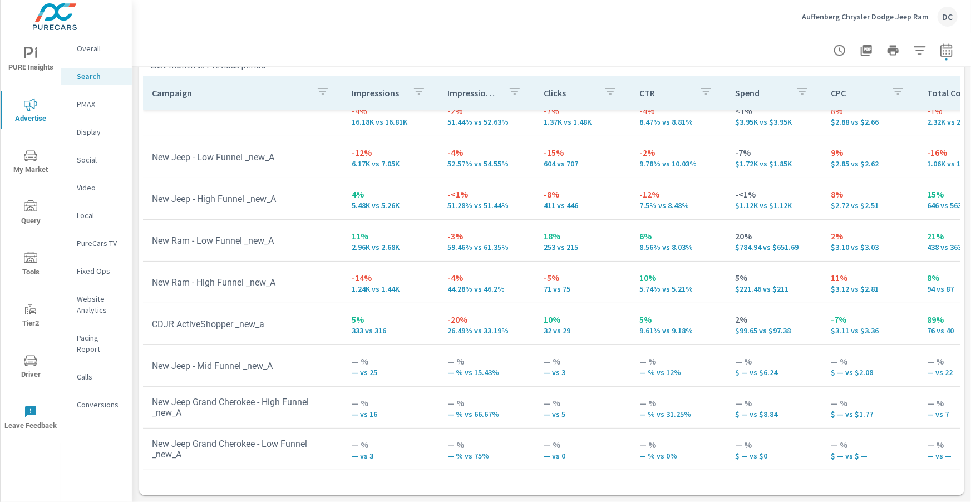
scroll to position [0, 1]
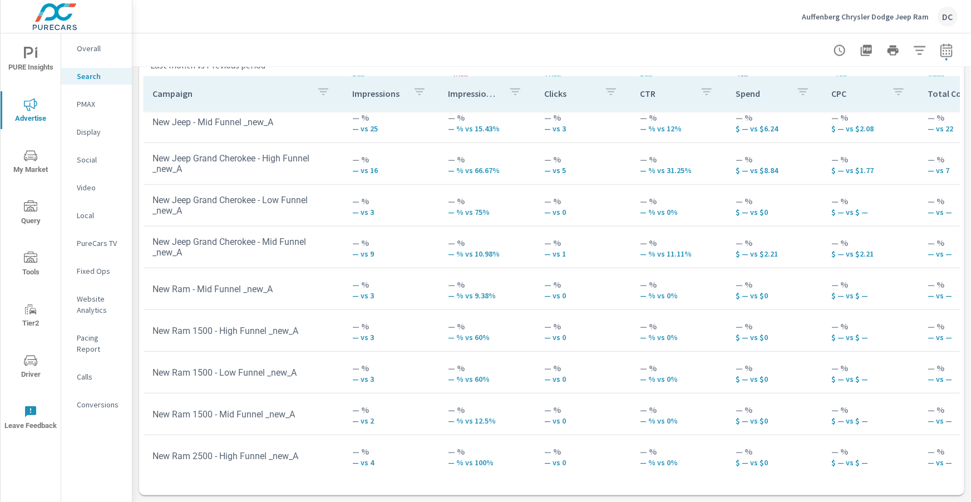
scroll to position [260, 0]
click at [92, 50] on p "Overall" at bounding box center [100, 48] width 46 height 11
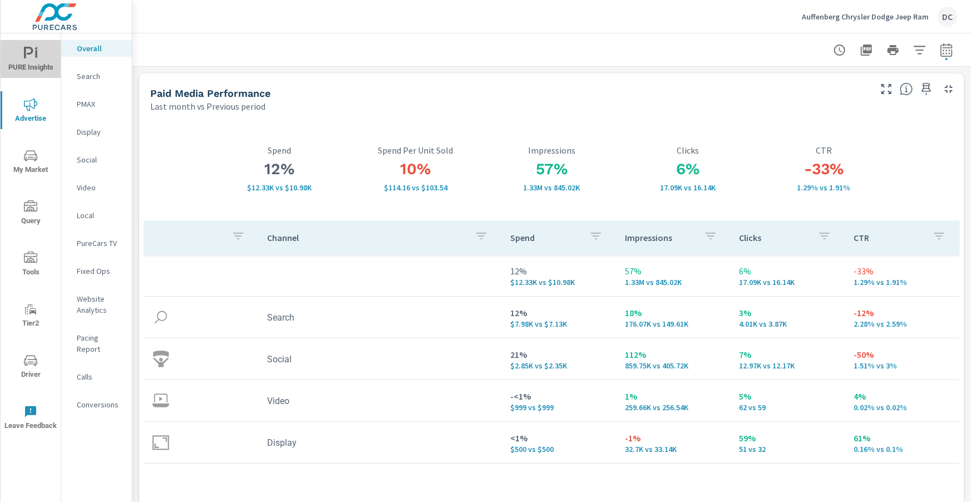
click at [44, 67] on span "PURE Insights" at bounding box center [30, 60] width 53 height 27
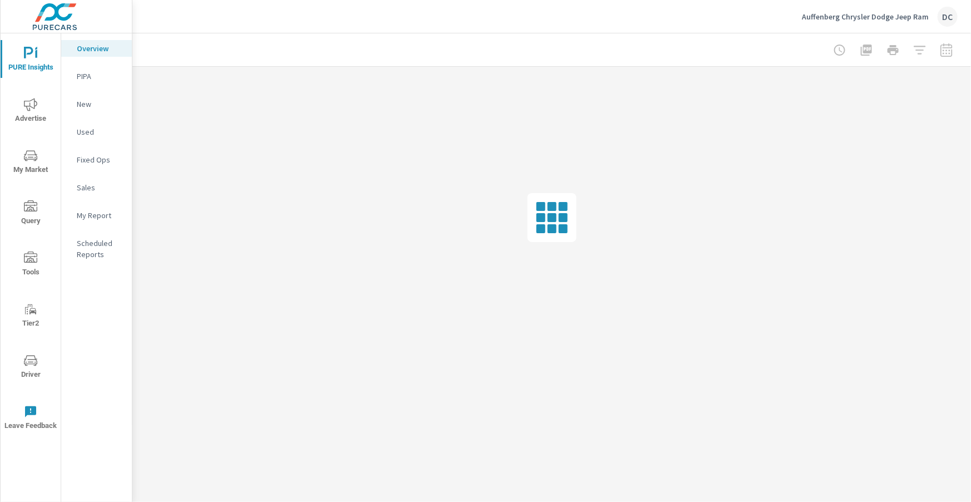
click at [97, 186] on p "Sales" at bounding box center [100, 187] width 46 height 11
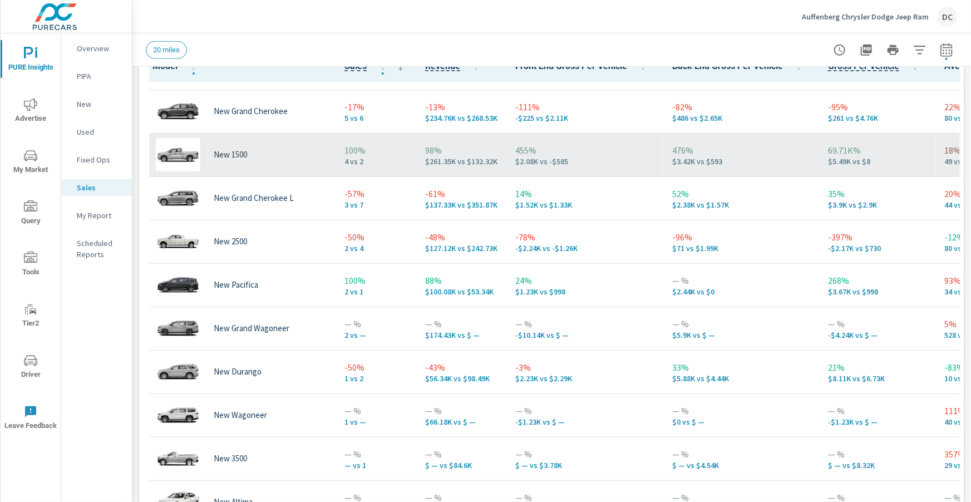
scroll to position [112, 1]
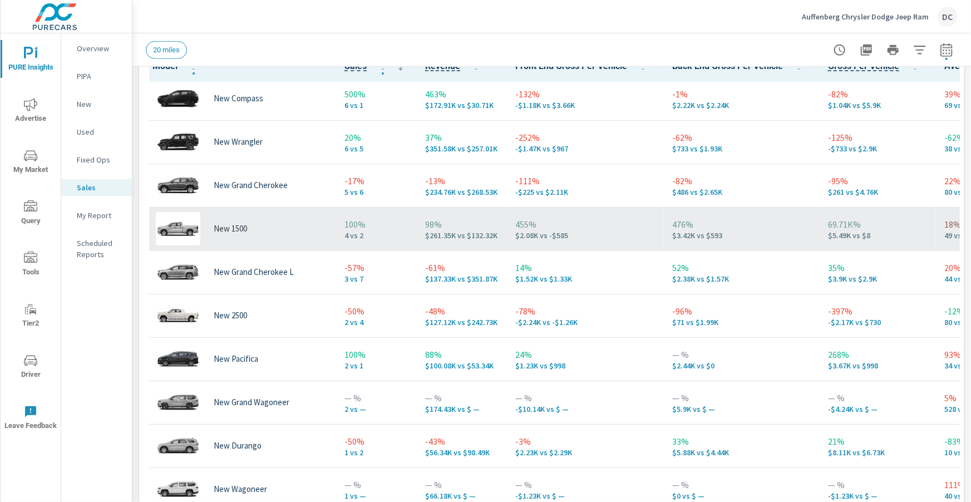
scroll to position [0, 1]
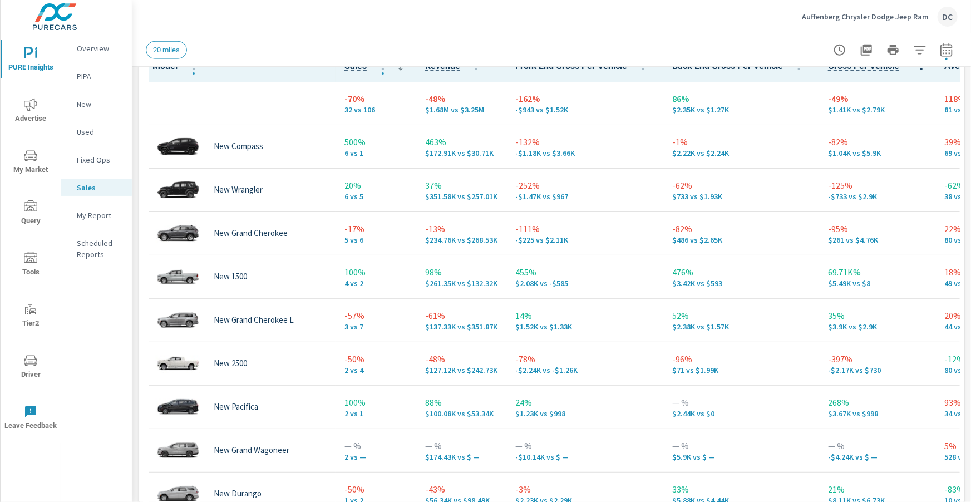
click at [38, 105] on span "Advertise" at bounding box center [30, 111] width 53 height 27
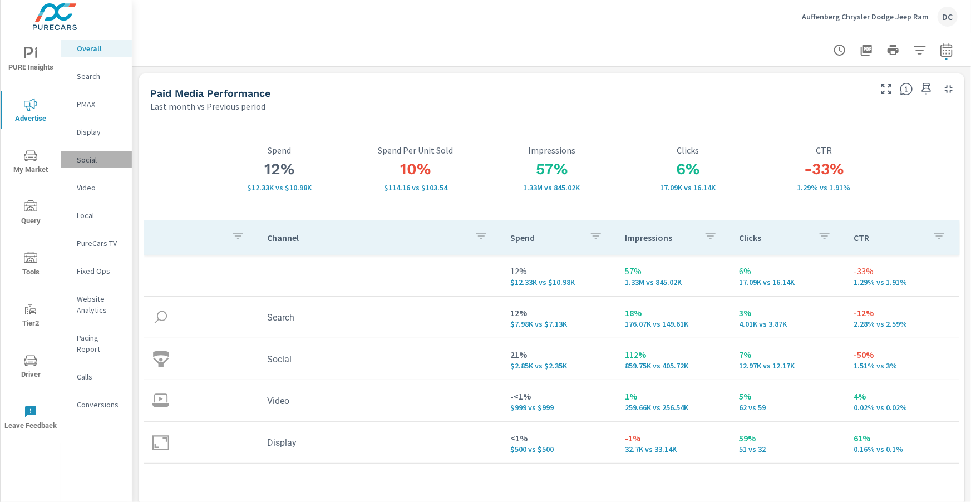
click at [91, 162] on p "Social" at bounding box center [100, 159] width 46 height 11
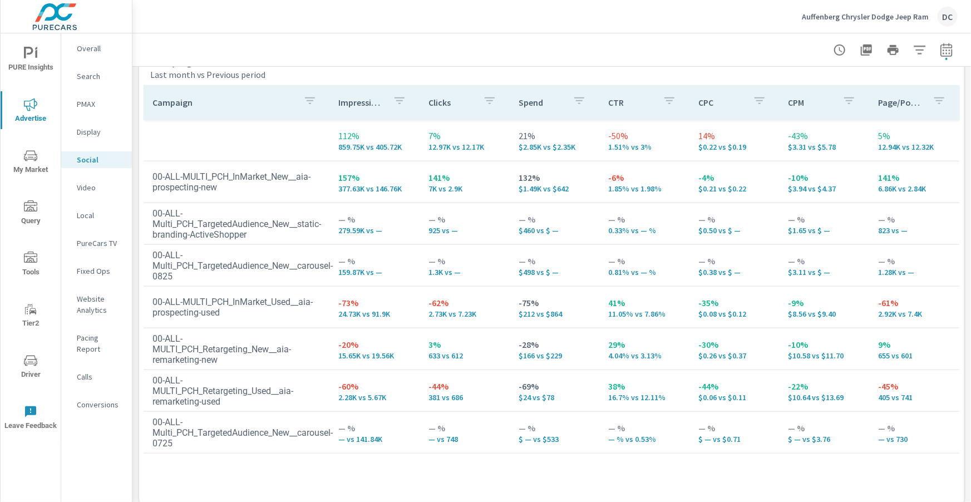
scroll to position [518, 0]
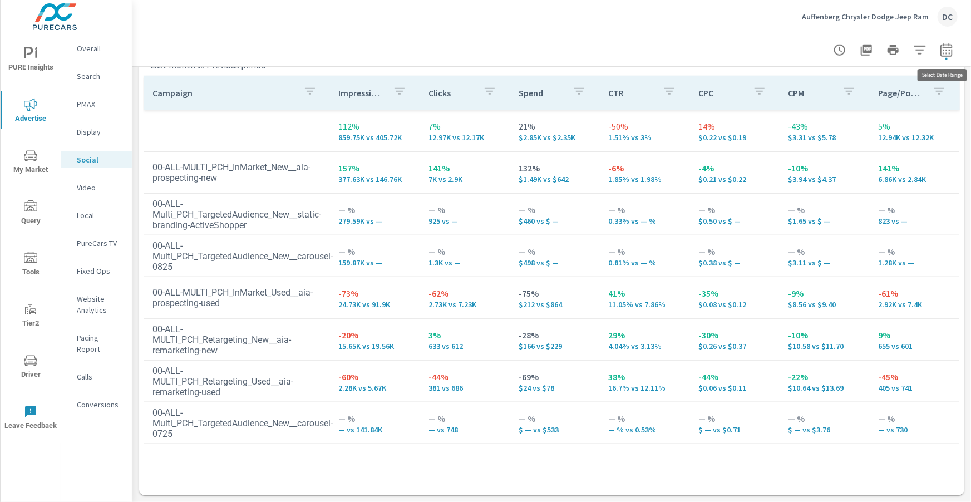
click at [950, 52] on icon "button" at bounding box center [946, 49] width 13 height 13
select select "Last month"
select select "Previous period"
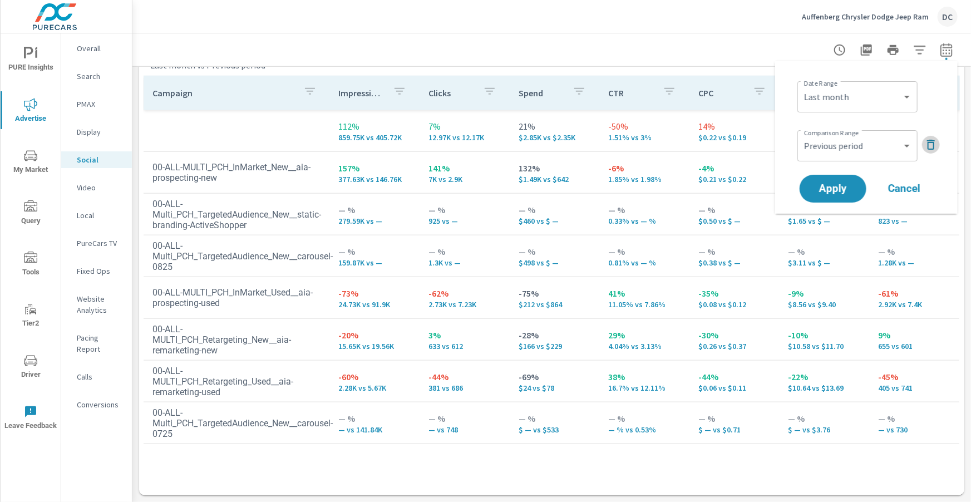
click at [927, 144] on icon "button" at bounding box center [930, 144] width 13 height 13
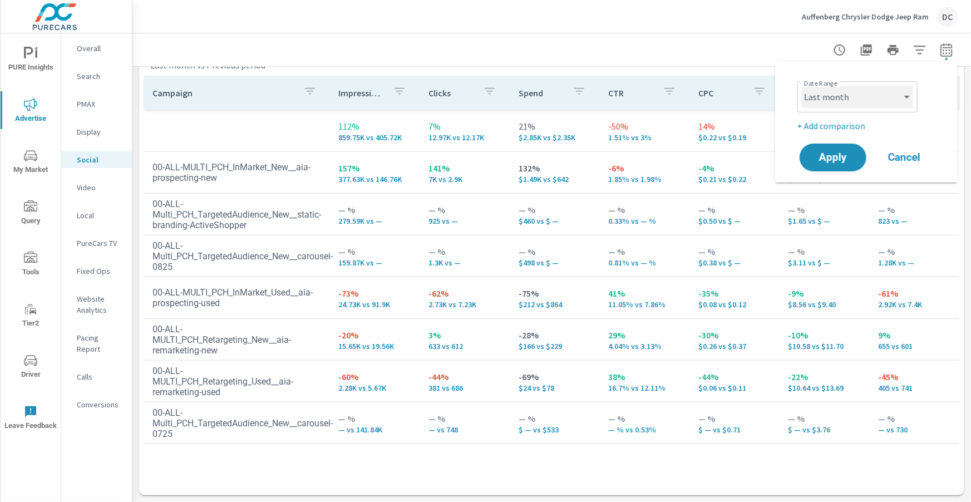
click at [871, 102] on select "Custom [DATE] Last week Last 7 days Last 14 days Last 30 days Last 45 days Last…" at bounding box center [857, 97] width 111 height 22
click at [802, 86] on select "Custom [DATE] Last week Last 7 days Last 14 days Last 30 days Last 45 days Last…" at bounding box center [857, 97] width 111 height 22
select select "Month to date"
click at [848, 125] on p "+ Add comparison" at bounding box center [868, 125] width 142 height 13
select select "Previous period"
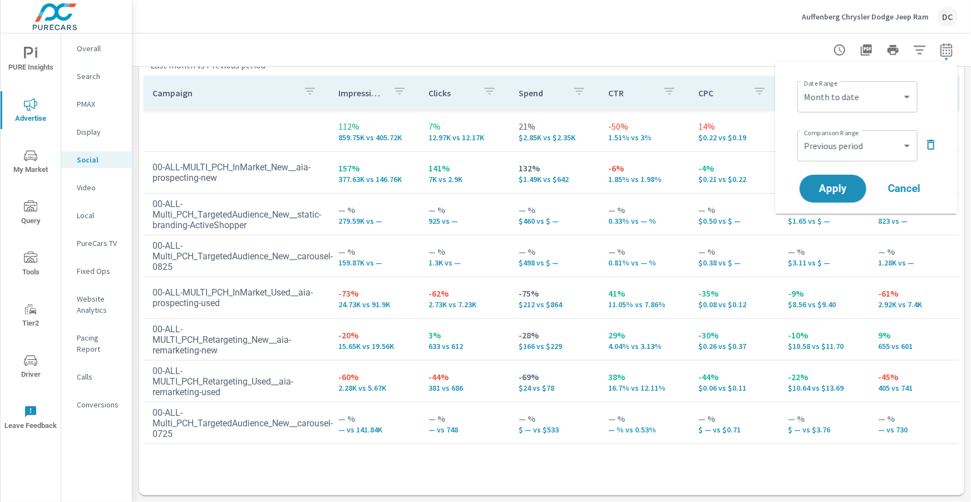
click at [929, 143] on icon "button" at bounding box center [930, 144] width 13 height 13
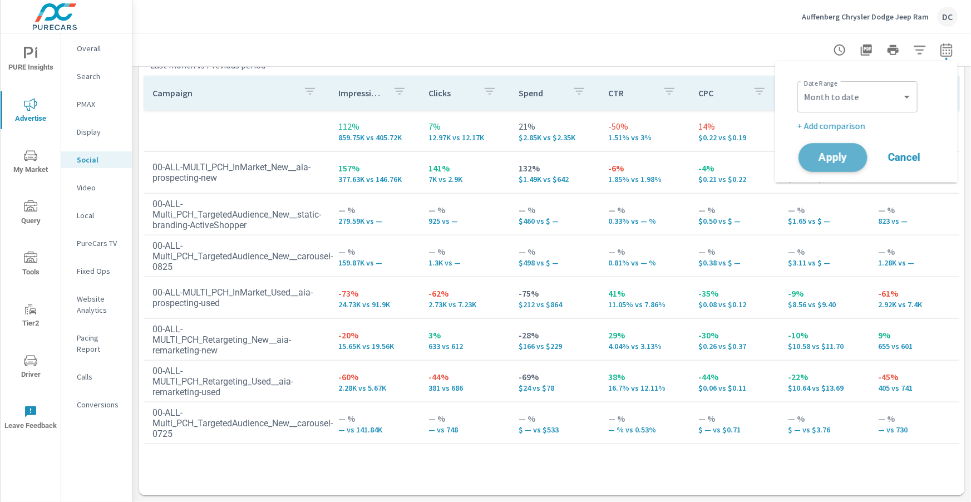
click at [852, 156] on span "Apply" at bounding box center [833, 157] width 46 height 11
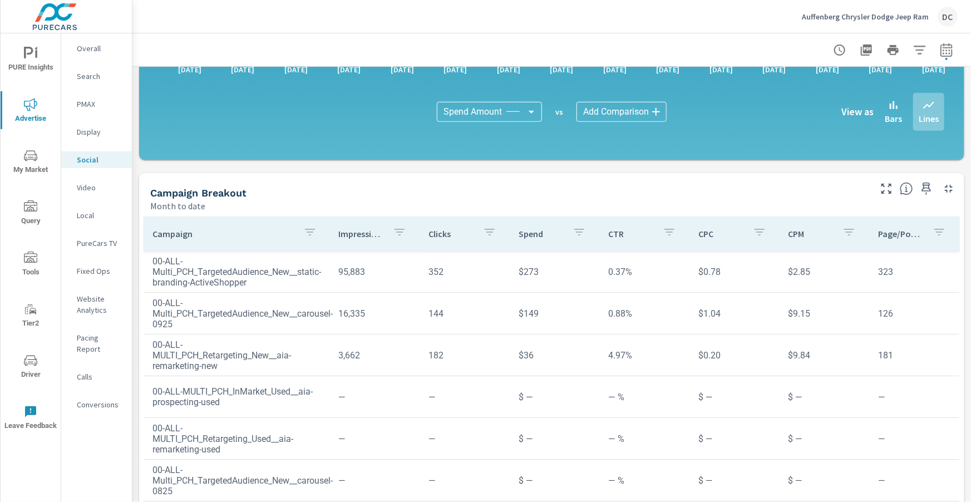
scroll to position [281, 0]
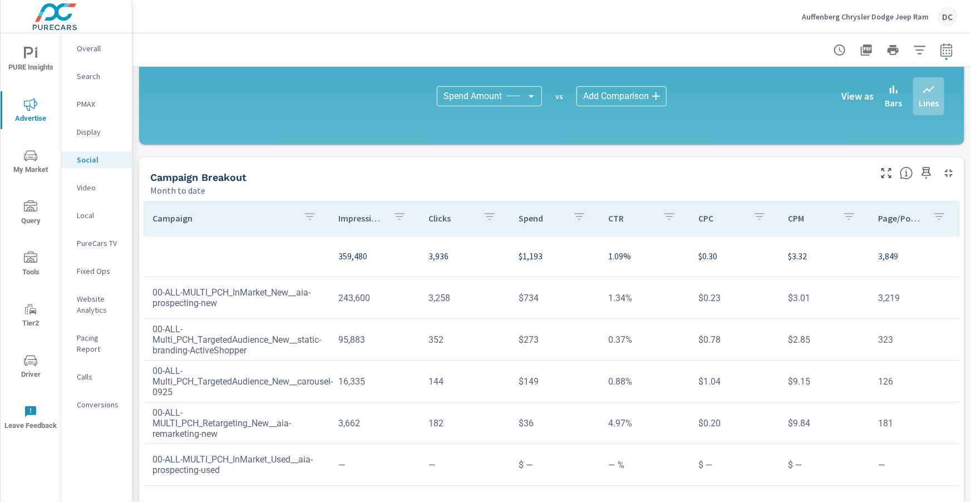
scroll to position [1, 0]
drag, startPoint x: 516, startPoint y: 293, endPoint x: 477, endPoint y: 302, distance: 39.8
click at [546, 295] on td "$734" at bounding box center [555, 297] width 90 height 28
drag, startPoint x: 299, startPoint y: 300, endPoint x: 151, endPoint y: 295, distance: 148.1
click at [151, 295] on td "00-ALL-MULTI_PCH_InMarket_New__aia-prospecting-new" at bounding box center [237, 297] width 186 height 39
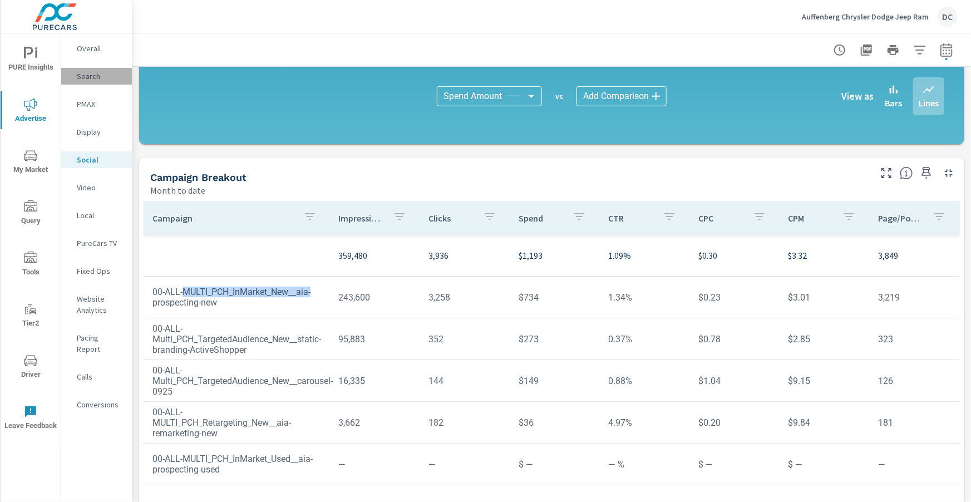
click at [92, 75] on p "Search" at bounding box center [100, 76] width 46 height 11
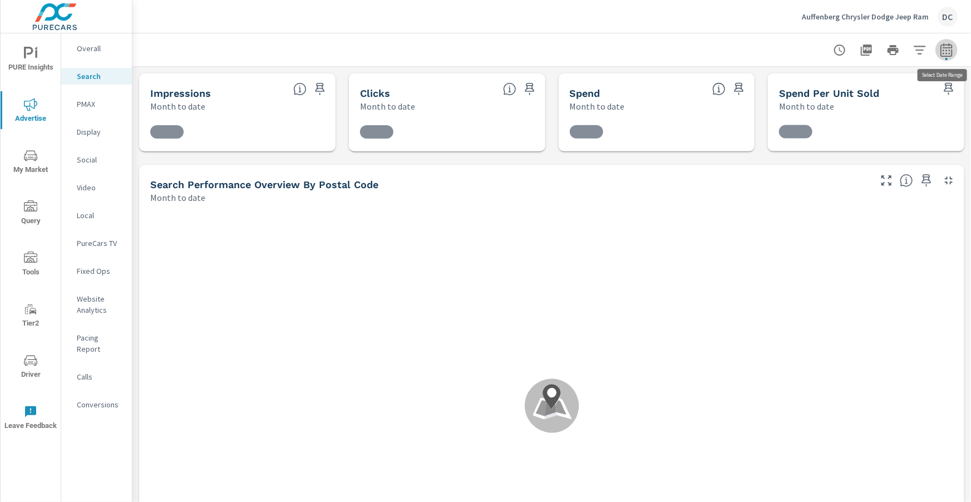
click at [947, 48] on icon "button" at bounding box center [946, 49] width 13 height 13
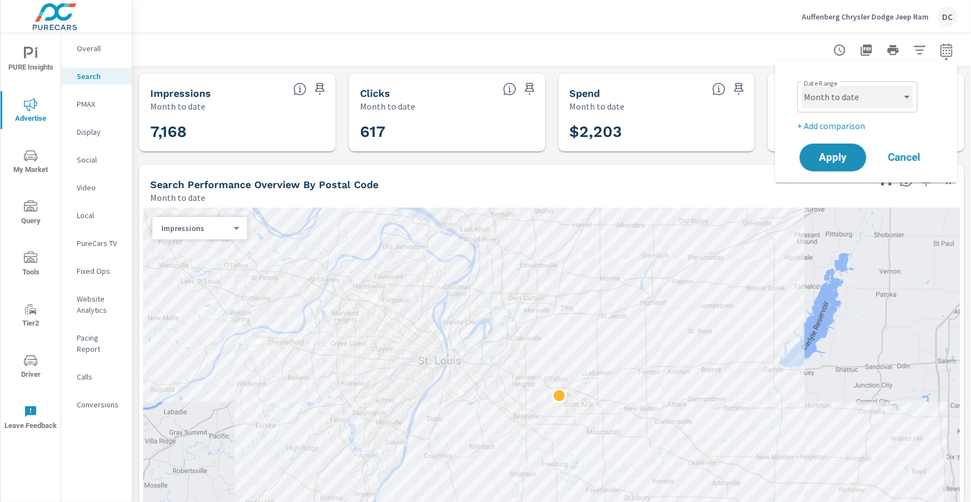
click at [902, 93] on select "Custom [DATE] Last week Last 7 days Last 14 days Last 30 days Last 45 days Last…" at bounding box center [857, 97] width 111 height 22
click at [802, 86] on select "Custom [DATE] Last week Last 7 days Last 14 days Last 30 days Last 45 days Last…" at bounding box center [857, 97] width 111 height 22
select select "Last month"
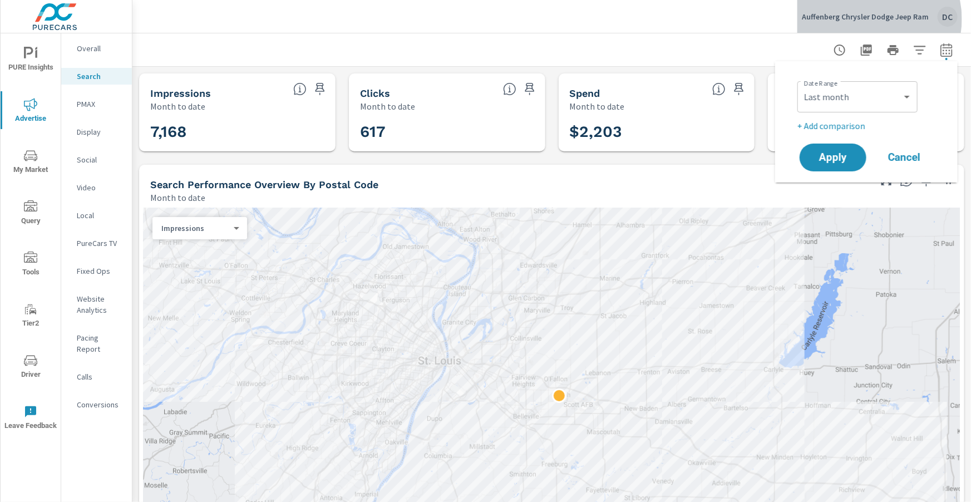
click at [875, 19] on p "Auffenberg Chrysler Dodge Jeep Ram" at bounding box center [865, 17] width 127 height 10
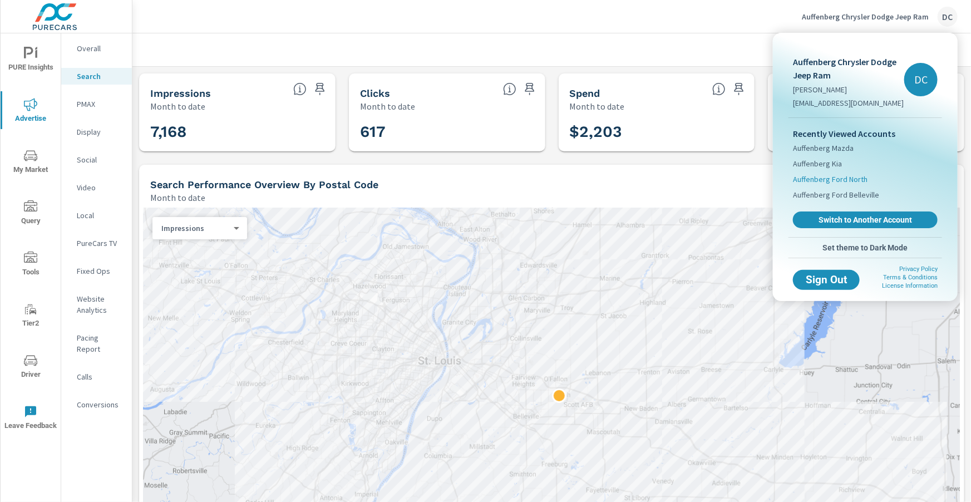
click at [850, 175] on span "Auffenberg Ford North" at bounding box center [830, 179] width 75 height 11
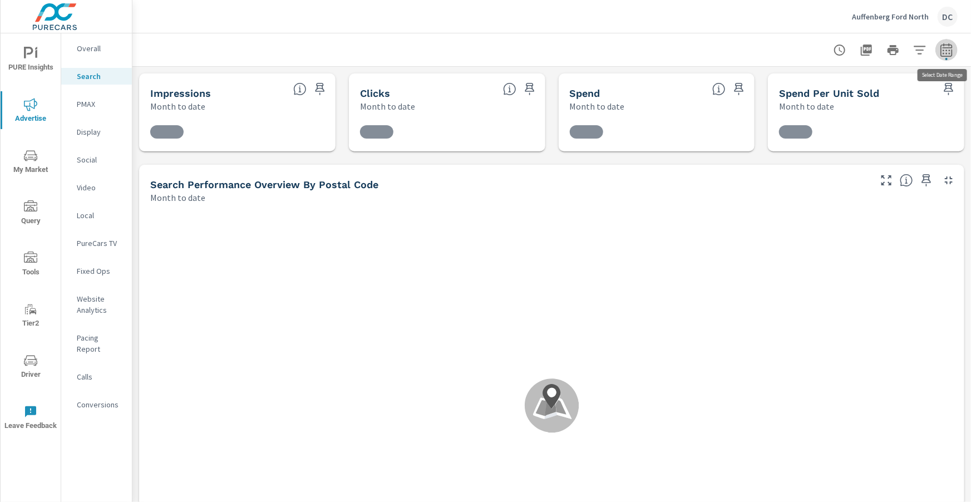
click at [948, 54] on icon "button" at bounding box center [946, 49] width 13 height 13
select select "Month to date"
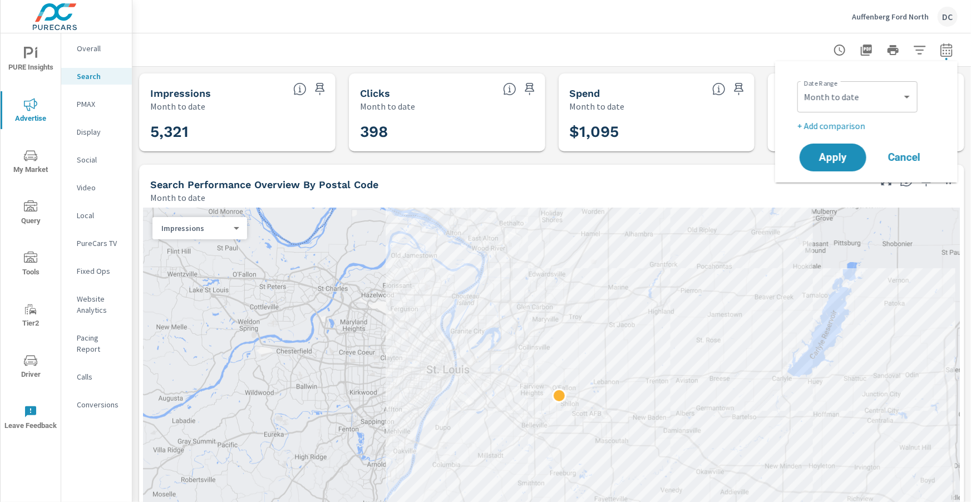
click at [85, 54] on div "Overall" at bounding box center [96, 48] width 71 height 17
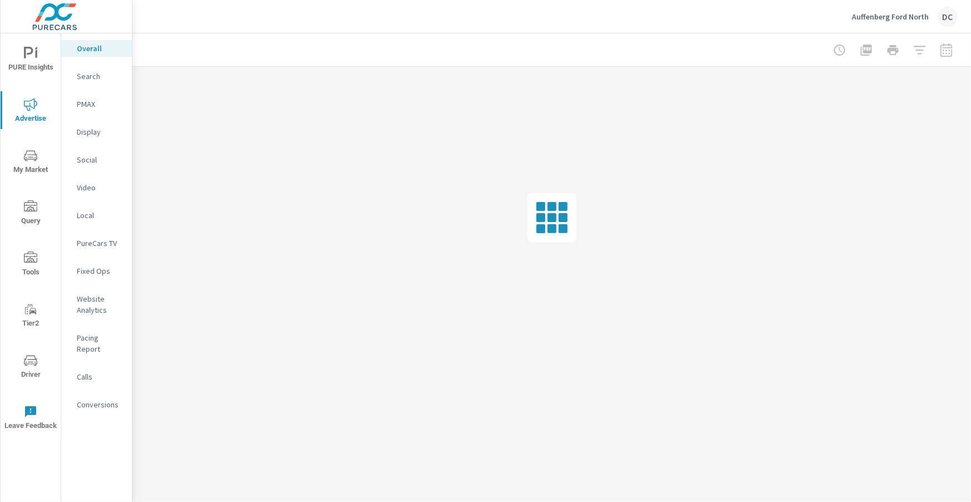
click at [942, 52] on div at bounding box center [893, 50] width 129 height 22
click at [948, 53] on div at bounding box center [893, 50] width 129 height 22
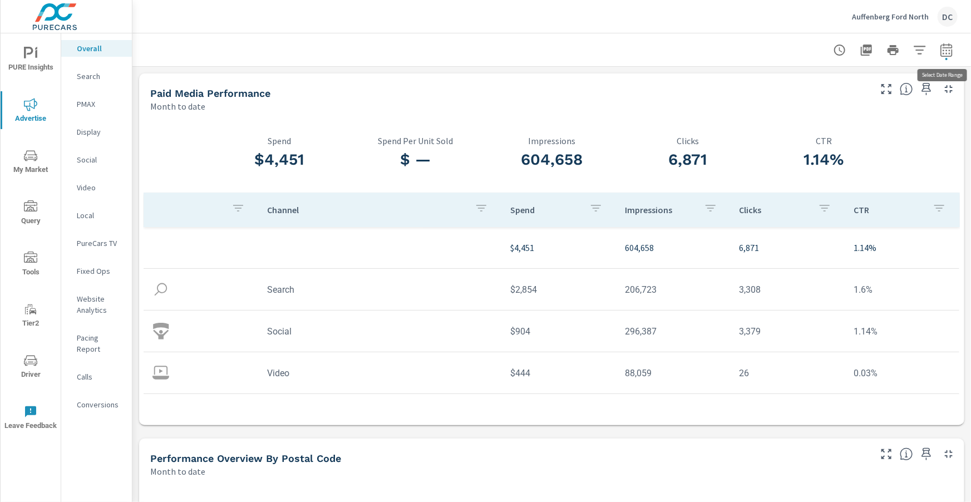
click at [946, 52] on icon "button" at bounding box center [946, 49] width 13 height 13
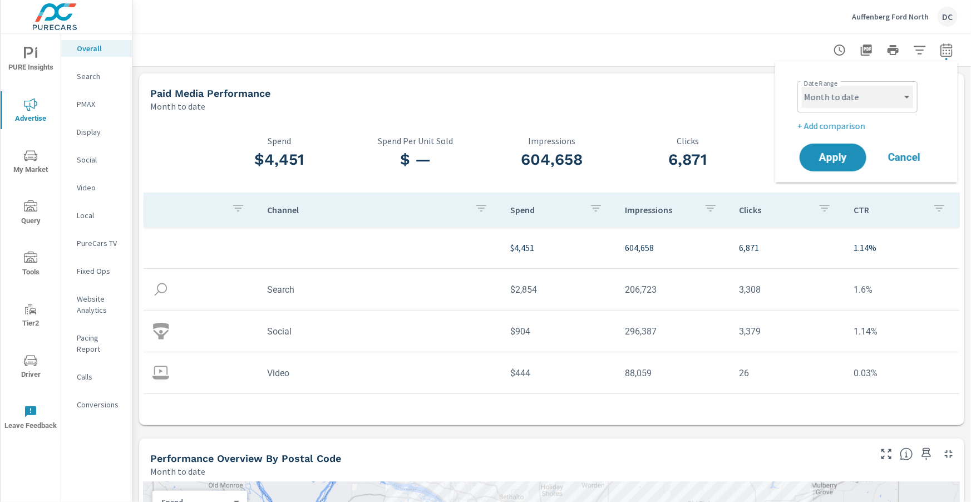
click at [900, 98] on select "Custom [DATE] Last week Last 7 days Last 14 days Last 30 days Last 45 days Last…" at bounding box center [857, 97] width 111 height 22
click at [802, 86] on select "Custom [DATE] Last week Last 7 days Last 14 days Last 30 days Last 45 days Last…" at bounding box center [857, 97] width 111 height 22
select select "Last month"
click at [854, 125] on p "+ Add comparison" at bounding box center [868, 125] width 142 height 13
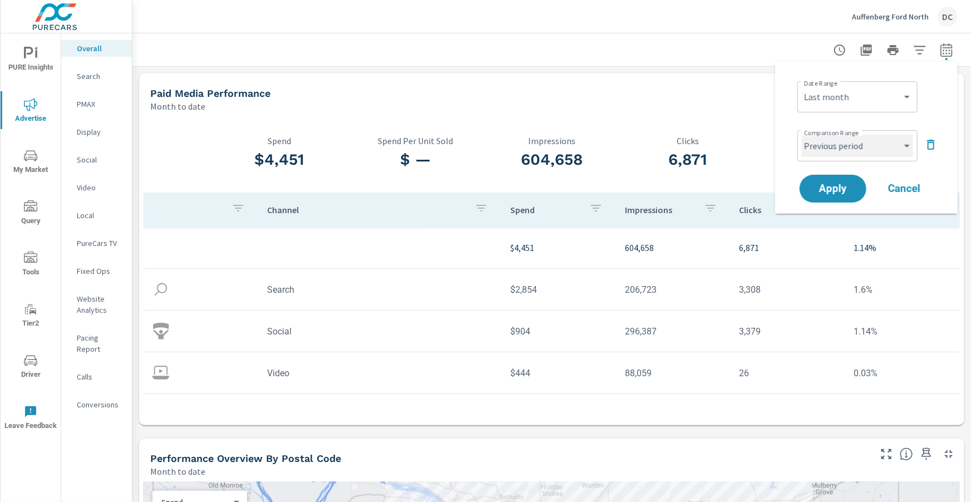
click at [853, 152] on select "Custom Previous period Previous month Previous year" at bounding box center [857, 146] width 111 height 22
click at [802, 135] on select "Custom Previous period Previous month Previous year" at bounding box center [857, 146] width 111 height 22
select select "Previous month"
click at [846, 188] on span "Apply" at bounding box center [833, 189] width 46 height 11
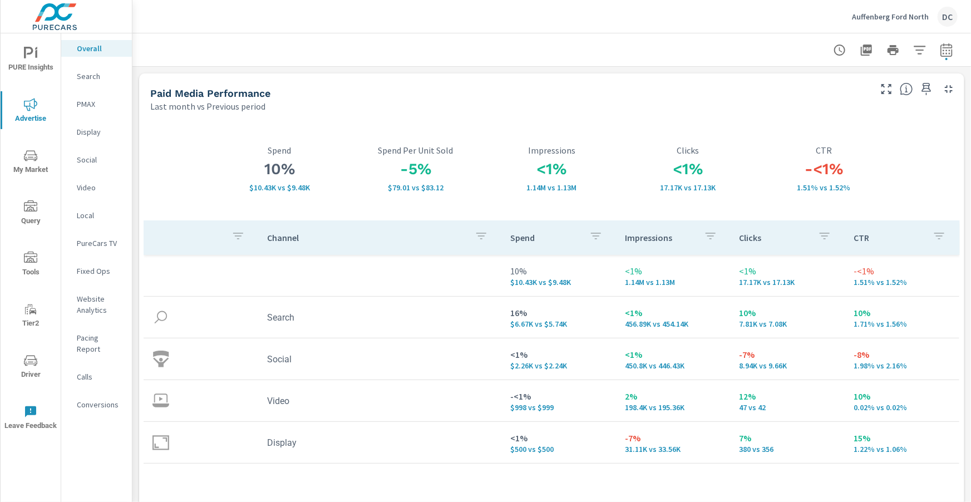
click at [88, 101] on p "PMAX" at bounding box center [100, 103] width 46 height 11
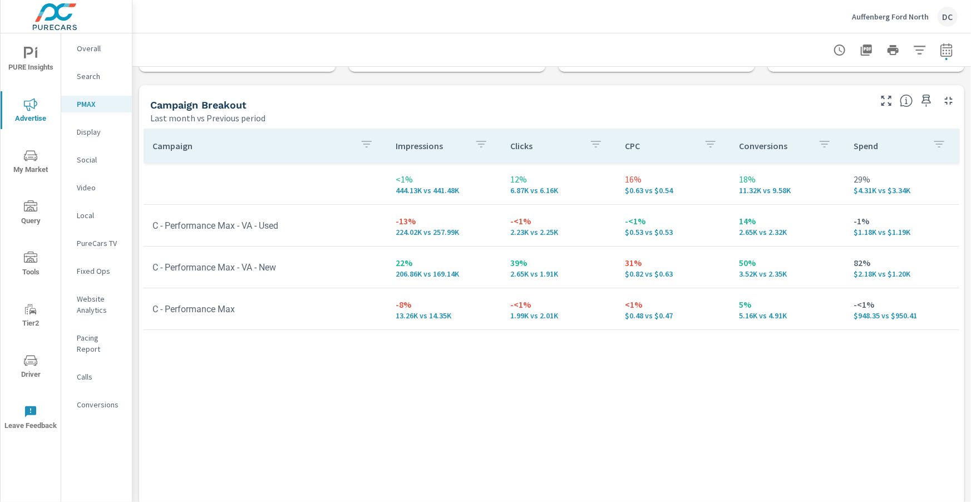
scroll to position [128, 0]
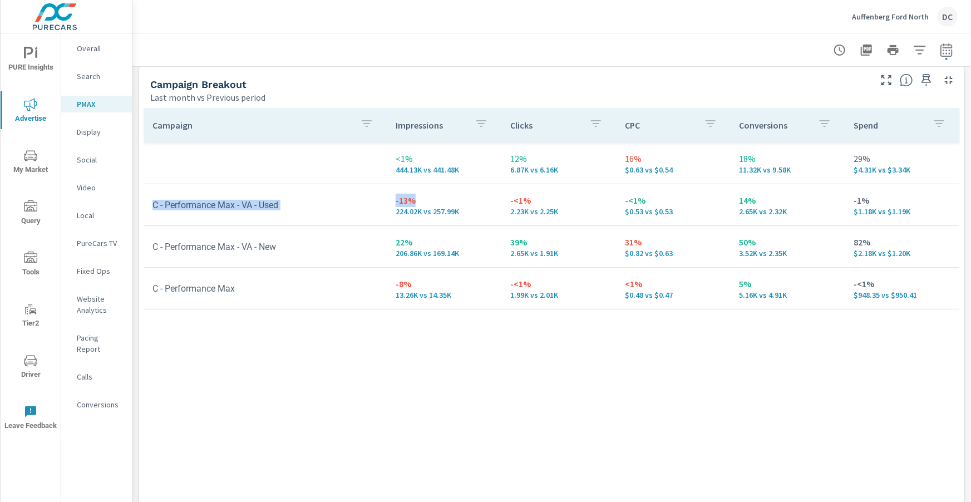
drag, startPoint x: 386, startPoint y: 199, endPoint x: 449, endPoint y: 199, distance: 62.3
click at [449, 199] on tr "C - Performance Max - VA - Used -13% 224.02K vs 257.99K -<1% 2.23K vs 2.25K -<1…" at bounding box center [552, 205] width 816 height 42
click at [36, 59] on icon "nav menu" at bounding box center [30, 53] width 13 height 13
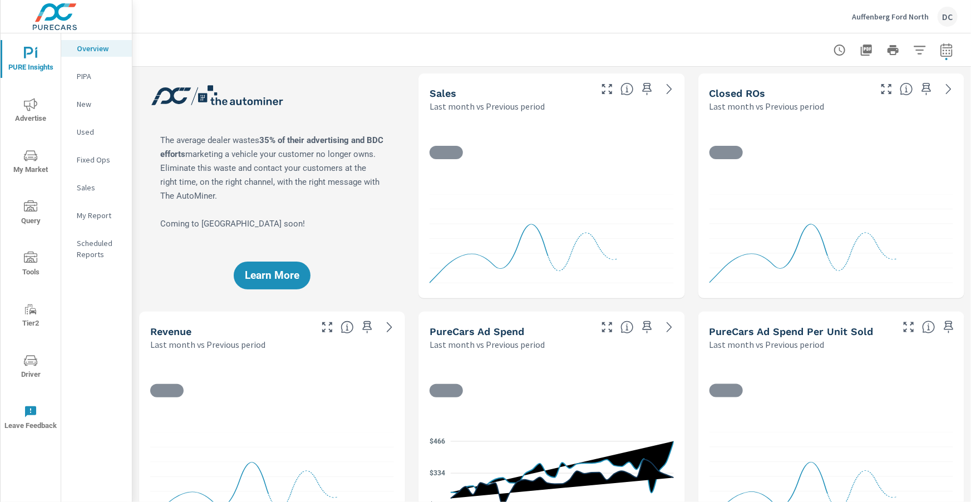
click at [90, 189] on p "Sales" at bounding box center [100, 187] width 46 height 11
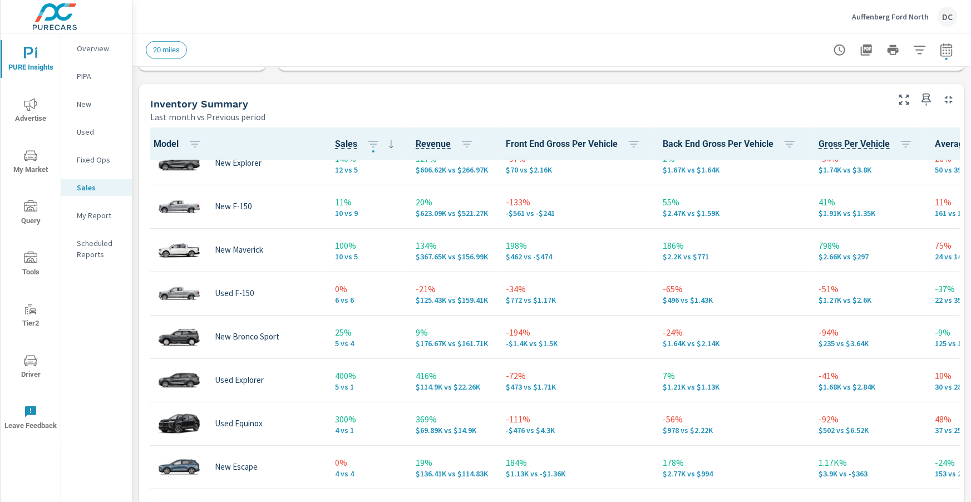
scroll to position [63, 0]
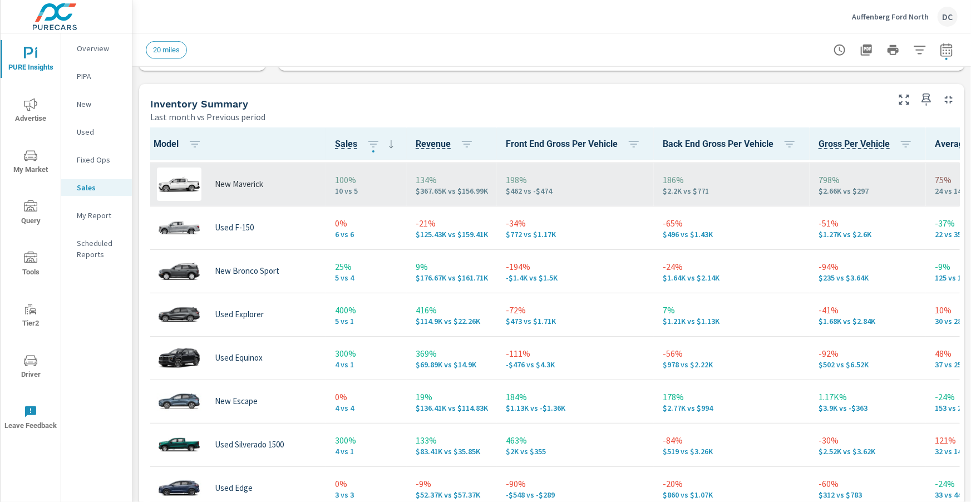
scroll to position [127, 0]
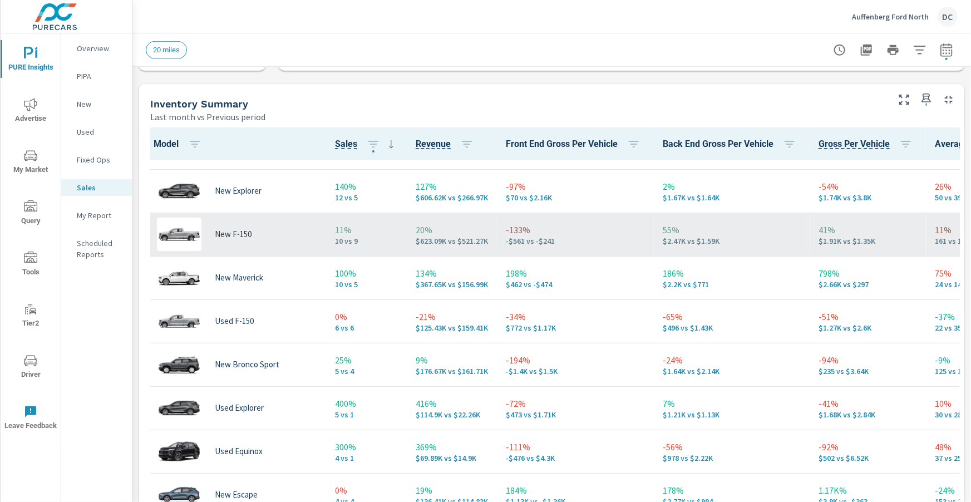
scroll to position [17, 0]
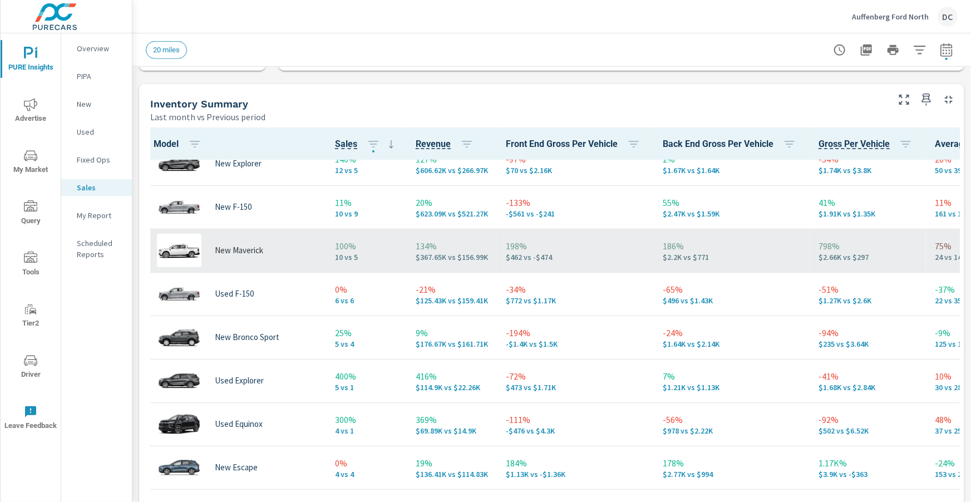
scroll to position [62, 0]
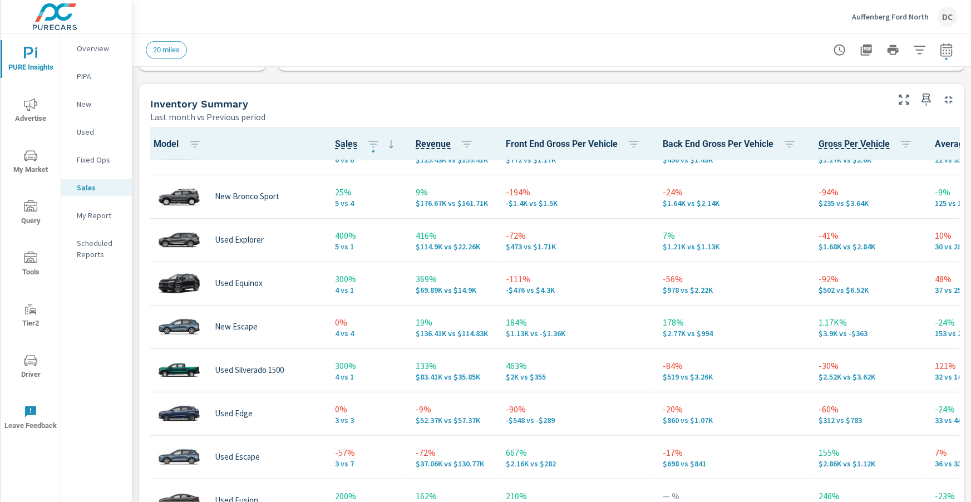
scroll to position [217, 0]
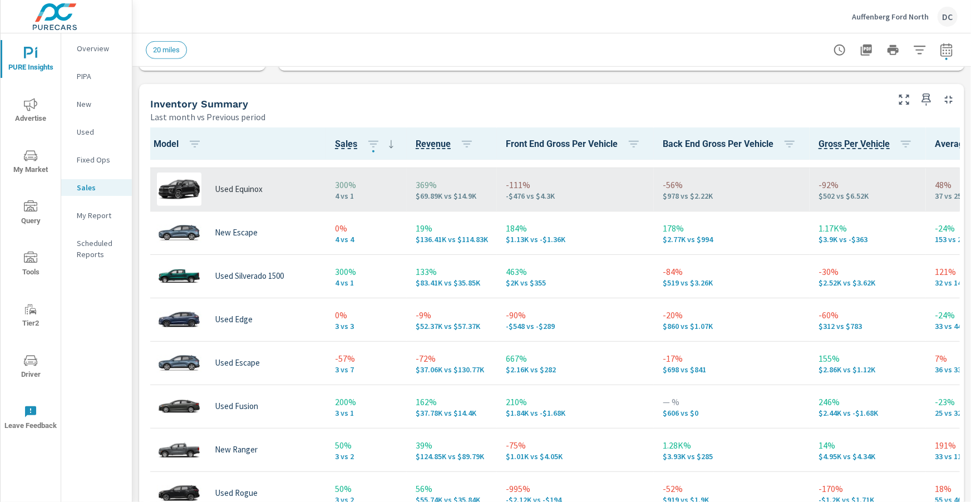
scroll to position [298, 0]
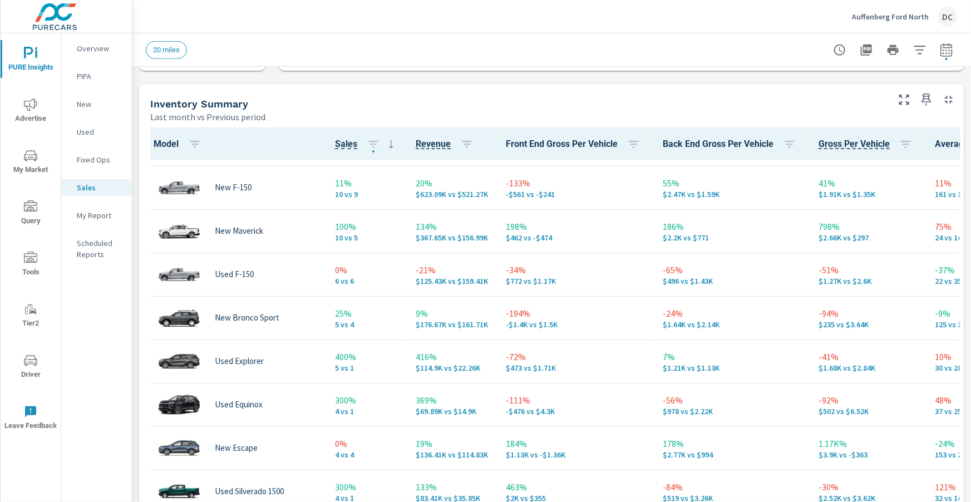
scroll to position [48, 0]
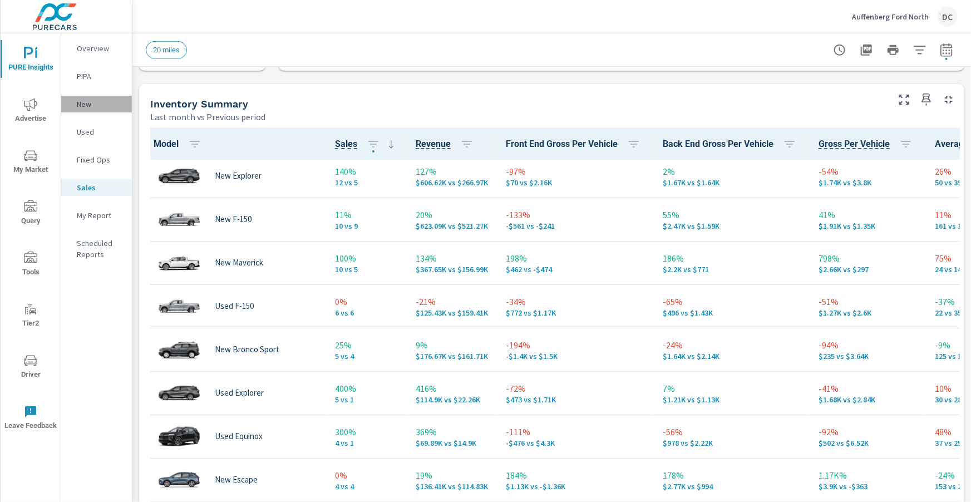
click at [92, 107] on p "New" at bounding box center [100, 103] width 46 height 11
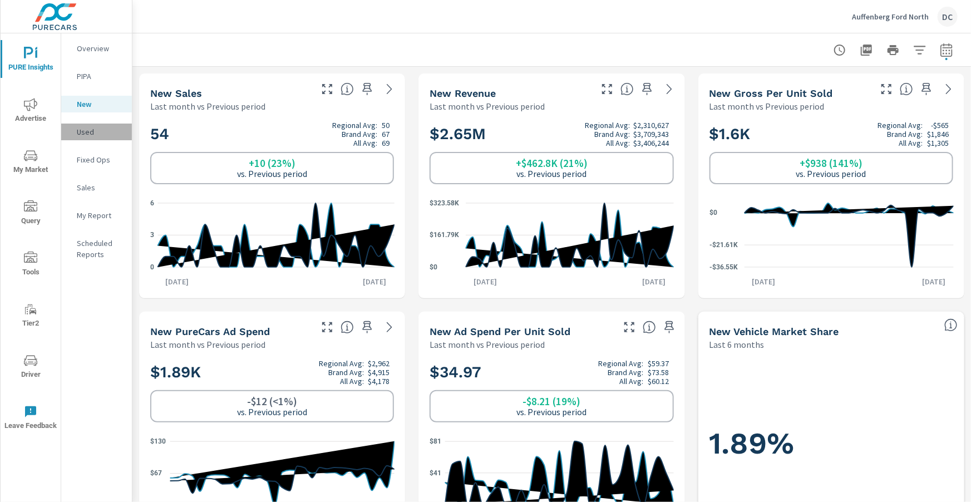
click at [93, 132] on p "Used" at bounding box center [100, 131] width 46 height 11
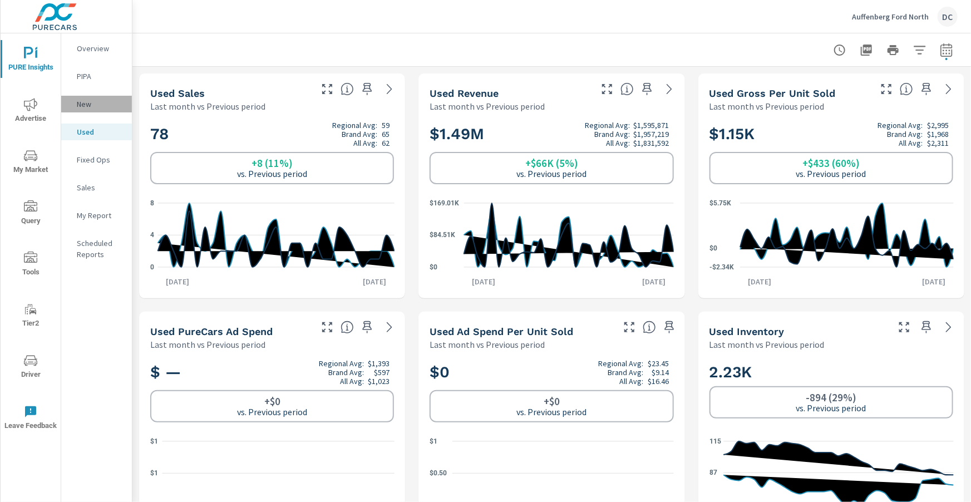
click at [93, 106] on p "New" at bounding box center [100, 103] width 46 height 11
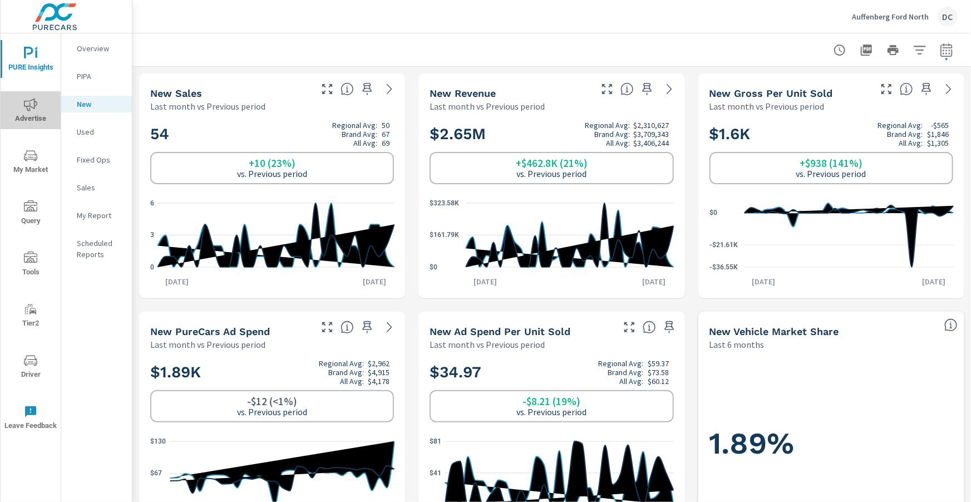
click at [35, 102] on icon "nav menu" at bounding box center [30, 104] width 13 height 13
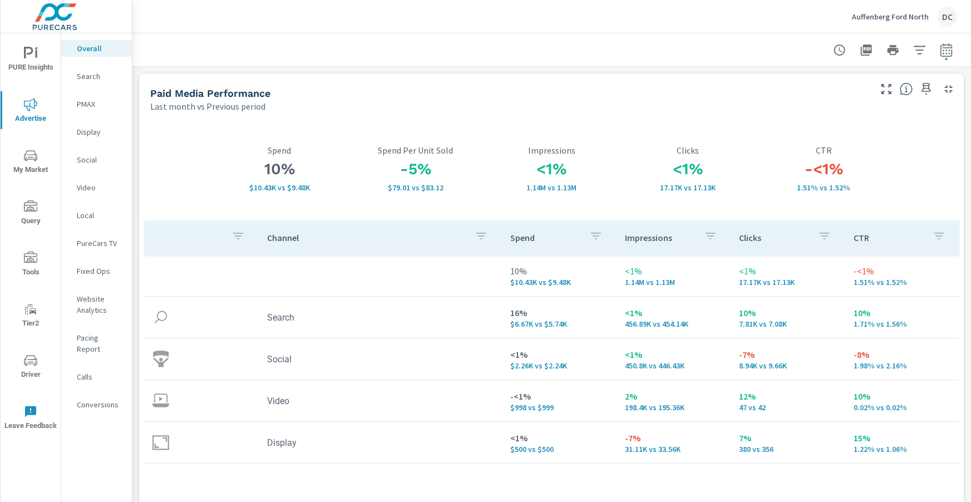
click at [91, 79] on p "Search" at bounding box center [100, 76] width 46 height 11
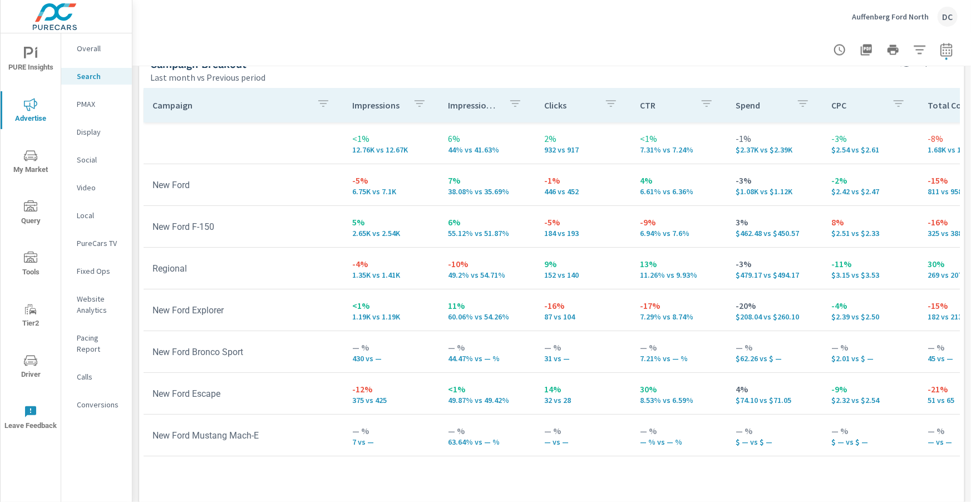
scroll to position [1113, 0]
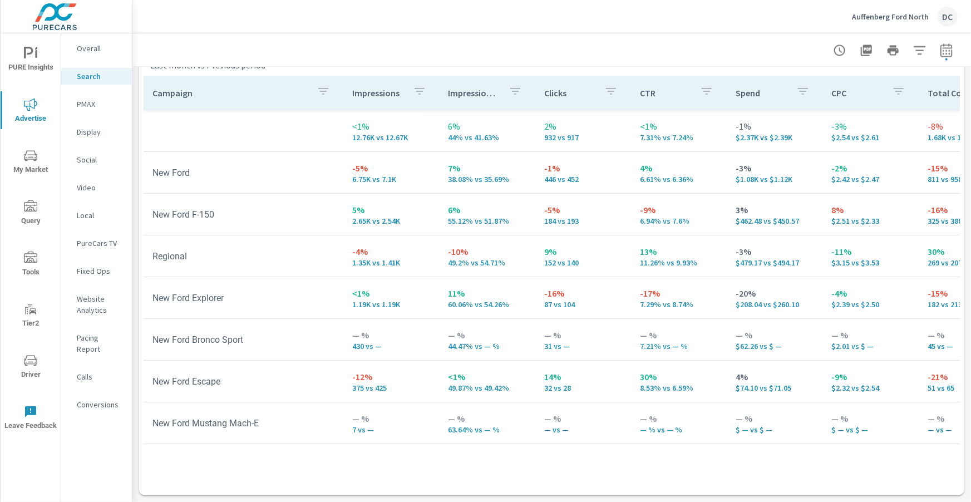
click at [85, 162] on p "Social" at bounding box center [100, 159] width 46 height 11
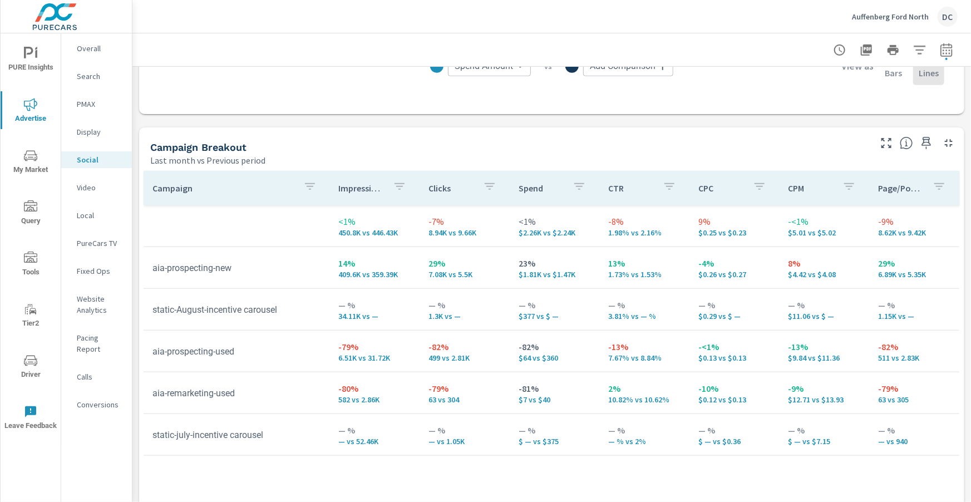
scroll to position [424, 0]
click at [918, 22] on div "Auffenberg Ford North DC" at bounding box center [905, 17] width 106 height 20
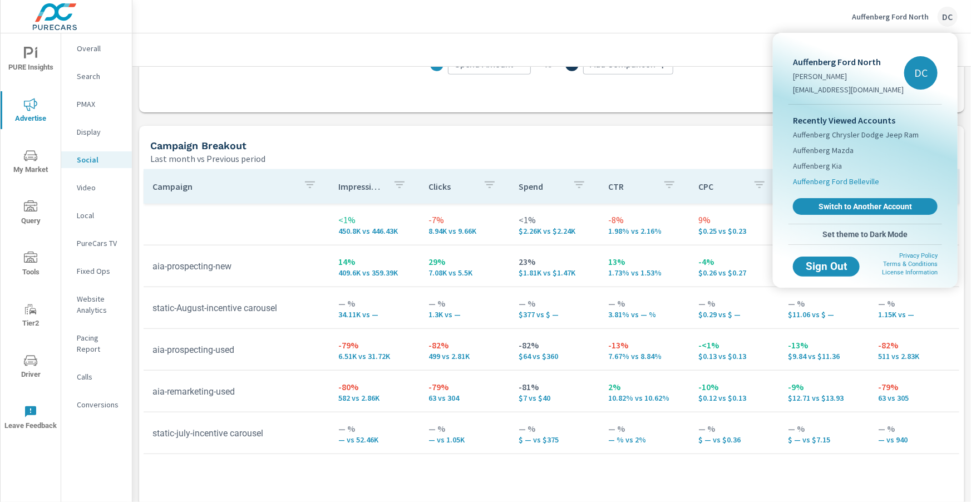
click at [860, 180] on span "Auffenberg Ford Belleville" at bounding box center [836, 181] width 86 height 11
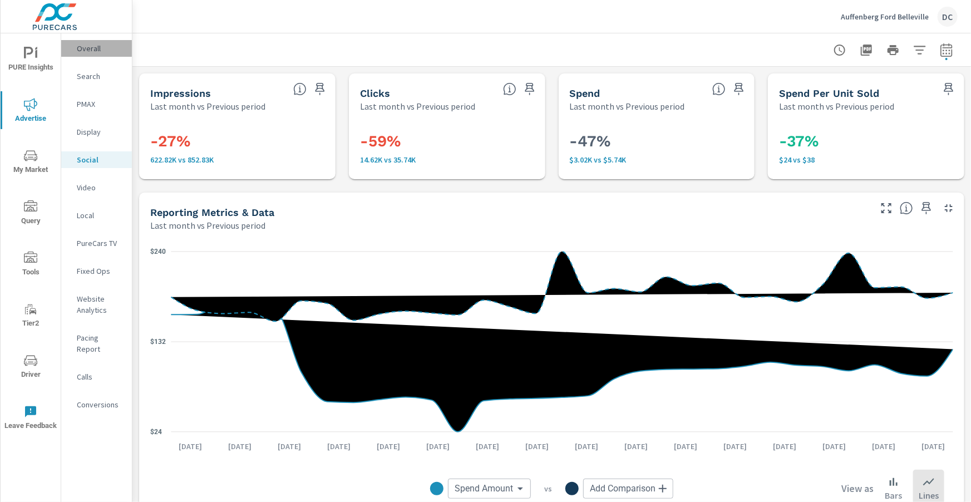
click at [84, 51] on p "Overall" at bounding box center [100, 48] width 46 height 11
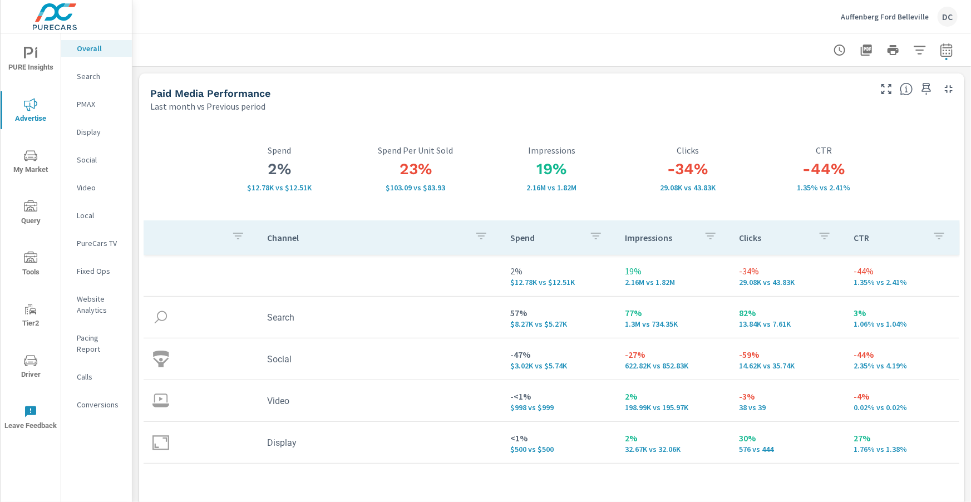
click at [27, 60] on span "PURE Insights" at bounding box center [30, 60] width 53 height 27
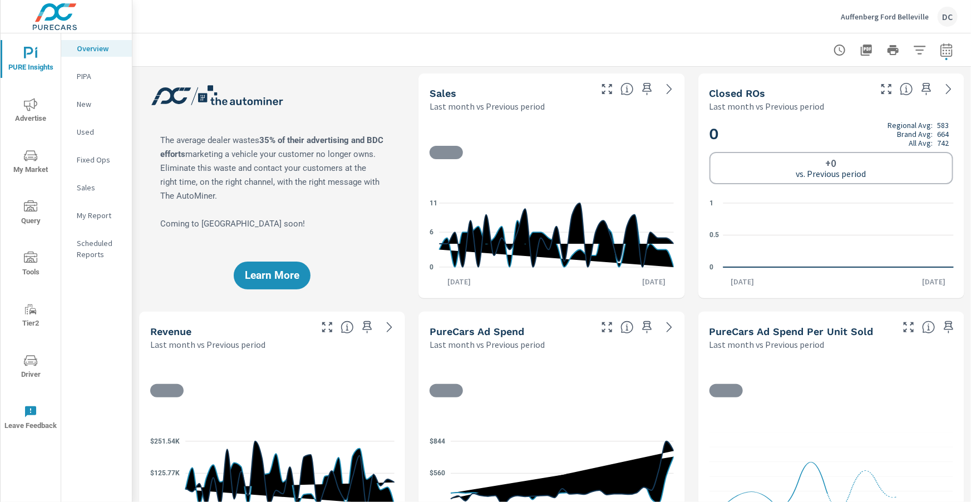
click at [91, 188] on p "Sales" at bounding box center [100, 187] width 46 height 11
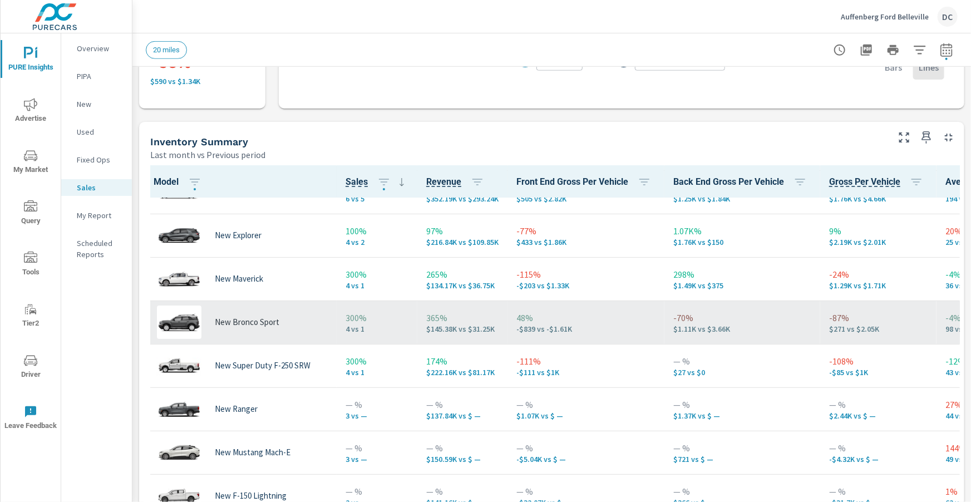
scroll to position [72, 0]
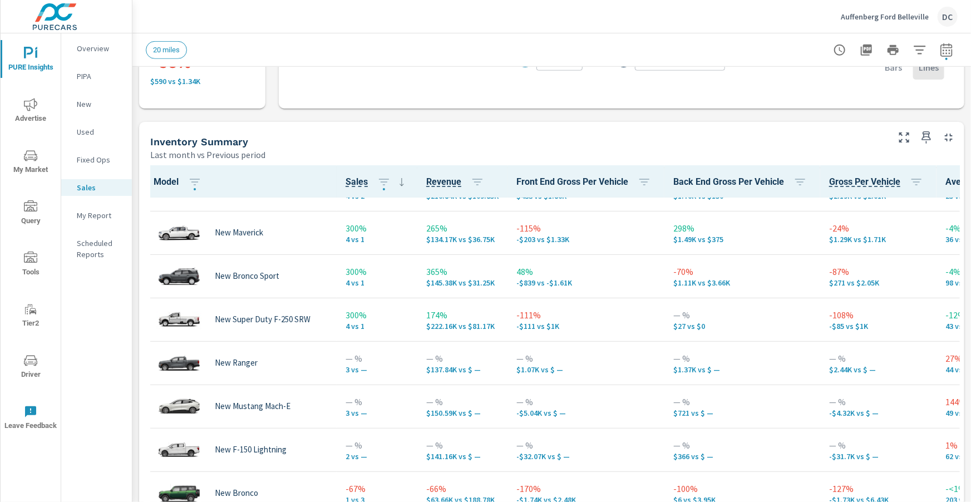
scroll to position [117, 0]
click at [32, 101] on icon "nav menu" at bounding box center [30, 104] width 13 height 13
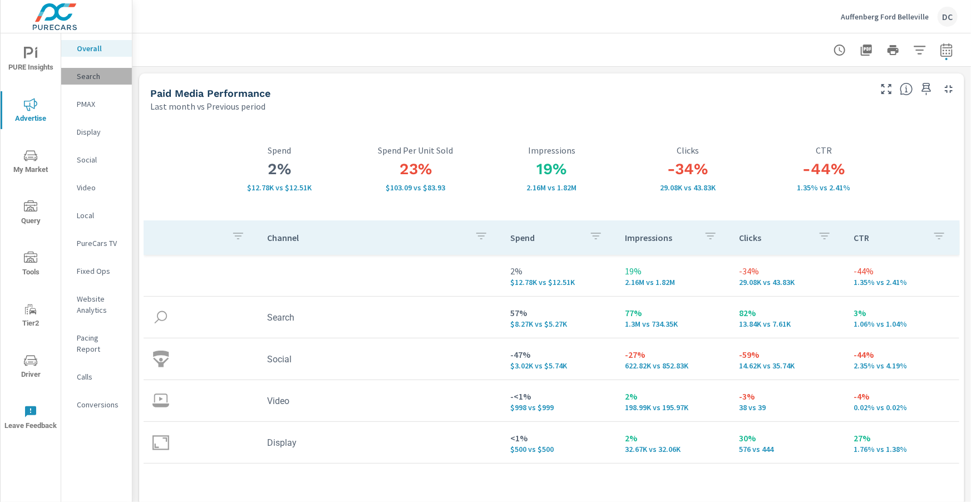
click at [93, 79] on p "Search" at bounding box center [100, 76] width 46 height 11
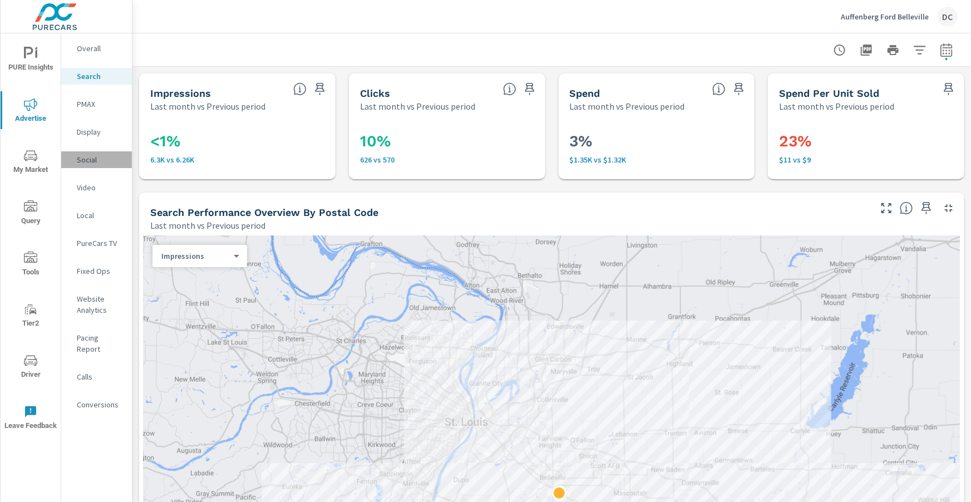
click at [89, 157] on p "Social" at bounding box center [100, 159] width 46 height 11
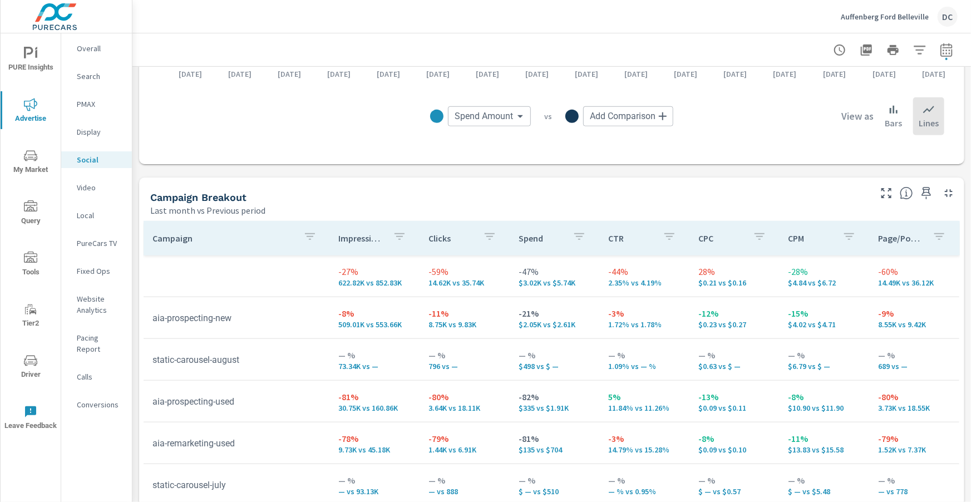
scroll to position [390, 0]
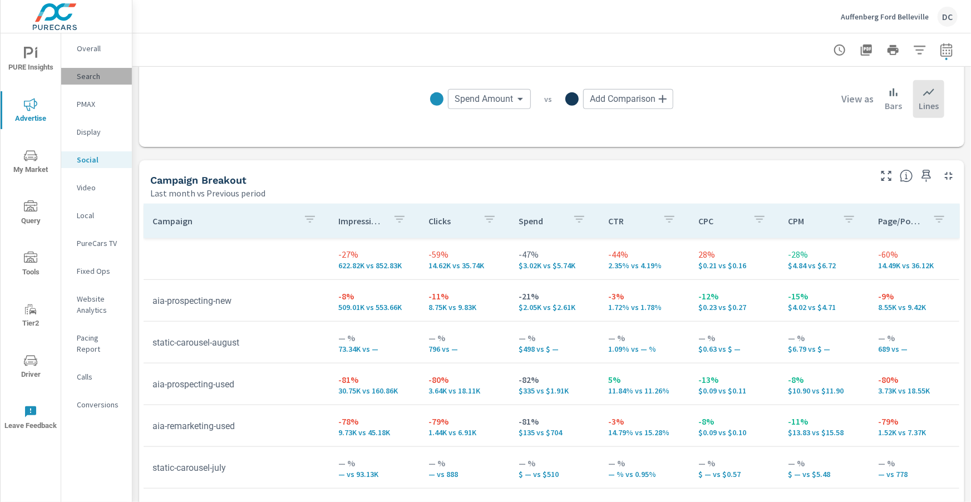
click at [87, 73] on p "Search" at bounding box center [100, 76] width 46 height 11
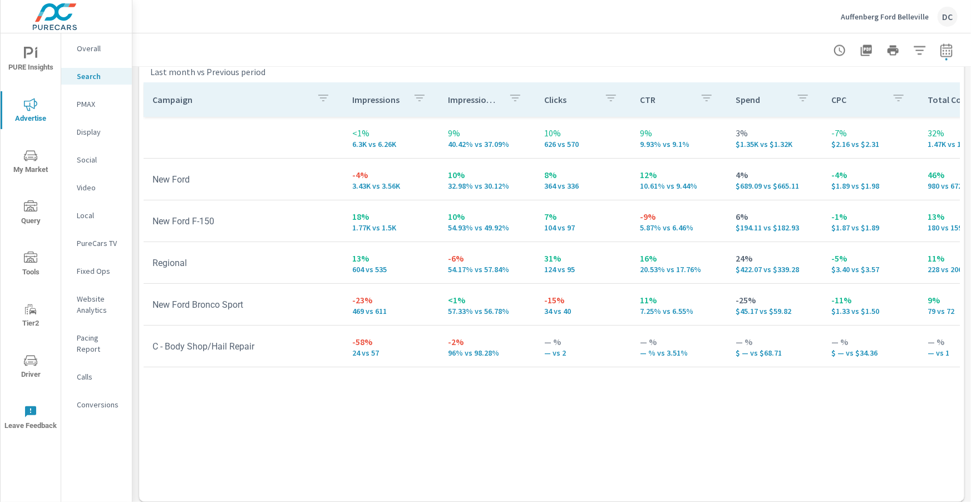
scroll to position [1113, 0]
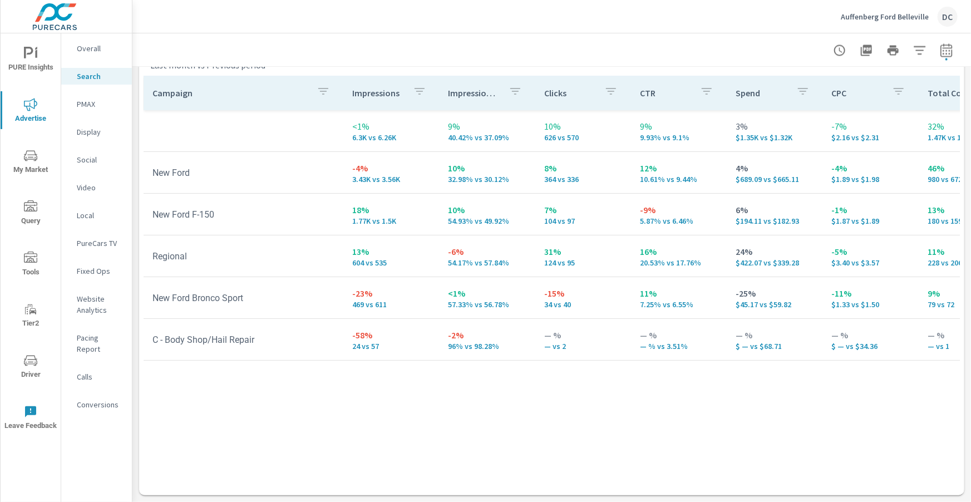
click at [92, 106] on p "PMAX" at bounding box center [100, 103] width 46 height 11
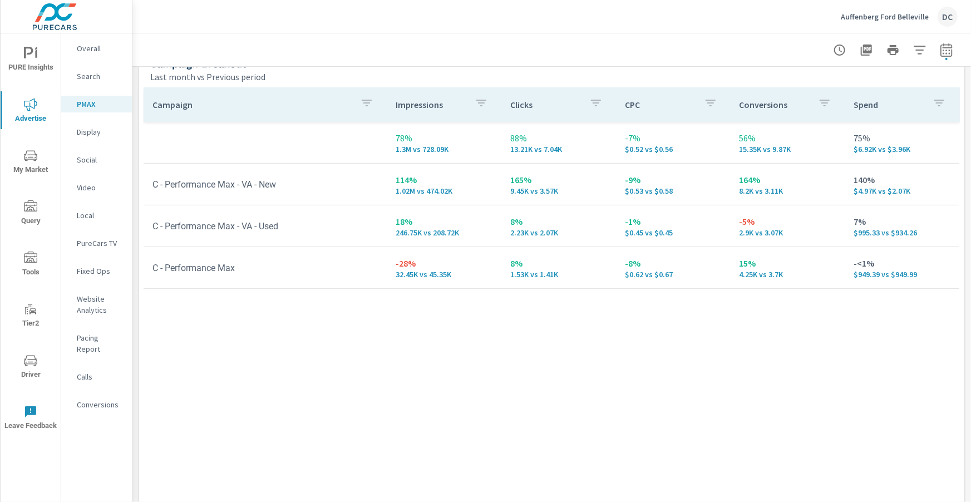
scroll to position [149, 0]
drag, startPoint x: 763, startPoint y: 178, endPoint x: 737, endPoint y: 179, distance: 26.2
click at [737, 179] on td "164% 8.2K vs 3.11K" at bounding box center [788, 184] width 115 height 40
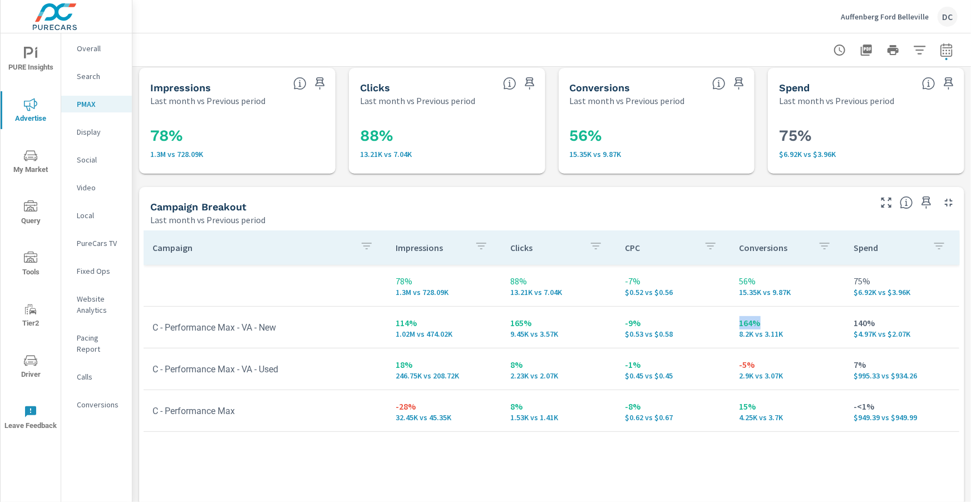
scroll to position [0, 0]
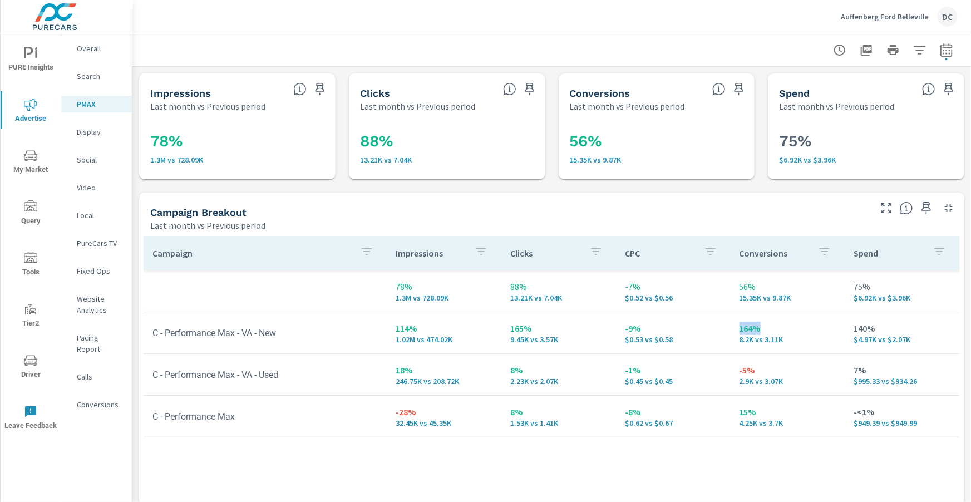
click at [90, 81] on p "Search" at bounding box center [100, 76] width 46 height 11
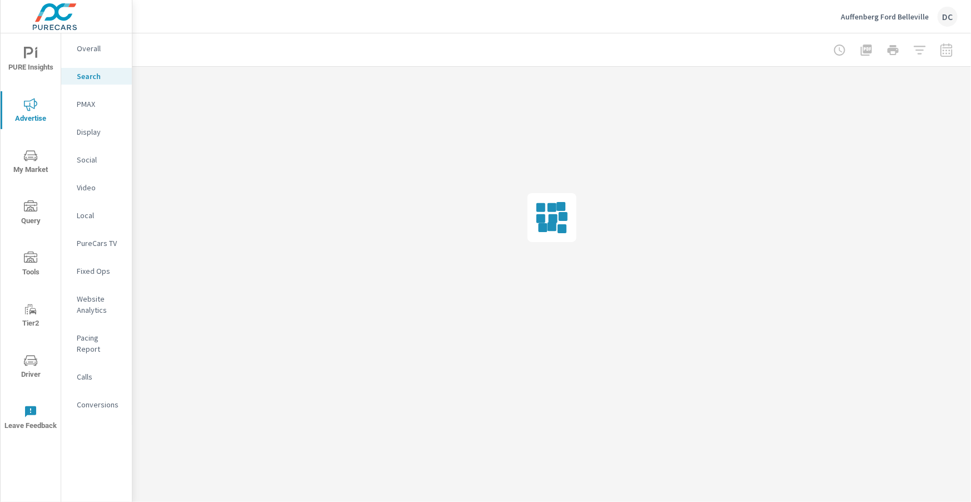
click at [95, 105] on p "PMAX" at bounding box center [100, 103] width 46 height 11
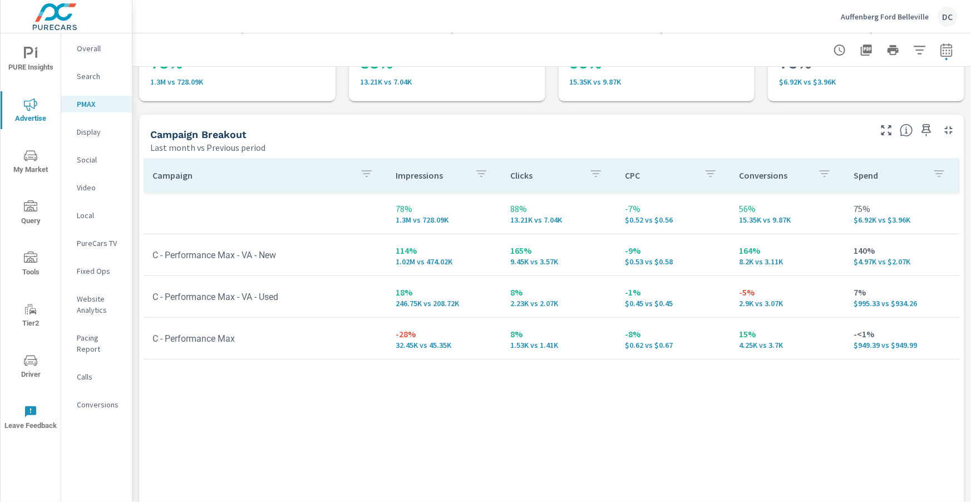
scroll to position [81, 0]
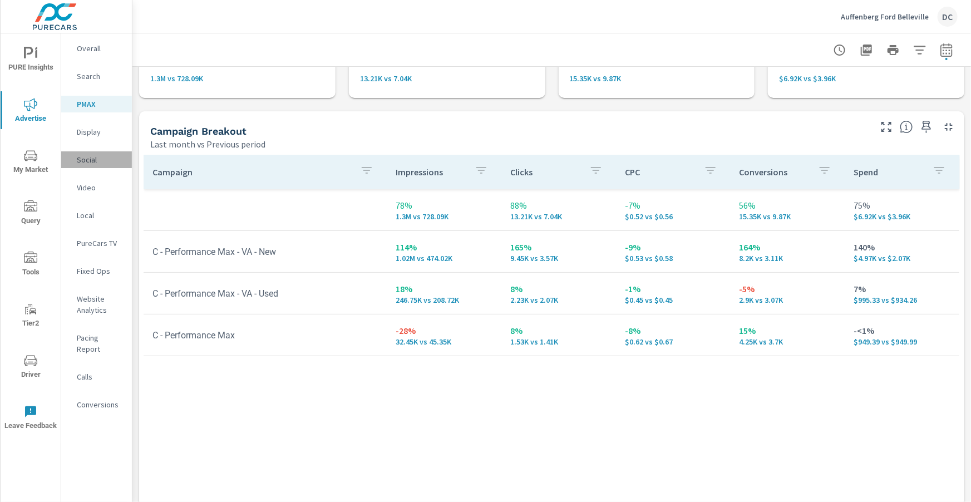
click at [88, 161] on p "Social" at bounding box center [100, 159] width 46 height 11
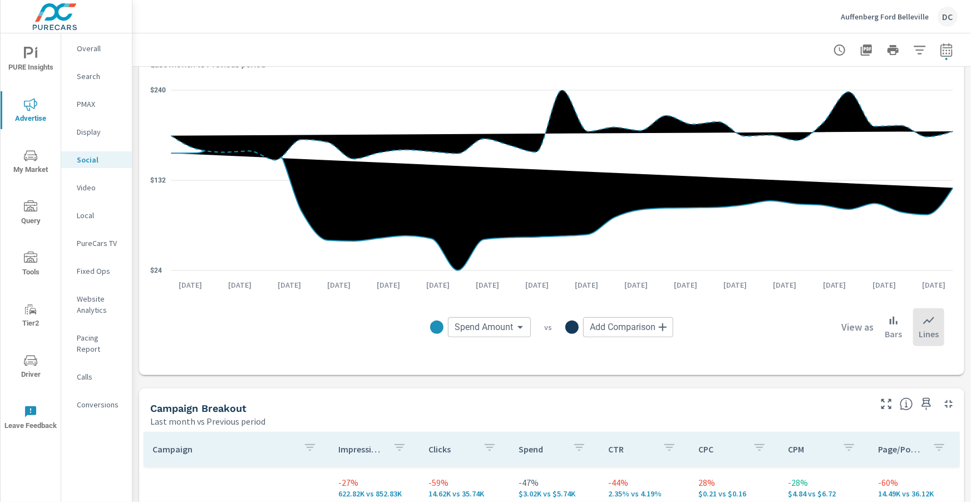
scroll to position [169, 0]
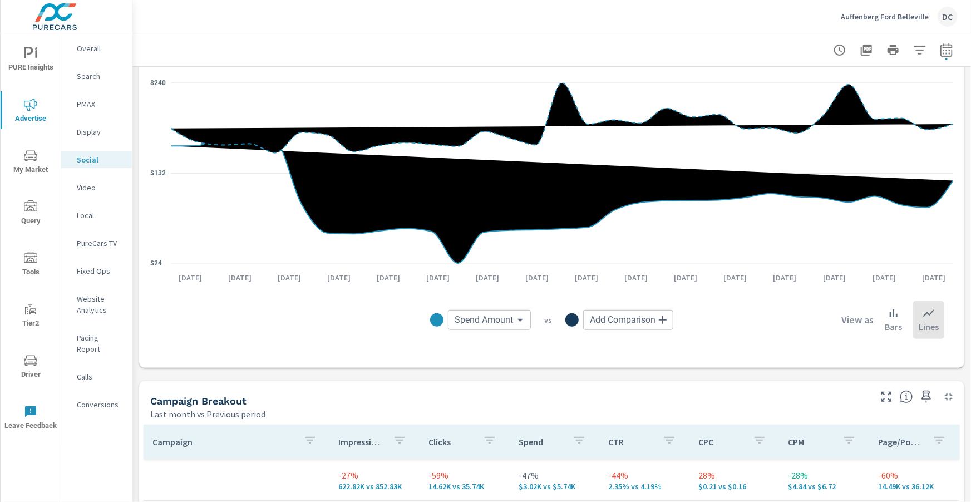
click at [101, 107] on p "PMAX" at bounding box center [100, 103] width 46 height 11
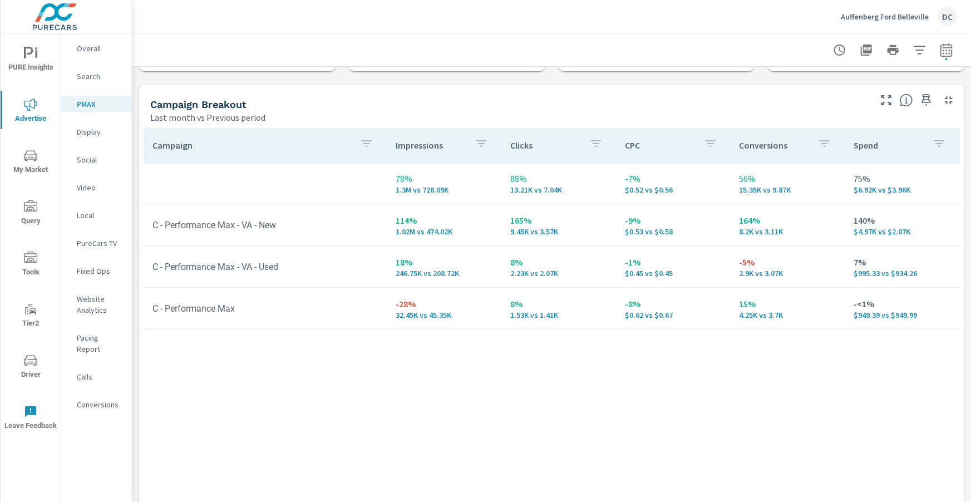
scroll to position [113, 0]
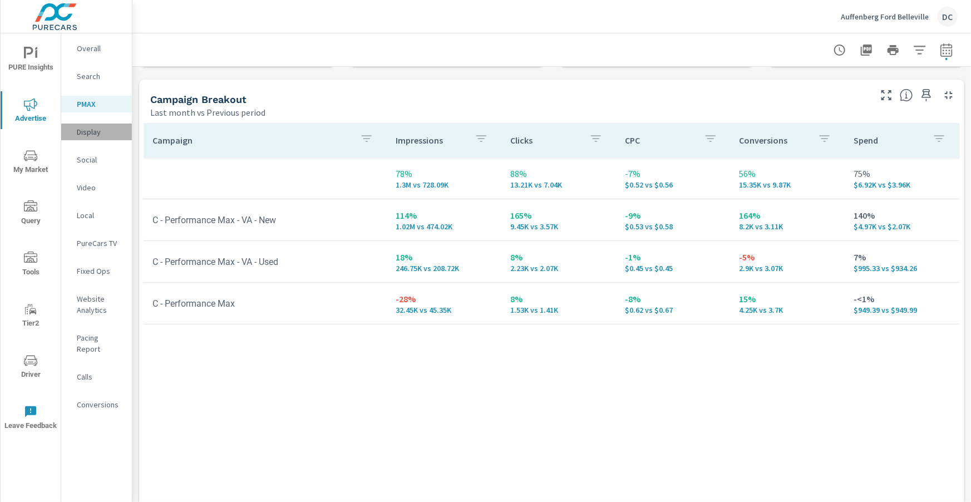
click at [99, 134] on p "Display" at bounding box center [100, 131] width 46 height 11
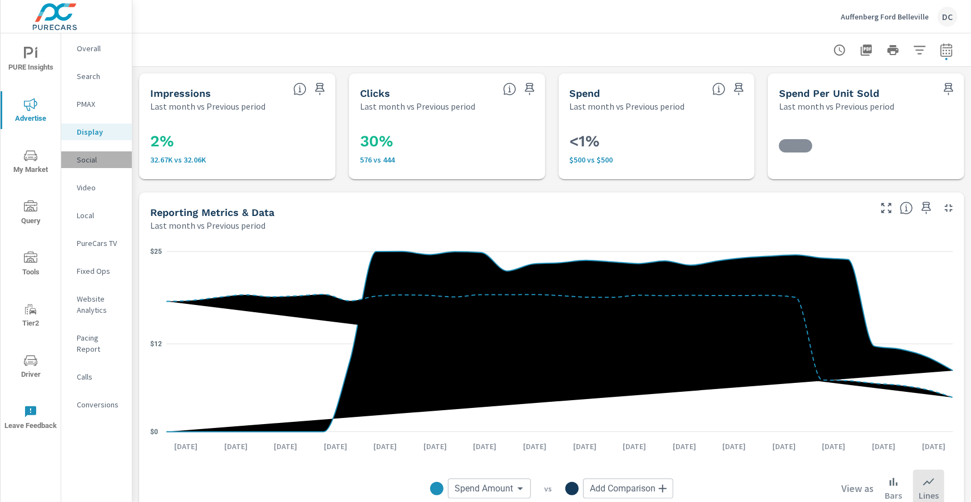
click at [98, 156] on p "Social" at bounding box center [100, 159] width 46 height 11
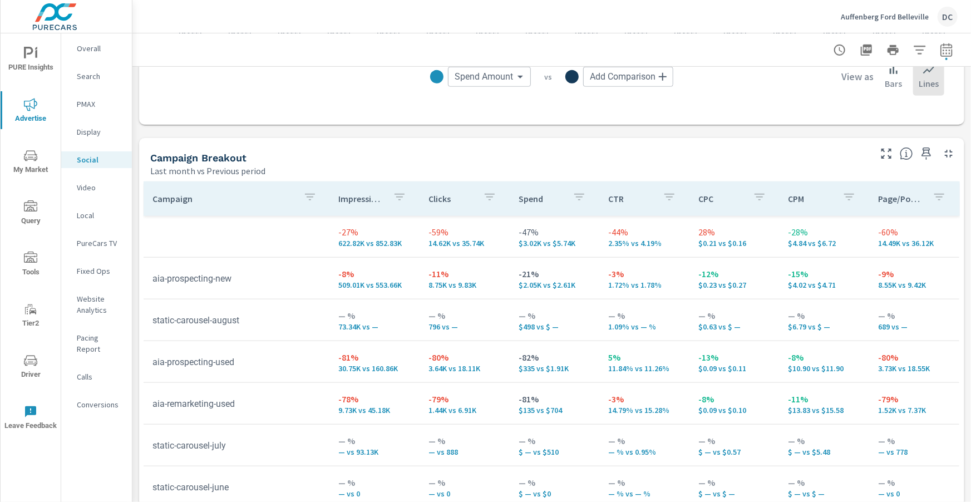
scroll to position [417, 0]
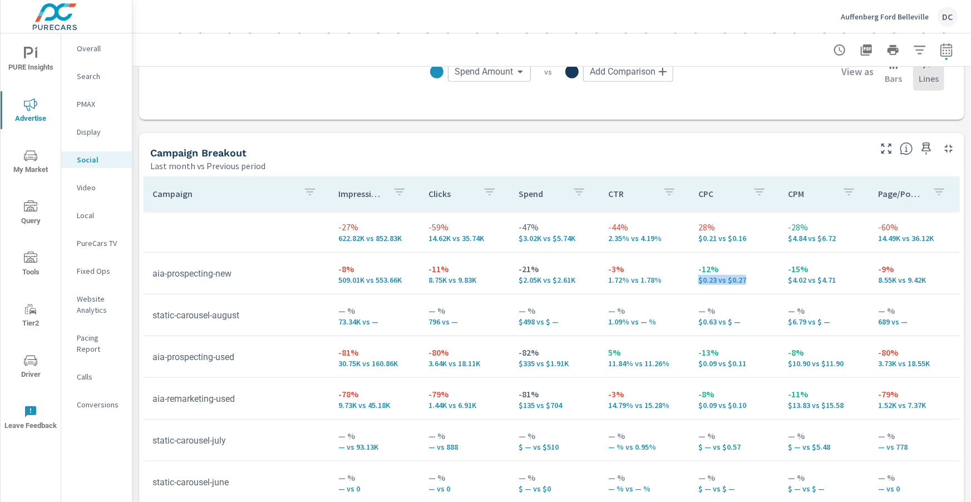
drag, startPoint x: 745, startPoint y: 278, endPoint x: 700, endPoint y: 283, distance: 45.3
click at [699, 282] on p "$0.23 vs $0.27" at bounding box center [734, 279] width 72 height 9
click at [945, 48] on icon "button" at bounding box center [946, 49] width 12 height 13
select select "Last month"
select select "Previous period"
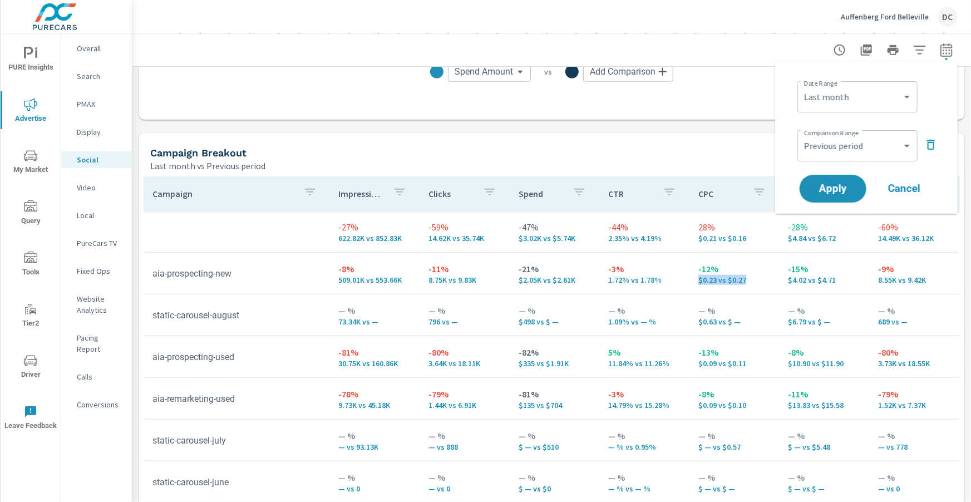
click at [928, 144] on icon "button" at bounding box center [931, 145] width 8 height 10
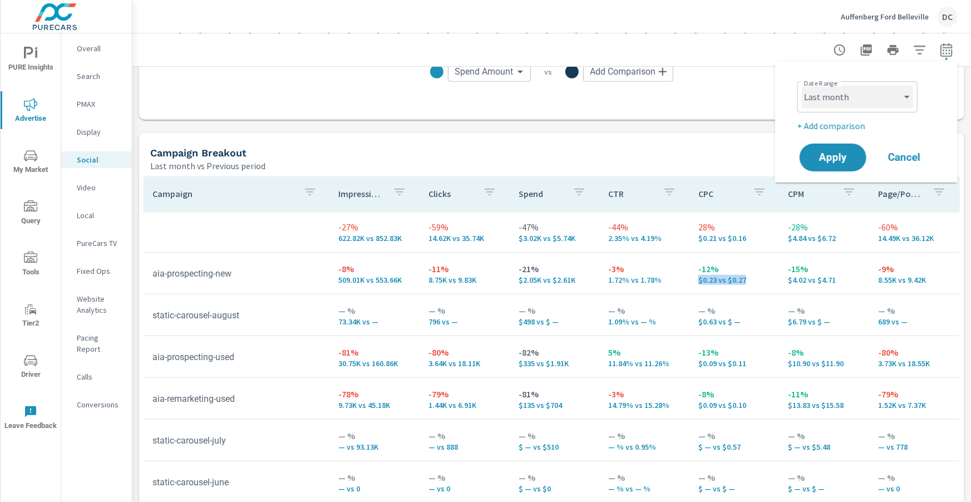
click at [896, 97] on select "Custom [DATE] Last week Last 7 days Last 14 days Last 30 days Last 45 days Last…" at bounding box center [857, 97] width 111 height 22
click at [802, 86] on select "Custom [DATE] Last week Last 7 days Last 14 days Last 30 days Last 45 days Last…" at bounding box center [857, 97] width 111 height 22
select select "Month to date"
click at [849, 151] on button "Apply" at bounding box center [833, 157] width 69 height 29
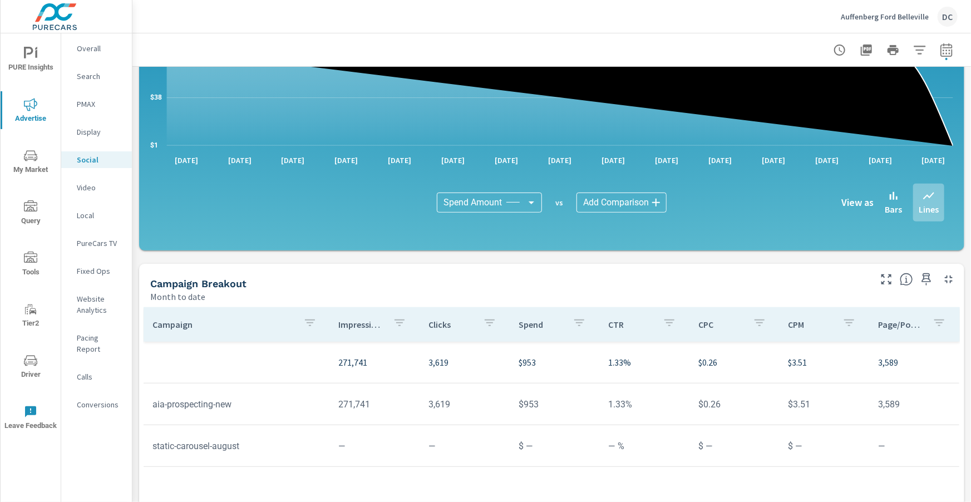
scroll to position [195, 0]
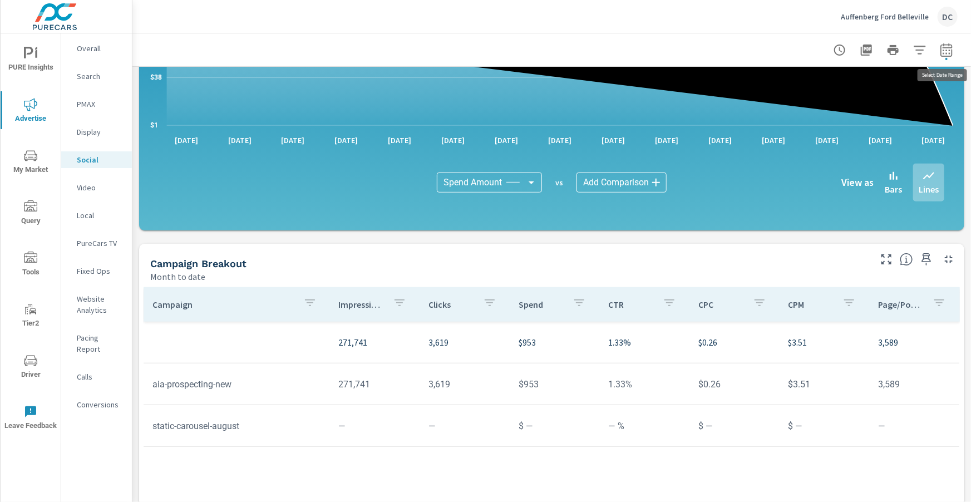
click at [944, 49] on icon "button" at bounding box center [946, 49] width 13 height 13
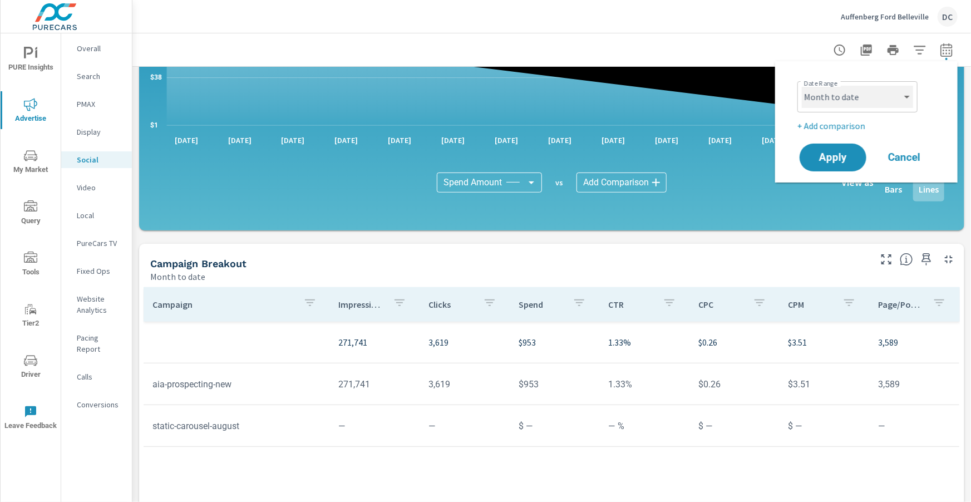
click at [900, 95] on select "Custom [DATE] Last week Last 7 days Last 14 days Last 30 days Last 45 days Last…" at bounding box center [857, 97] width 111 height 22
click at [802, 86] on select "Custom [DATE] Last week Last 7 days Last 14 days Last 30 days Last 45 days Last…" at bounding box center [857, 97] width 111 height 22
select select "Last month"
click at [909, 98] on select "Custom [DATE] Last week Last 7 days Last 14 days Last 30 days Last 45 days Last…" at bounding box center [857, 97] width 111 height 22
click at [898, 22] on div "Auffenberg Ford Belleville DC" at bounding box center [899, 17] width 117 height 20
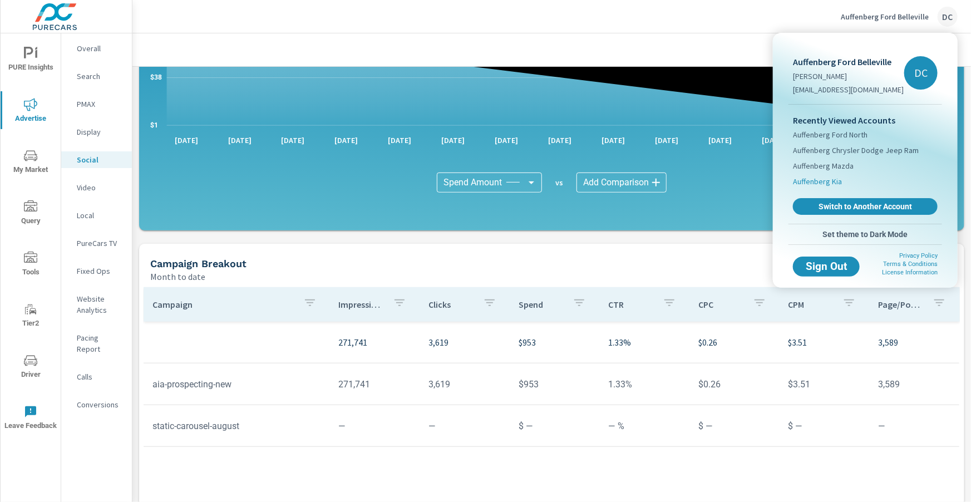
click at [824, 181] on span "Auffenberg Kia" at bounding box center [817, 181] width 49 height 11
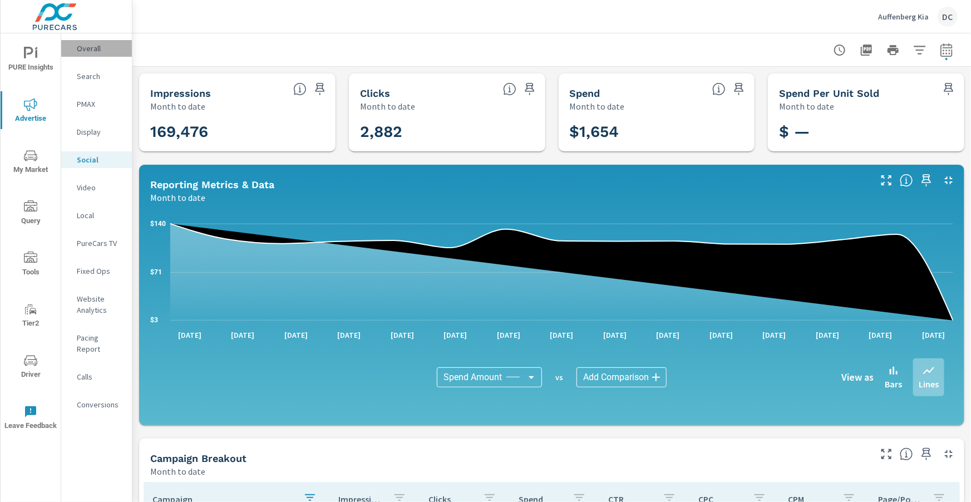
drag, startPoint x: 86, startPoint y: 48, endPoint x: 641, endPoint y: 57, distance: 554.9
click at [86, 48] on p "Overall" at bounding box center [100, 48] width 46 height 11
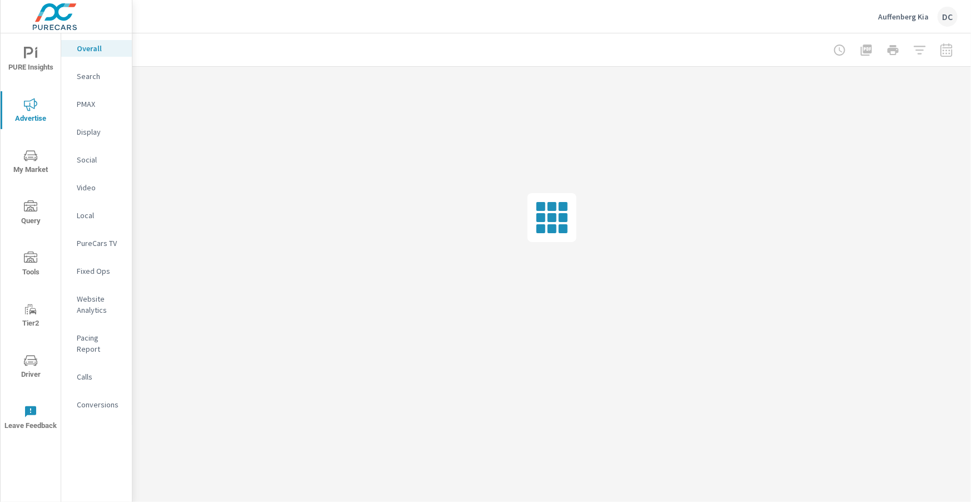
click at [949, 50] on div at bounding box center [893, 50] width 129 height 22
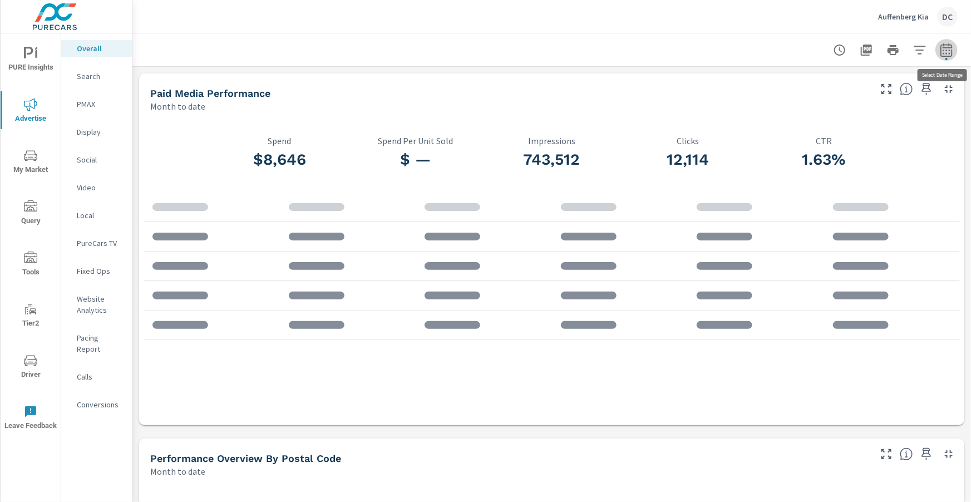
click at [947, 50] on icon "button" at bounding box center [946, 52] width 7 height 4
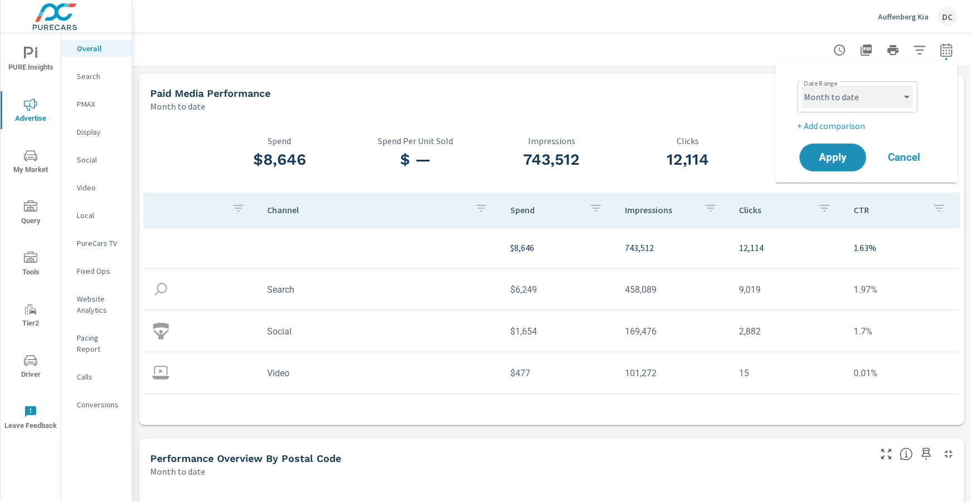
click at [898, 97] on select "Custom [DATE] Last week Last 7 days Last 14 days Last 30 days Last 45 days Last…" at bounding box center [857, 97] width 111 height 22
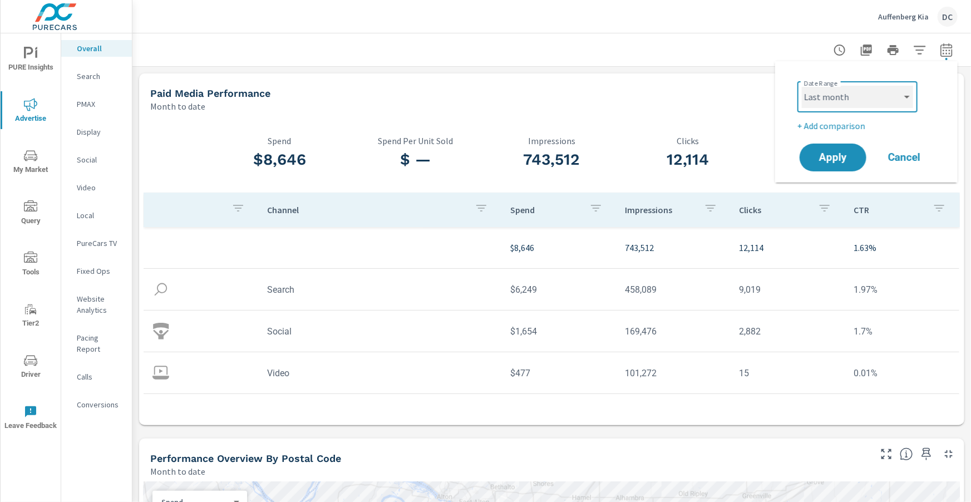
click at [802, 86] on select "Custom [DATE] Last week Last 7 days Last 14 days Last 30 days Last 45 days Last…" at bounding box center [857, 97] width 111 height 22
select select "Last month"
click at [856, 122] on p "+ Add comparison" at bounding box center [868, 125] width 142 height 13
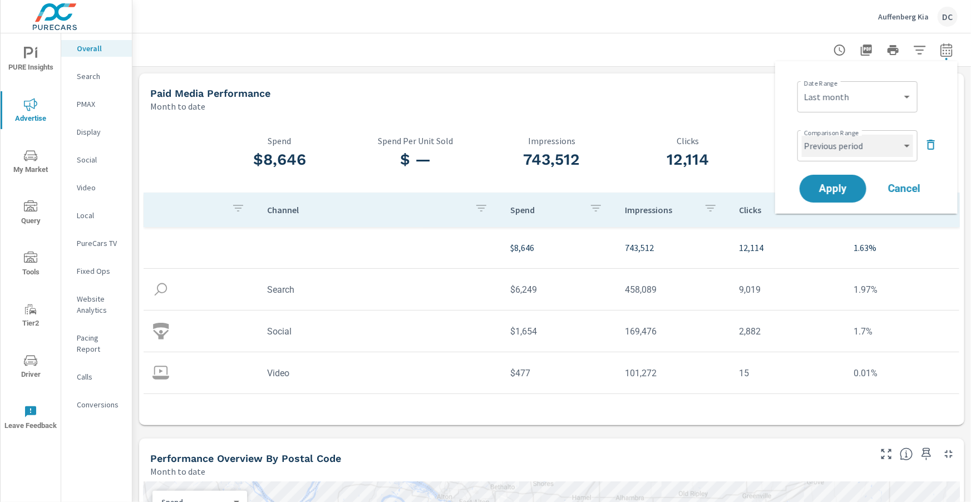
click at [848, 143] on select "Custom Previous period Previous month Previous year" at bounding box center [857, 146] width 111 height 22
click at [802, 135] on select "Custom Previous period Previous month Previous year" at bounding box center [857, 146] width 111 height 22
select select "Previous month"
click at [843, 184] on span "Apply" at bounding box center [833, 189] width 46 height 11
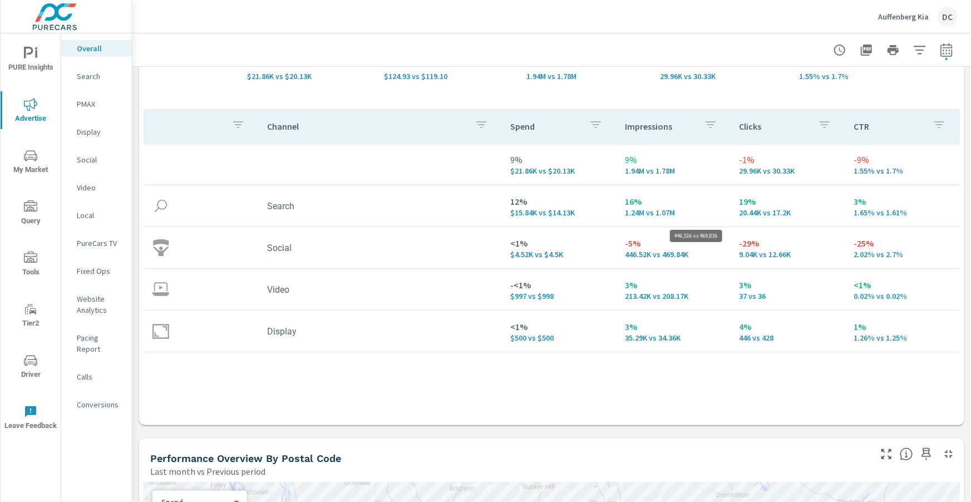
scroll to position [112, 0]
click at [87, 80] on p "Search" at bounding box center [100, 76] width 46 height 11
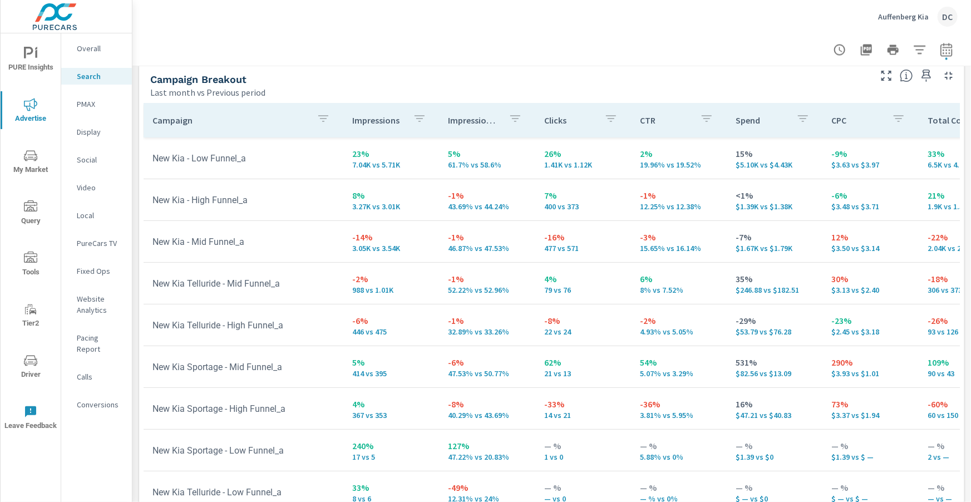
scroll to position [1089, 0]
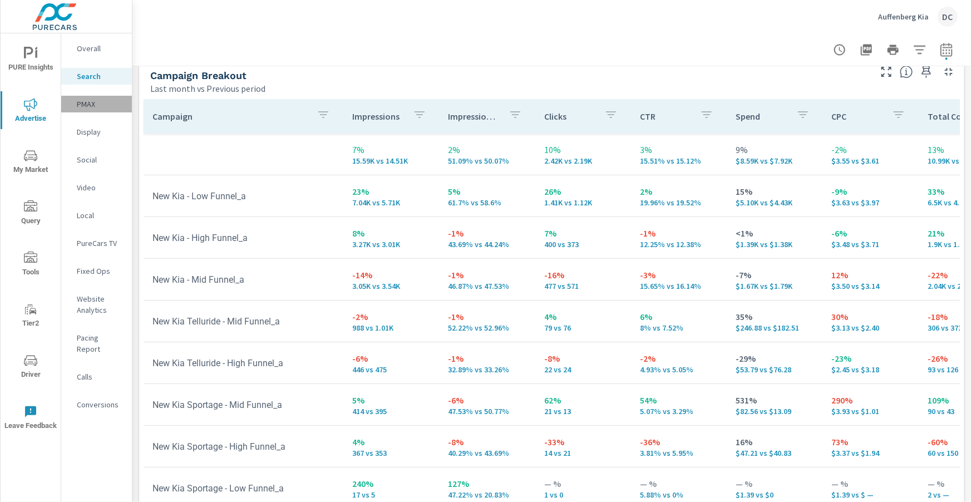
click at [93, 104] on p "PMAX" at bounding box center [100, 103] width 46 height 11
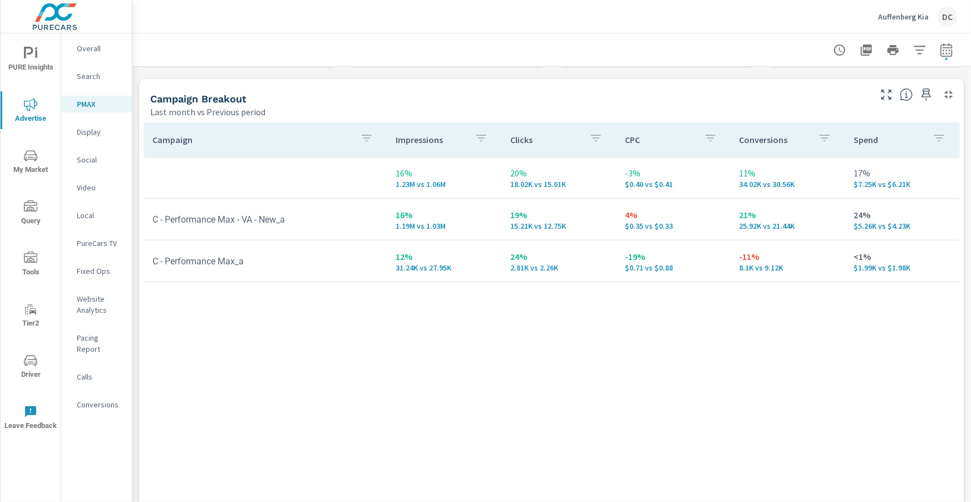
scroll to position [114, 0]
click at [93, 164] on p "Social" at bounding box center [100, 159] width 46 height 11
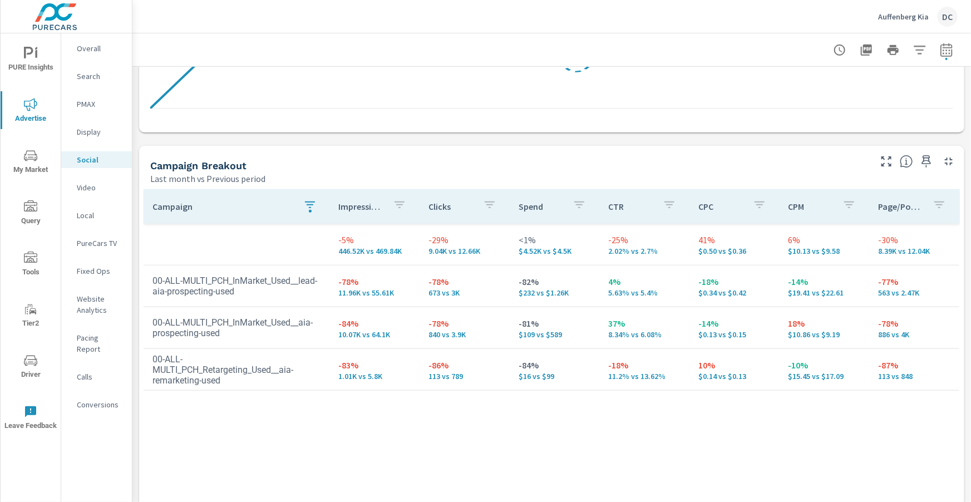
scroll to position [434, 0]
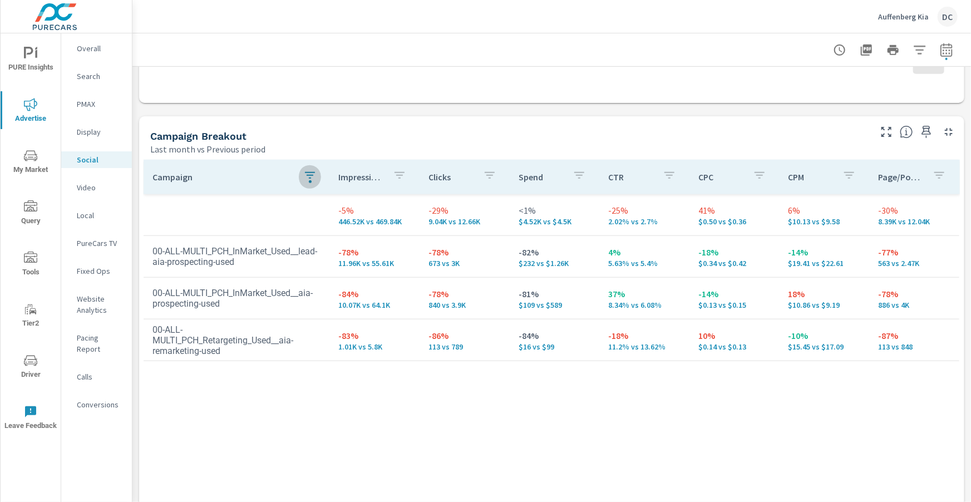
click at [314, 179] on icon "button" at bounding box center [309, 175] width 13 height 13
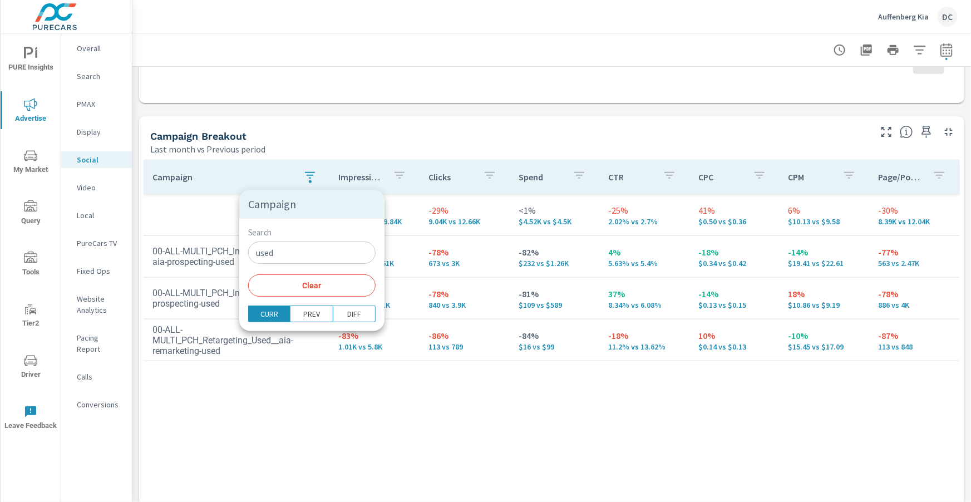
click at [295, 253] on input "used" at bounding box center [311, 253] width 127 height 22
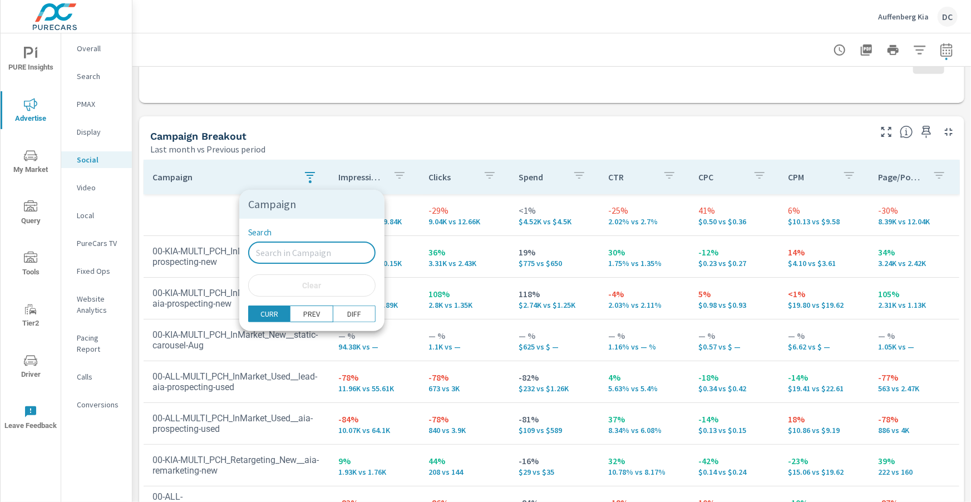
click at [435, 144] on div at bounding box center [485, 251] width 971 height 502
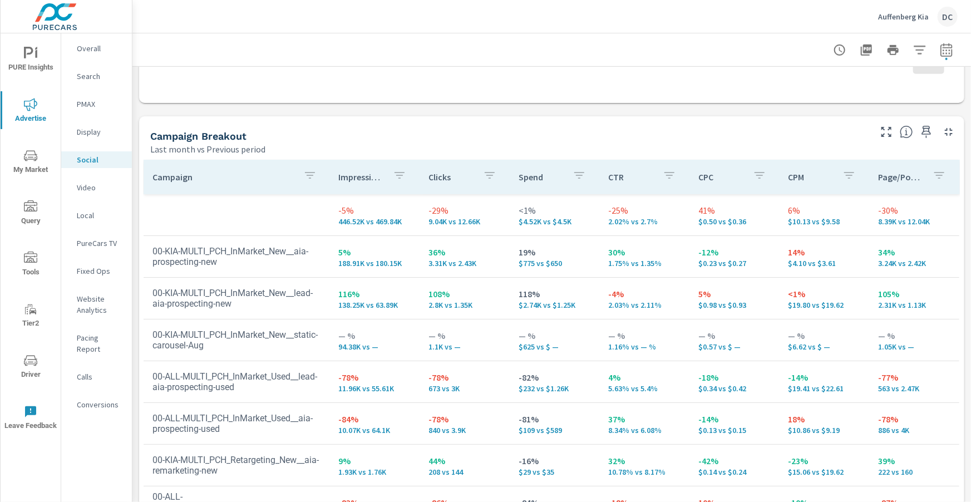
click at [33, 271] on span "Tools" at bounding box center [30, 265] width 53 height 27
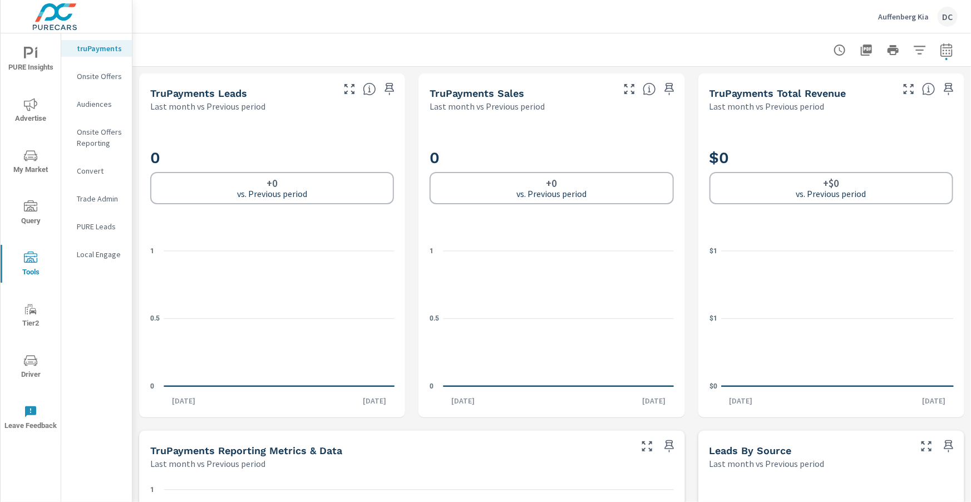
click at [96, 221] on p "PURE Leads" at bounding box center [100, 226] width 46 height 11
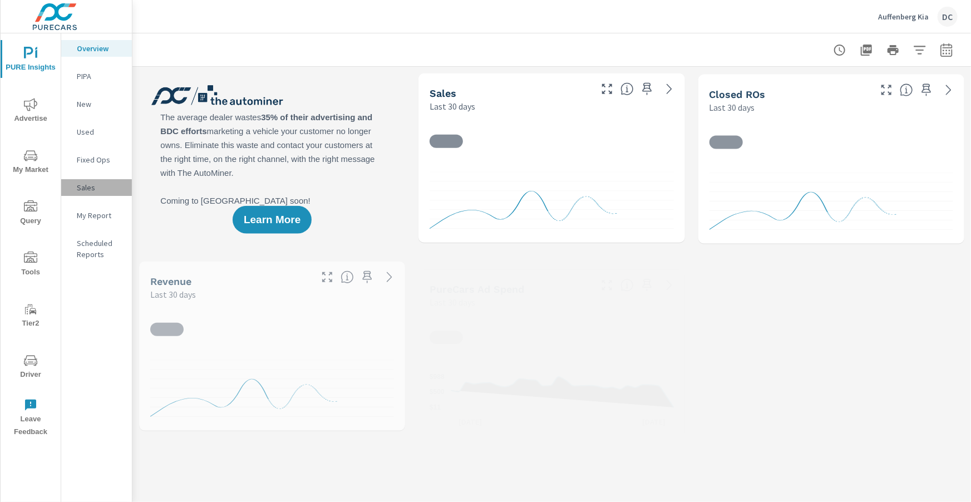
click at [89, 190] on p "Sales" at bounding box center [100, 187] width 46 height 11
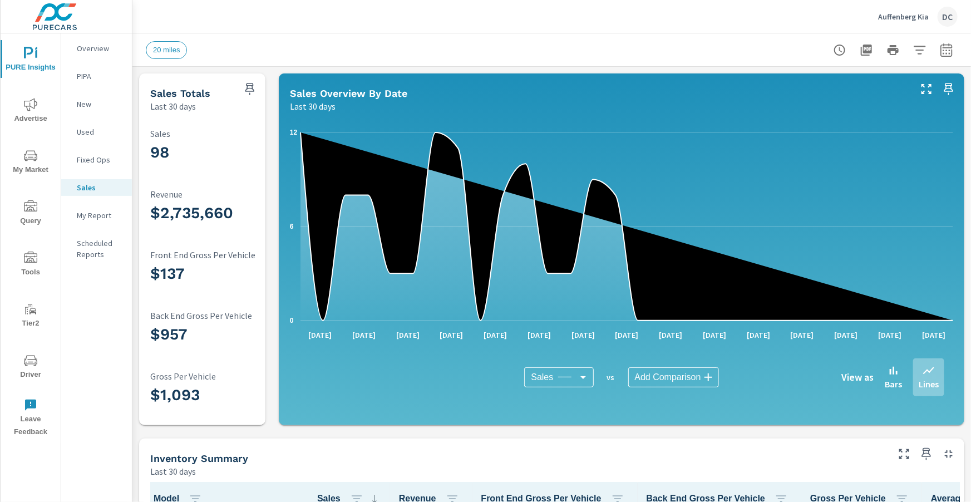
scroll to position [515, 0]
click at [948, 52] on icon "button" at bounding box center [946, 49] width 13 height 13
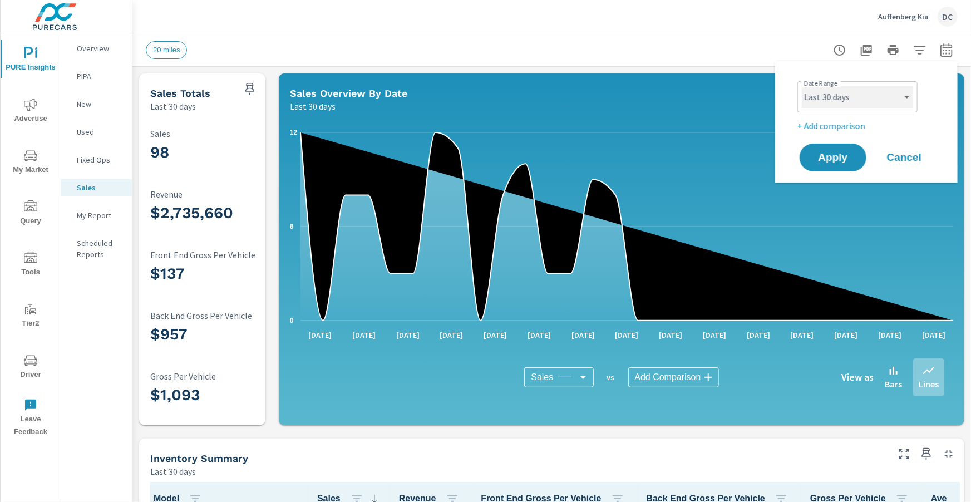
click at [907, 98] on select "Custom [DATE] Last week Last 7 days Last 14 days Last 30 days Last 45 days Last…" at bounding box center [857, 97] width 111 height 22
click at [802, 86] on select "Custom [DATE] Last week Last 7 days Last 14 days Last 30 days Last 45 days Last…" at bounding box center [857, 97] width 111 height 22
click at [896, 91] on select "Custom [DATE] Last week Last 7 days Last 14 days Last 30 days Last 45 days Last…" at bounding box center [857, 97] width 111 height 22
click at [802, 86] on select "Custom [DATE] Last week Last 7 days Last 14 days Last 30 days Last 45 days Last…" at bounding box center [857, 97] width 111 height 22
select select "Last month"
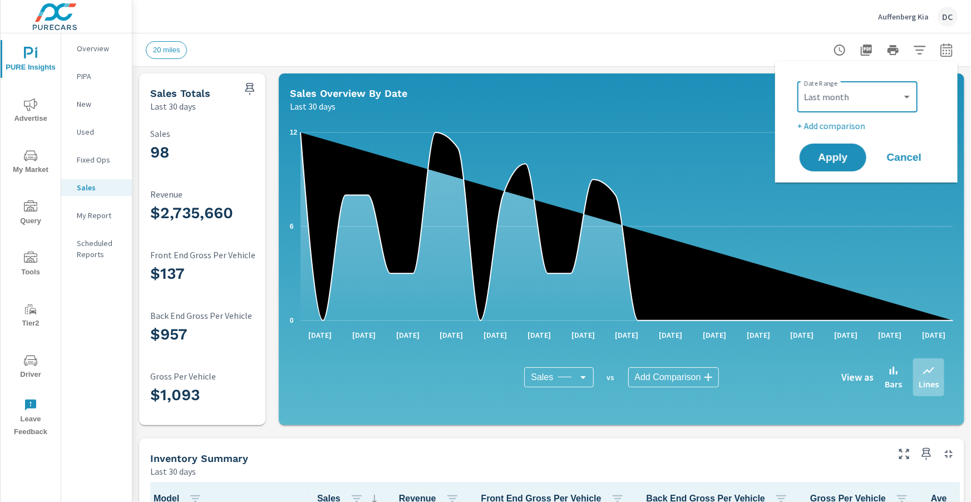
click at [834, 123] on p "+ Add comparison" at bounding box center [868, 125] width 142 height 13
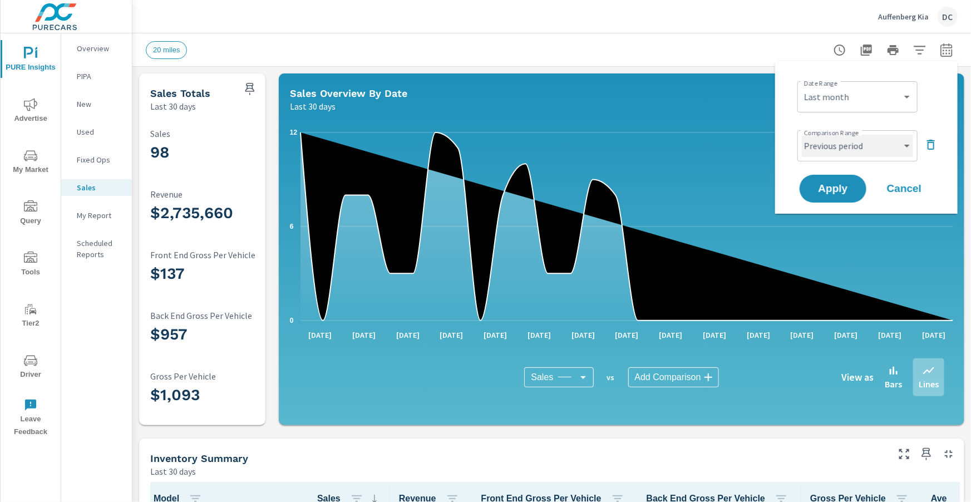
click at [840, 140] on select "Custom Previous period Previous month Previous year" at bounding box center [857, 146] width 111 height 22
click at [802, 135] on select "Custom Previous period Previous month Previous year" at bounding box center [857, 146] width 111 height 22
select select "Previous month"
click at [839, 184] on span "Apply" at bounding box center [833, 189] width 46 height 11
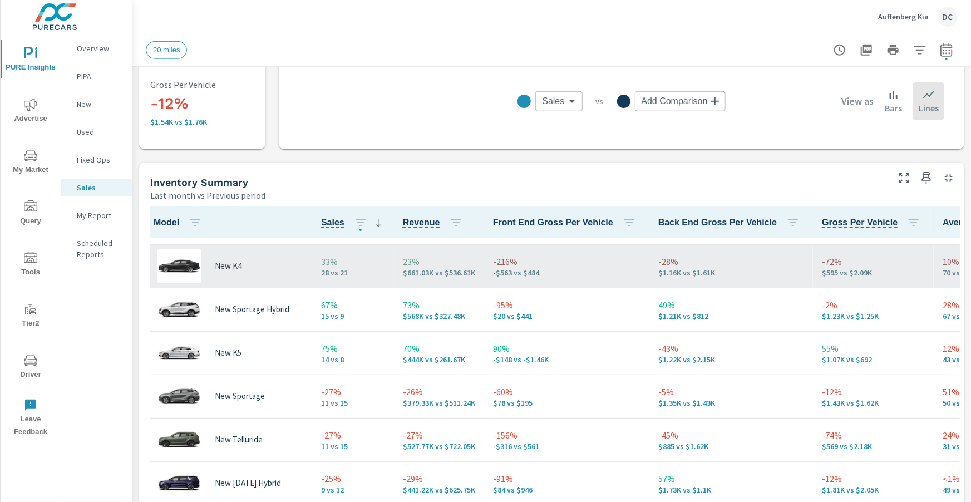
scroll to position [7, 0]
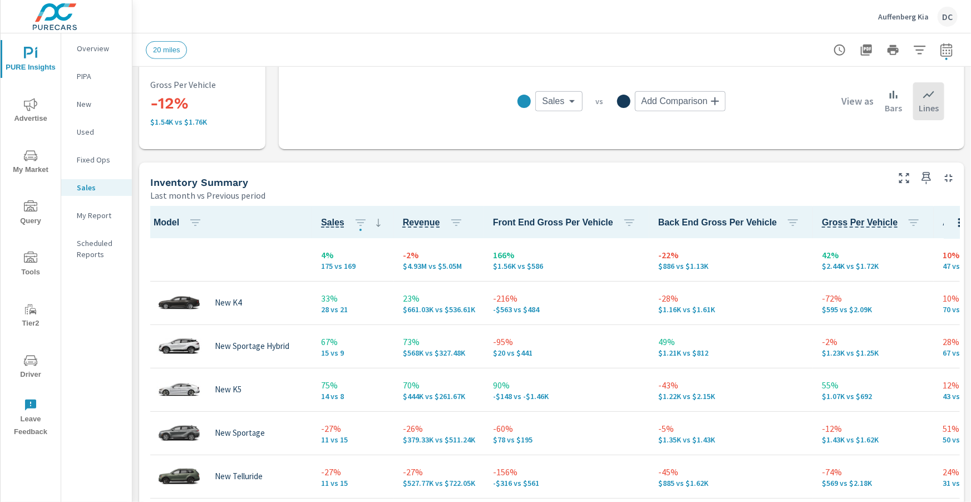
click at [910, 21] on p "Auffenberg Kia" at bounding box center [903, 17] width 51 height 10
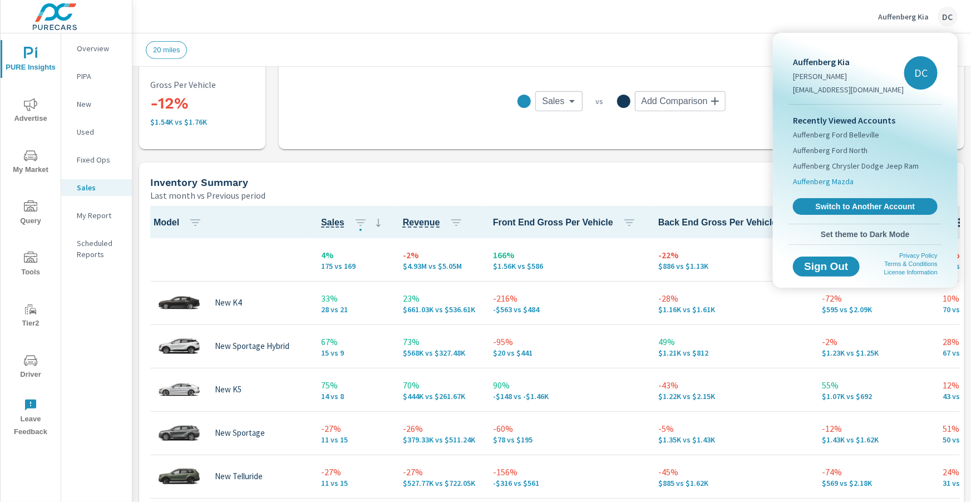
click at [835, 183] on span "Auffenberg Mazda" at bounding box center [823, 181] width 61 height 11
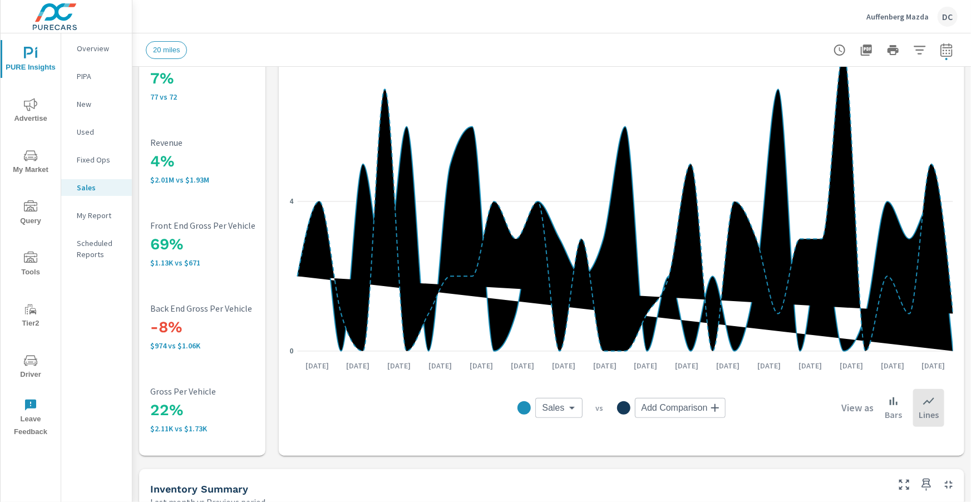
scroll to position [90, 0]
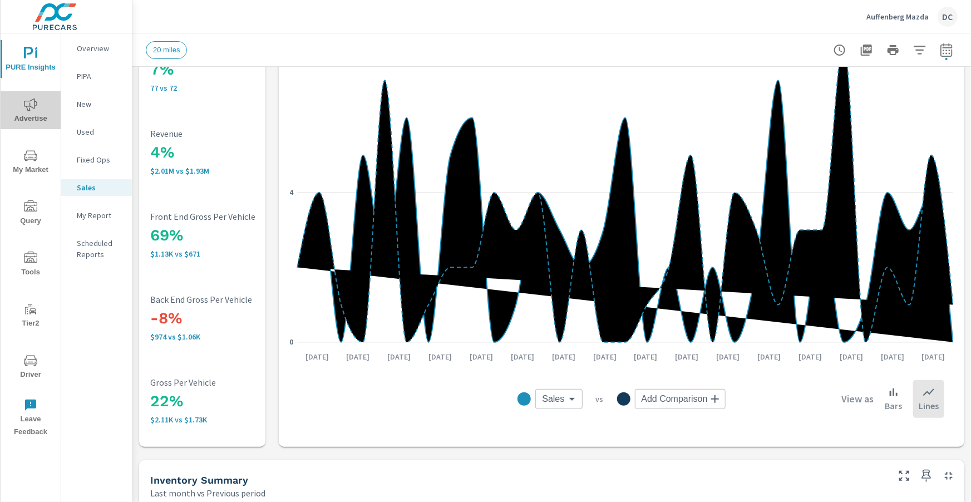
click at [35, 109] on icon "nav menu" at bounding box center [30, 104] width 13 height 13
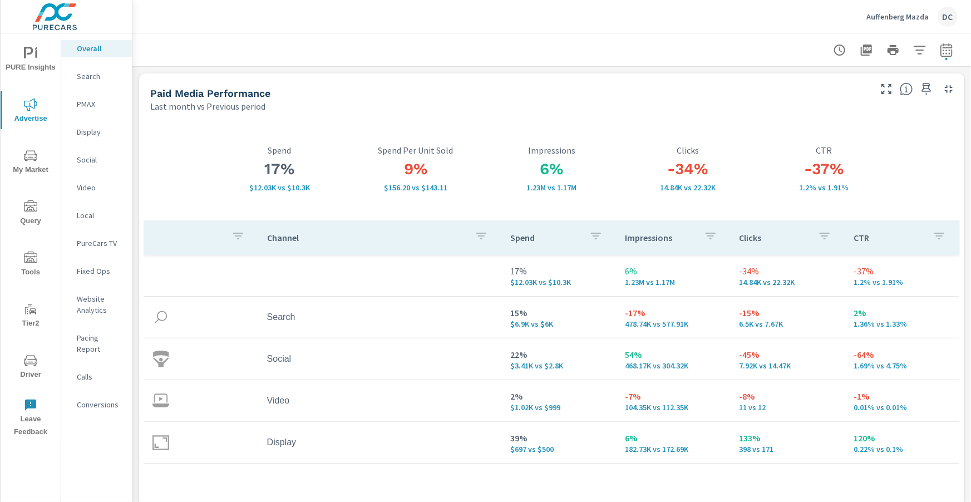
click at [85, 105] on p "PMAX" at bounding box center [100, 103] width 46 height 11
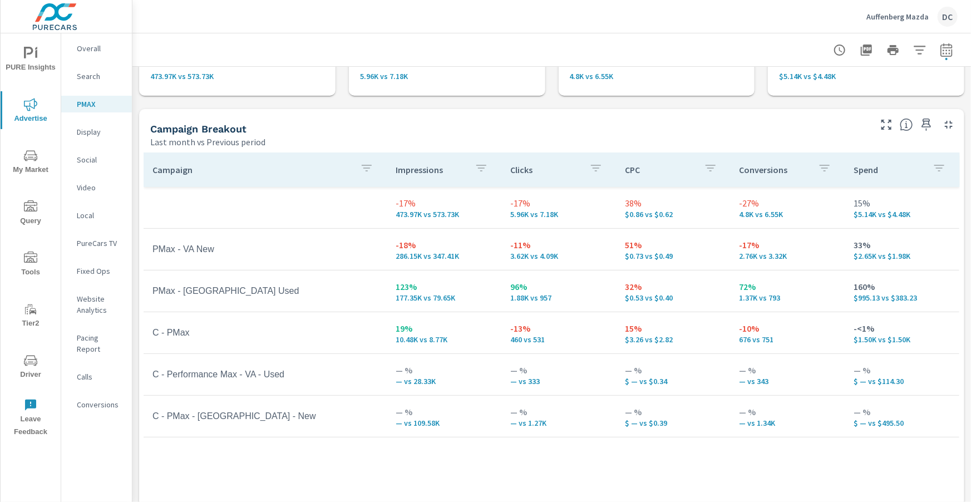
scroll to position [86, 0]
drag, startPoint x: 677, startPoint y: 252, endPoint x: 620, endPoint y: 252, distance: 57.3
click at [620, 252] on td "51% $0.73 vs $0.49" at bounding box center [673, 247] width 115 height 40
drag, startPoint x: 621, startPoint y: 240, endPoint x: 642, endPoint y: 242, distance: 20.6
click at [642, 242] on td "51% $0.73 vs $0.49" at bounding box center [673, 247] width 115 height 40
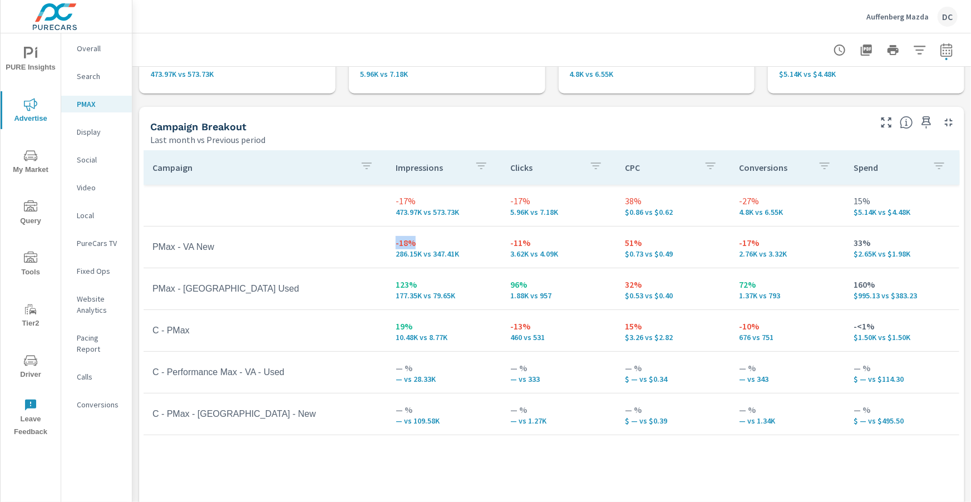
drag, startPoint x: 394, startPoint y: 245, endPoint x: 416, endPoint y: 244, distance: 22.3
click at [416, 244] on td "-18% 286.15K vs 347.41K" at bounding box center [444, 247] width 115 height 40
drag, startPoint x: 647, startPoint y: 244, endPoint x: 616, endPoint y: 244, distance: 31.2
click at [616, 244] on td "51% $0.73 vs $0.49" at bounding box center [673, 247] width 115 height 40
click at [98, 75] on p "Search" at bounding box center [100, 76] width 46 height 11
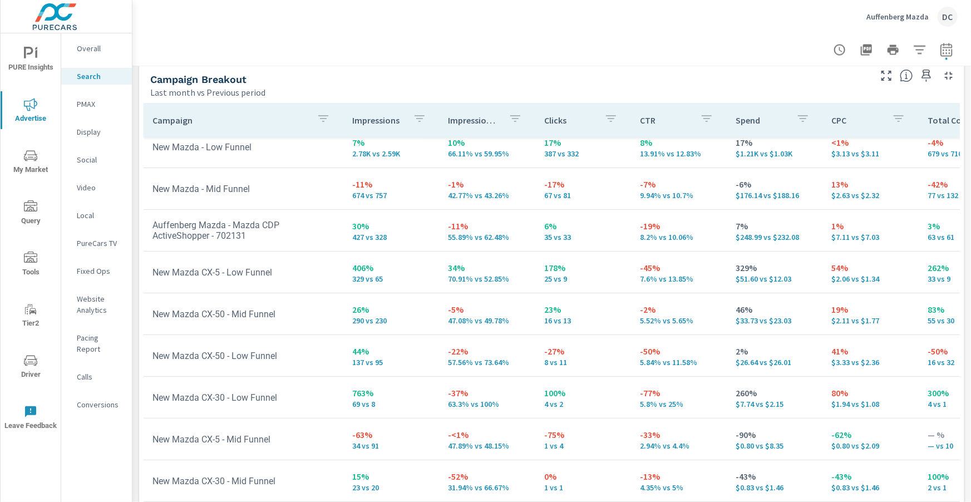
scroll to position [1113, 0]
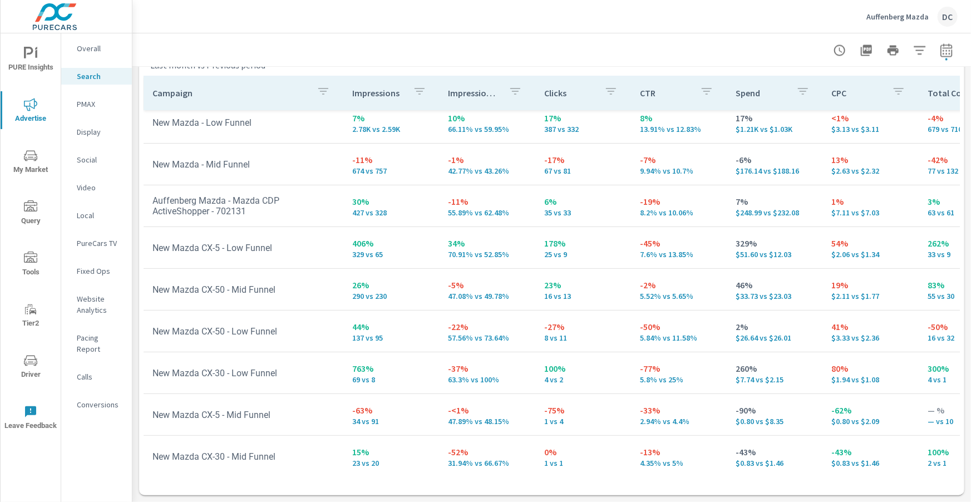
scroll to position [53, 0]
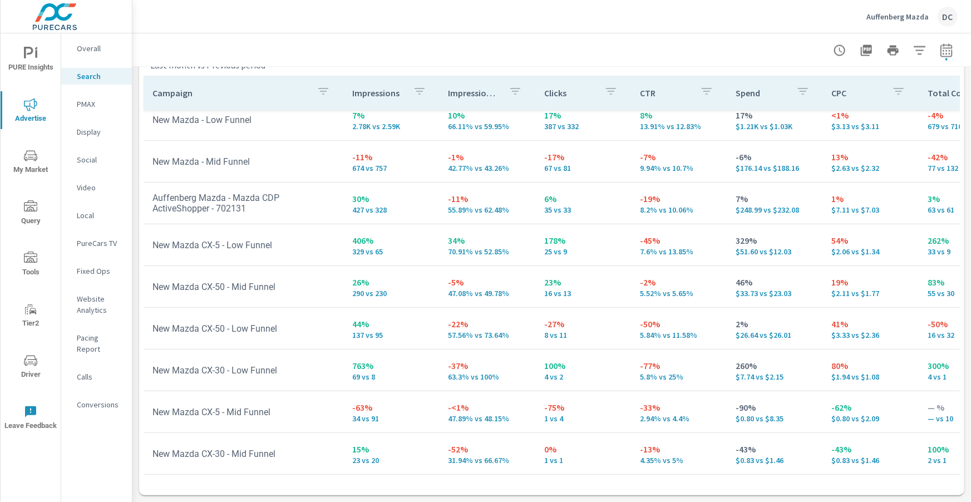
click at [93, 106] on p "PMAX" at bounding box center [100, 103] width 46 height 11
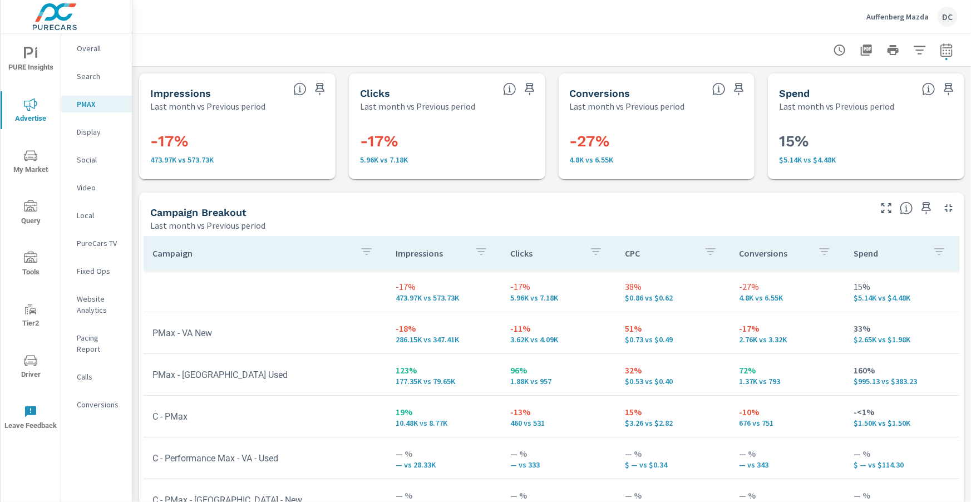
click at [884, 17] on p "Auffenberg Mazda" at bounding box center [897, 17] width 62 height 10
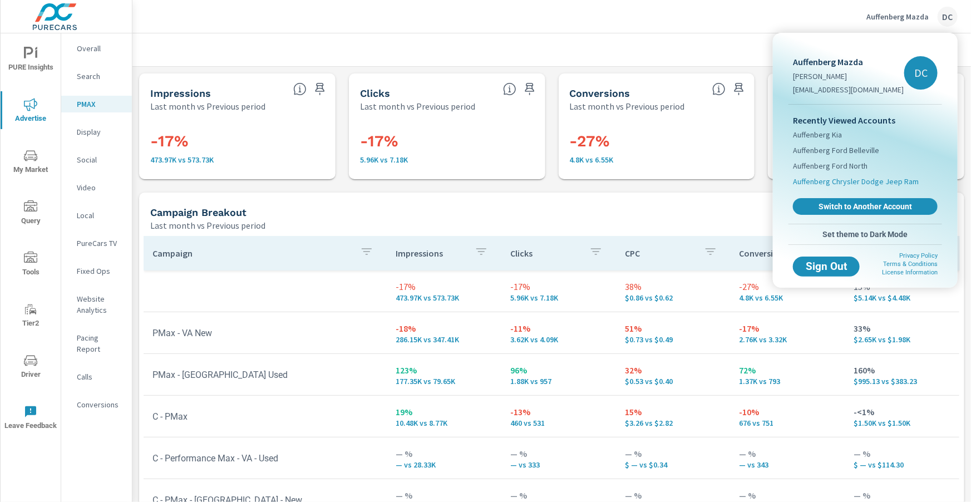
click at [856, 176] on span "Auffenberg Chrysler Dodge Jeep Ram" at bounding box center [856, 181] width 126 height 11
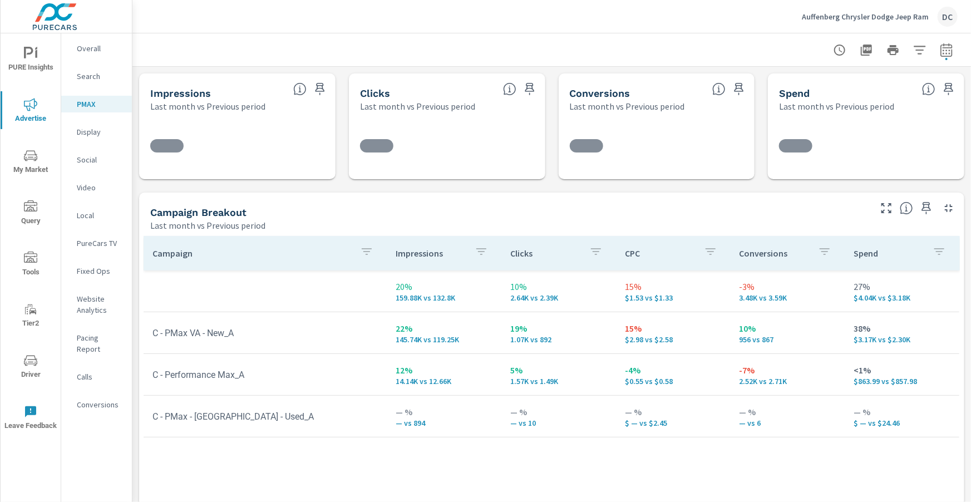
scroll to position [1, 0]
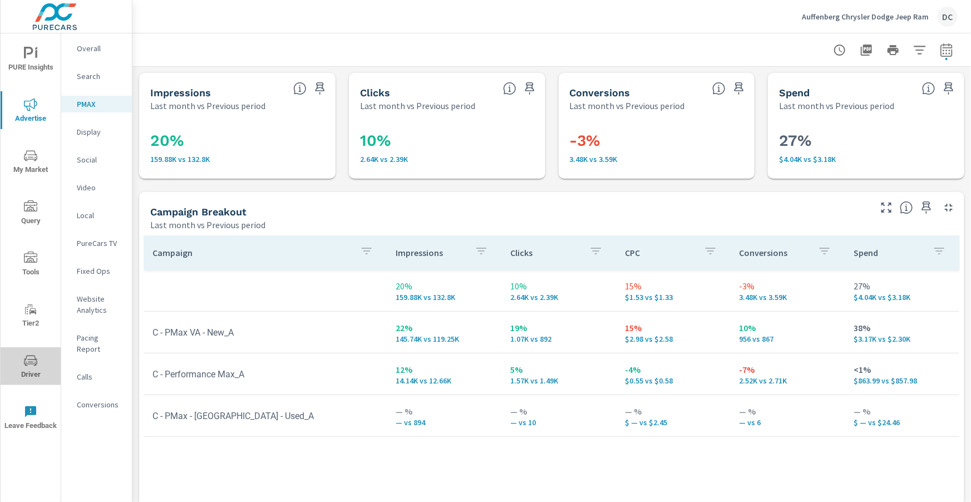
click at [34, 357] on icon "nav menu" at bounding box center [30, 360] width 13 height 11
